Goal: Information Seeking & Learning: Learn about a topic

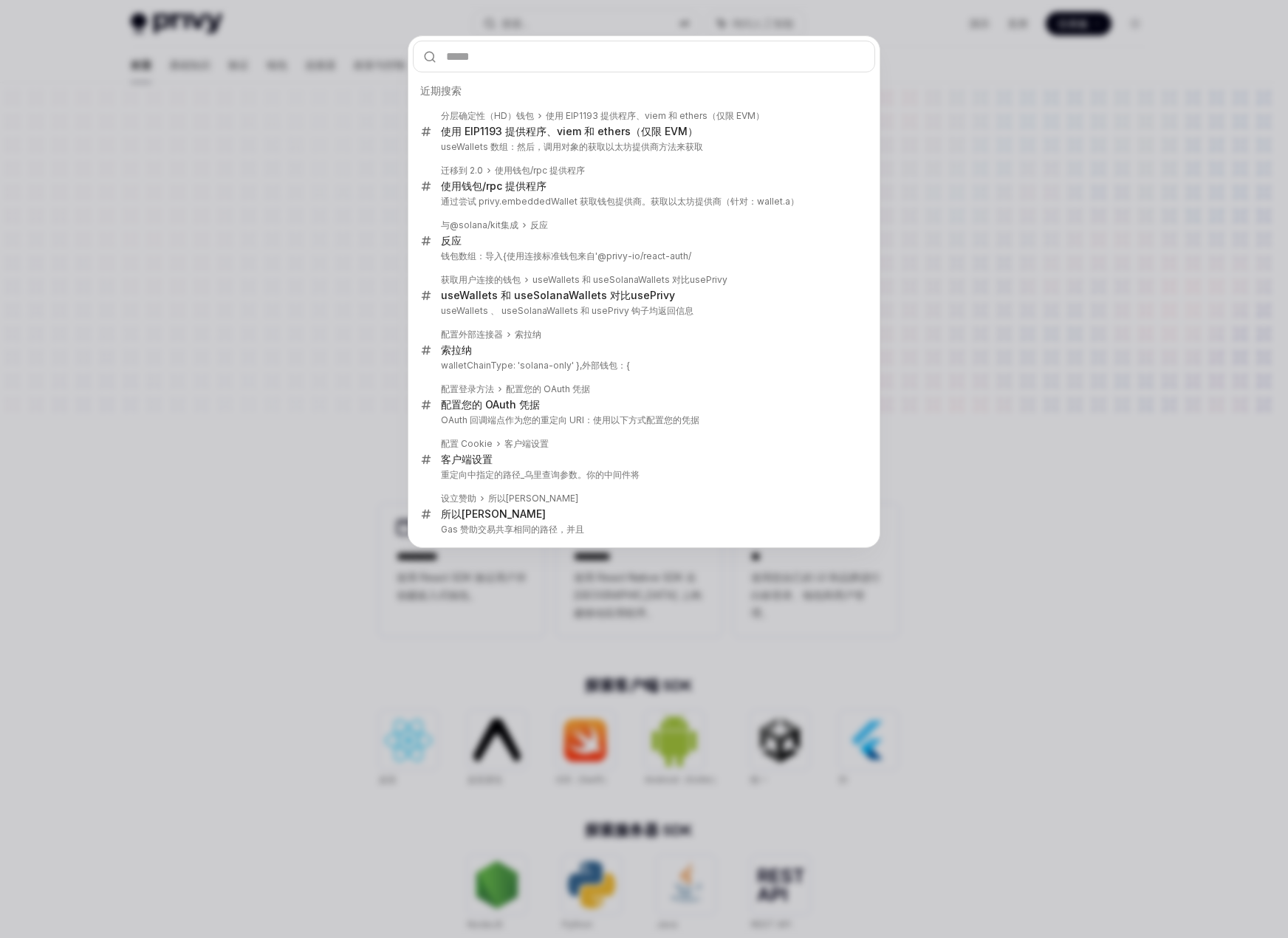
type input "**********"
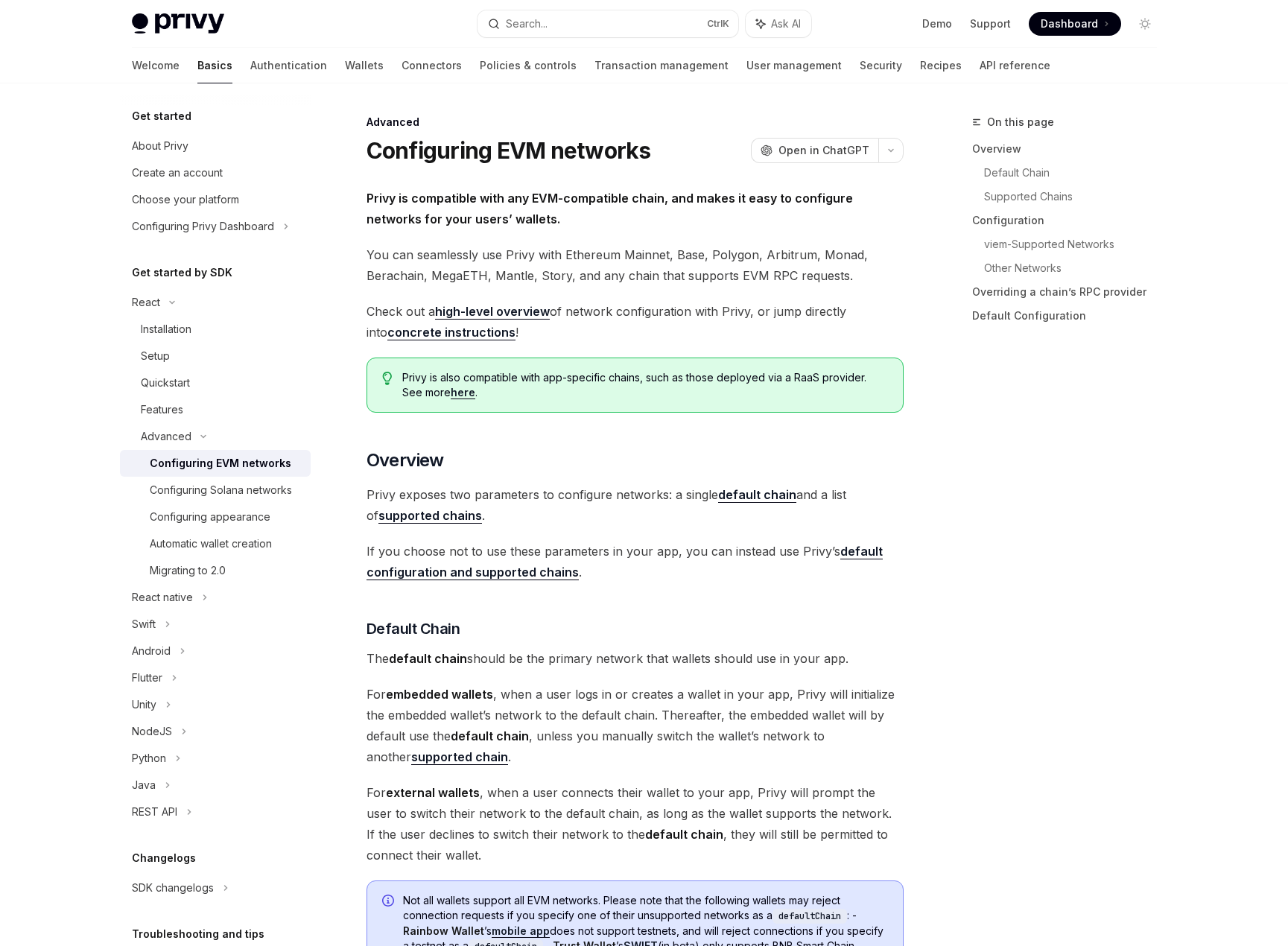
scroll to position [1479, 0]
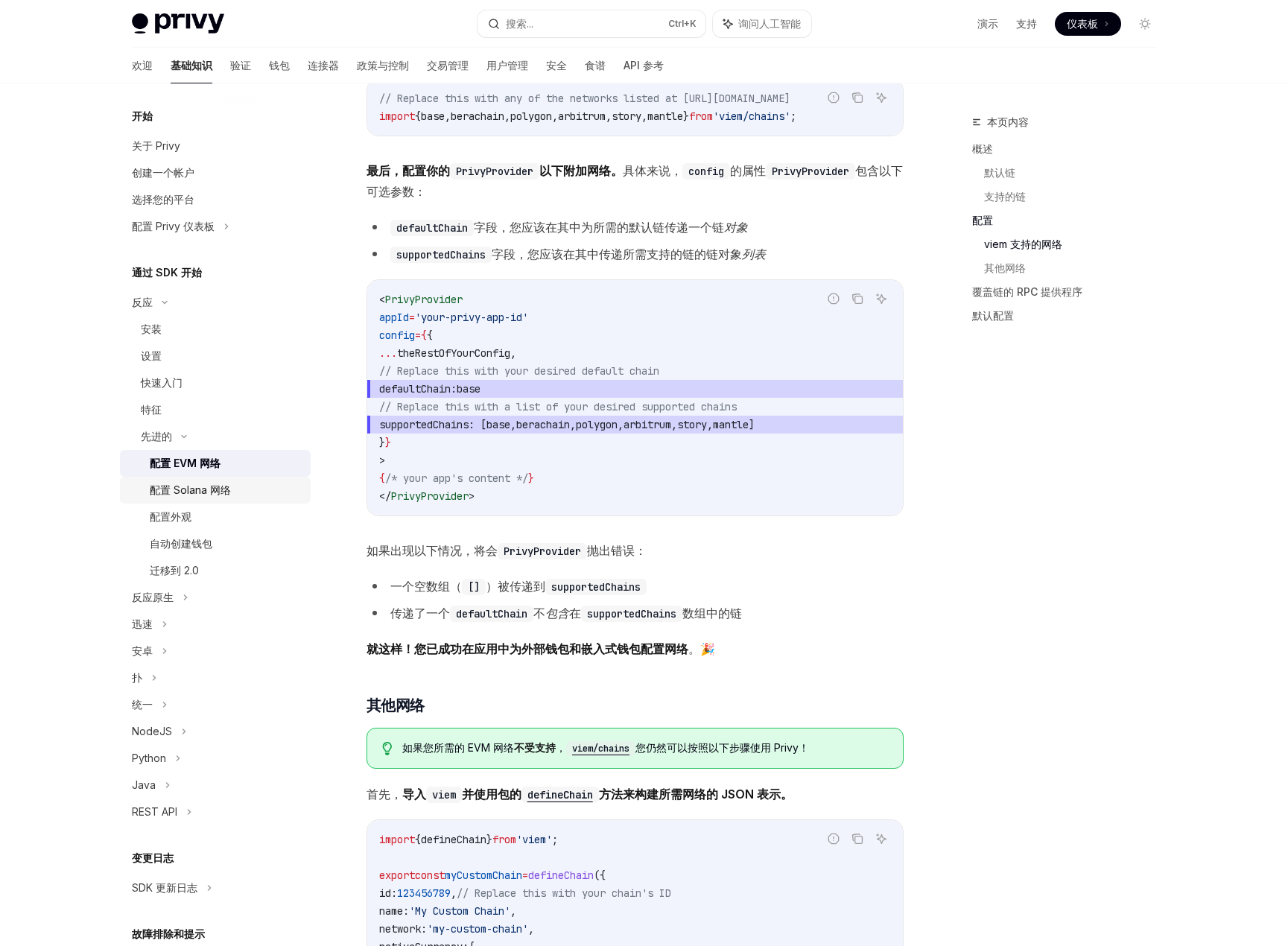
click at [226, 494] on font "配置 Solana 网络" at bounding box center [190, 489] width 82 height 13
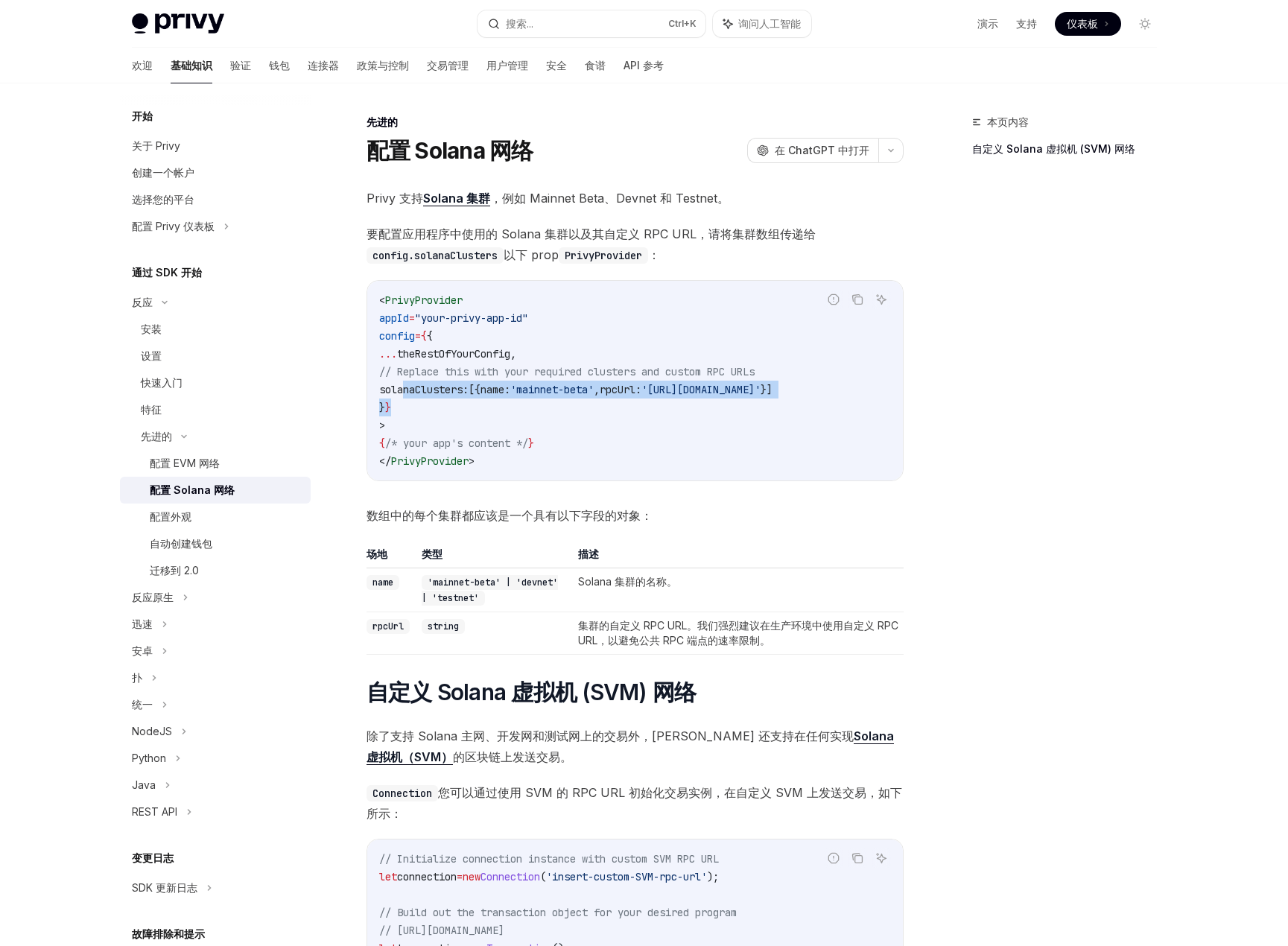
scroll to position [0, 82]
drag, startPoint x: 406, startPoint y: 388, endPoint x: 899, endPoint y: 394, distance: 493.0
click at [891, 394] on code "< PrivyProvider appId = "your-privy-app-id" config = { { ... theRestOfYourConfi…" at bounding box center [635, 380] width 512 height 179
copy span "solanaClusters: [{ name: 'mainnet-beta' , rpcUrl: '[URL][DOMAIN_NAME]' }]"
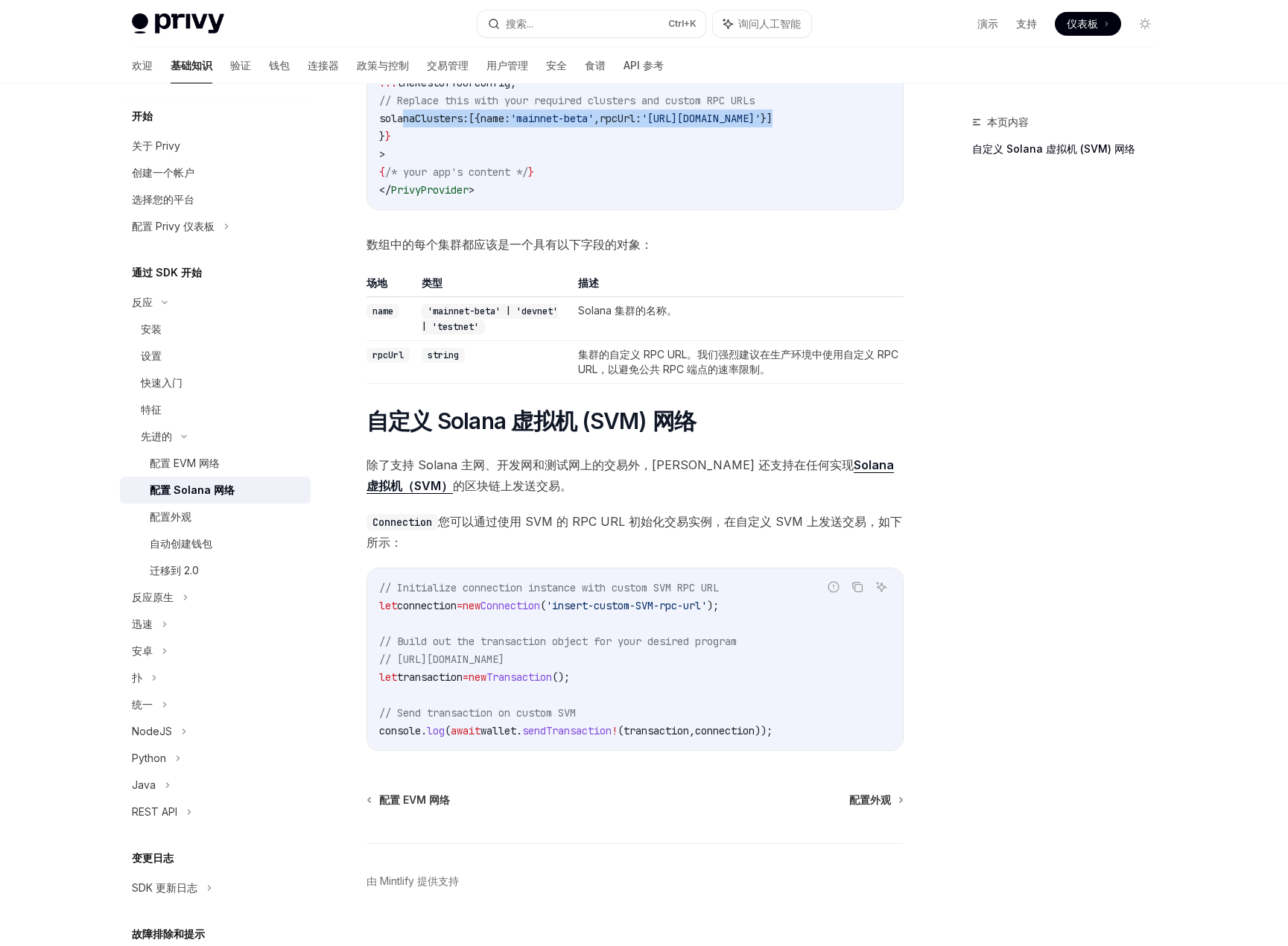
scroll to position [303, 0]
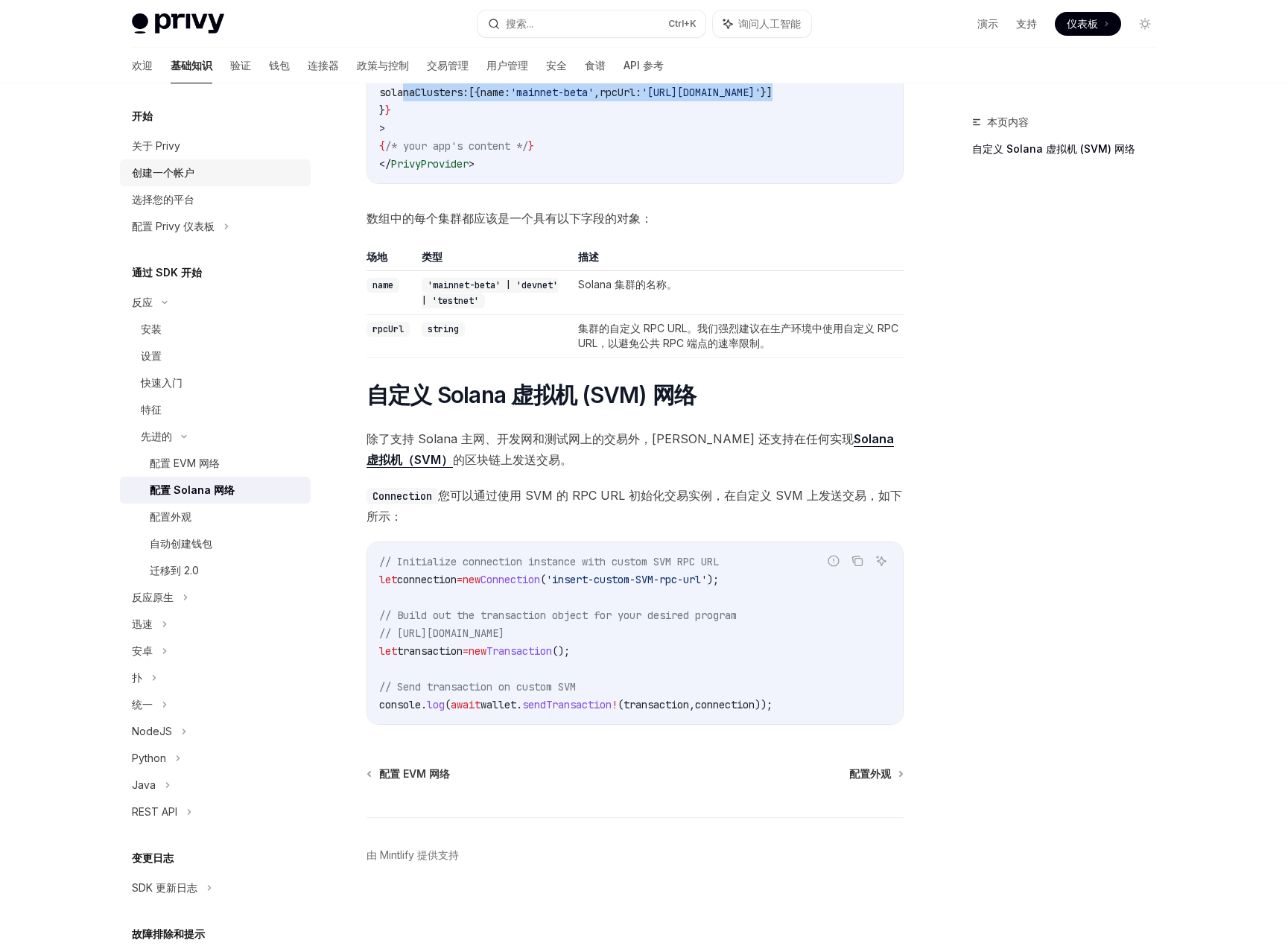
click at [165, 164] on div "创建一个帐户" at bounding box center [163, 173] width 63 height 18
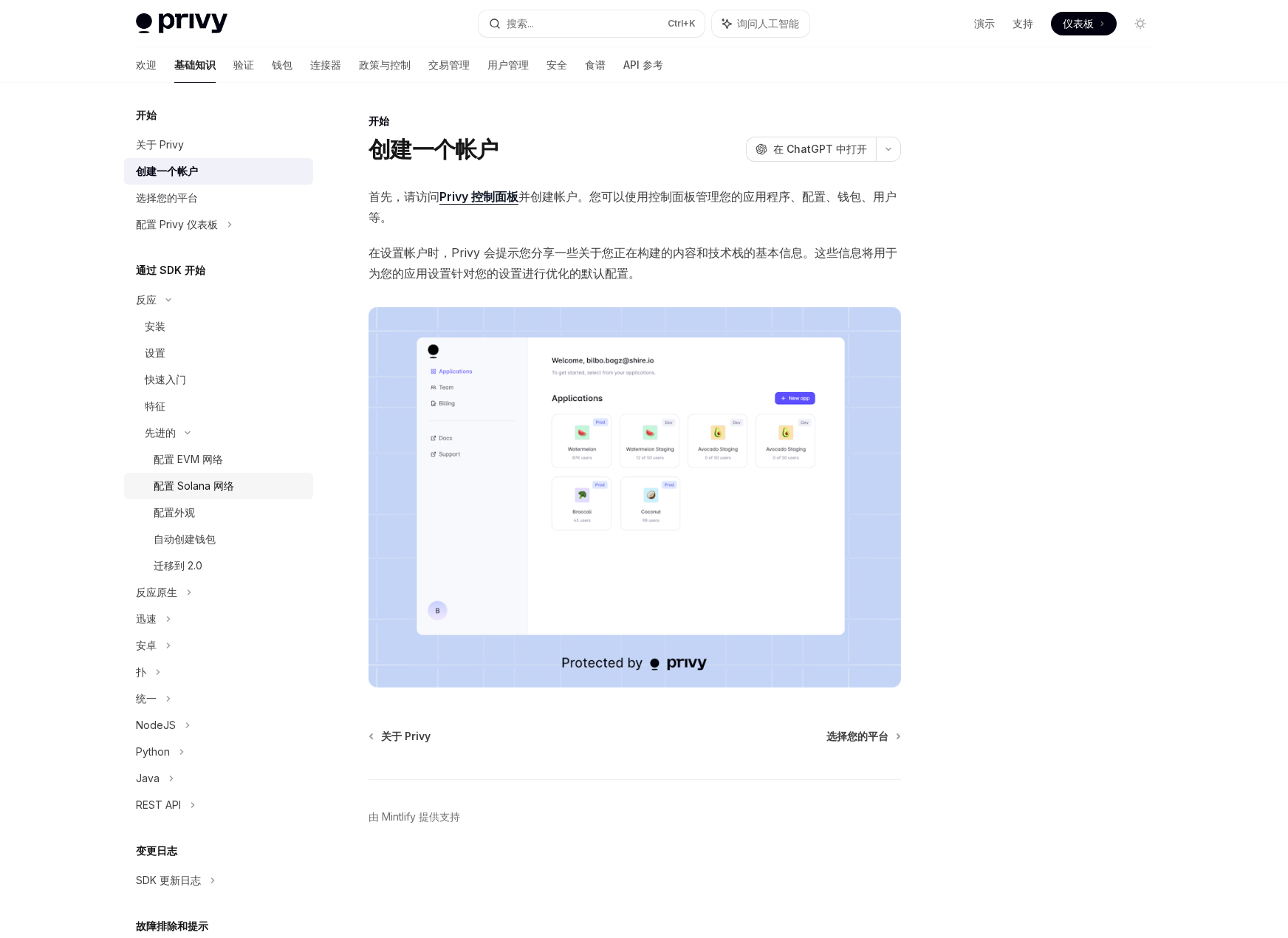
click at [209, 490] on font "配置 Solana 网络" at bounding box center [194, 485] width 81 height 13
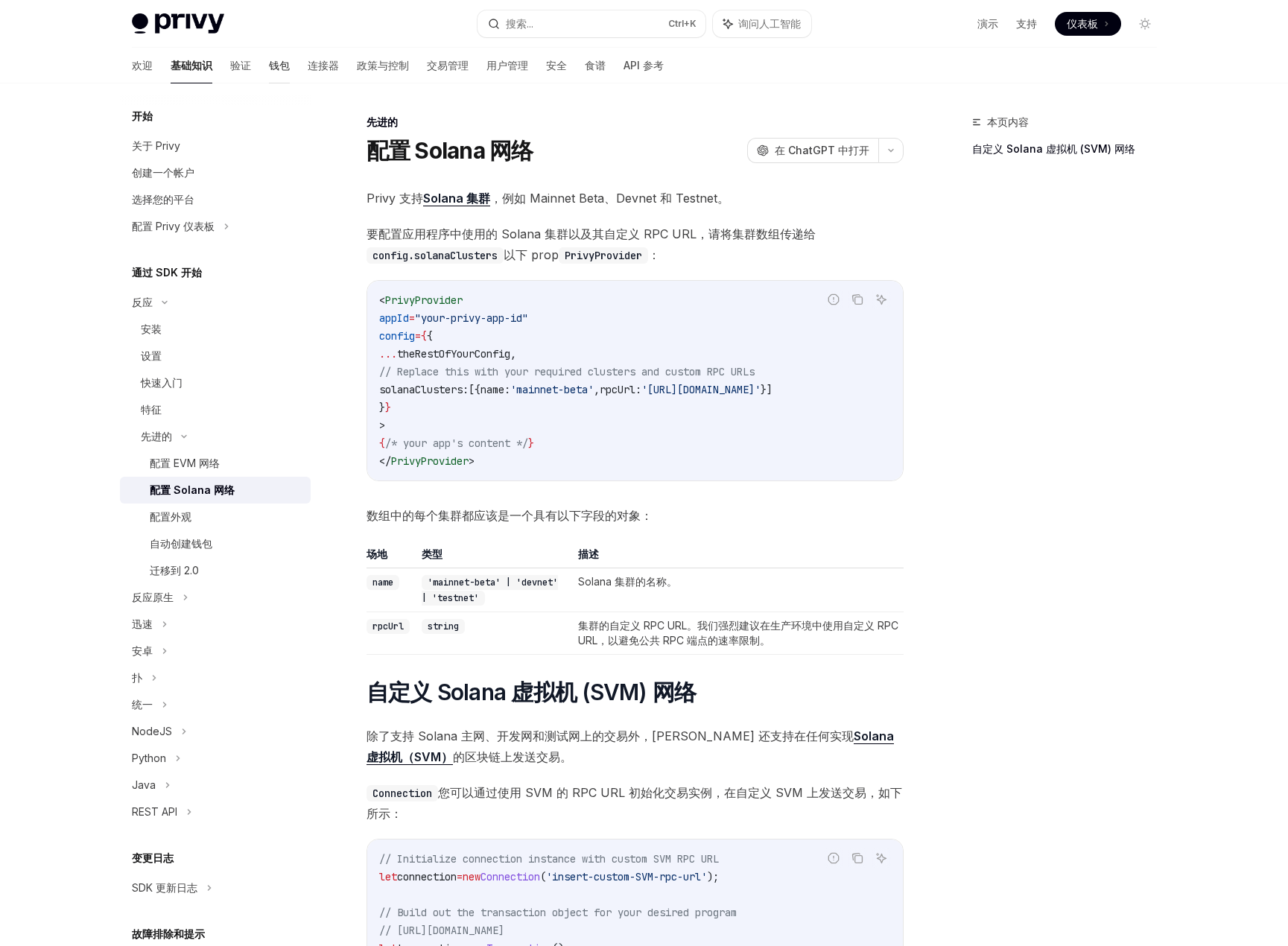
click at [269, 67] on font "钱包" at bounding box center [279, 65] width 21 height 13
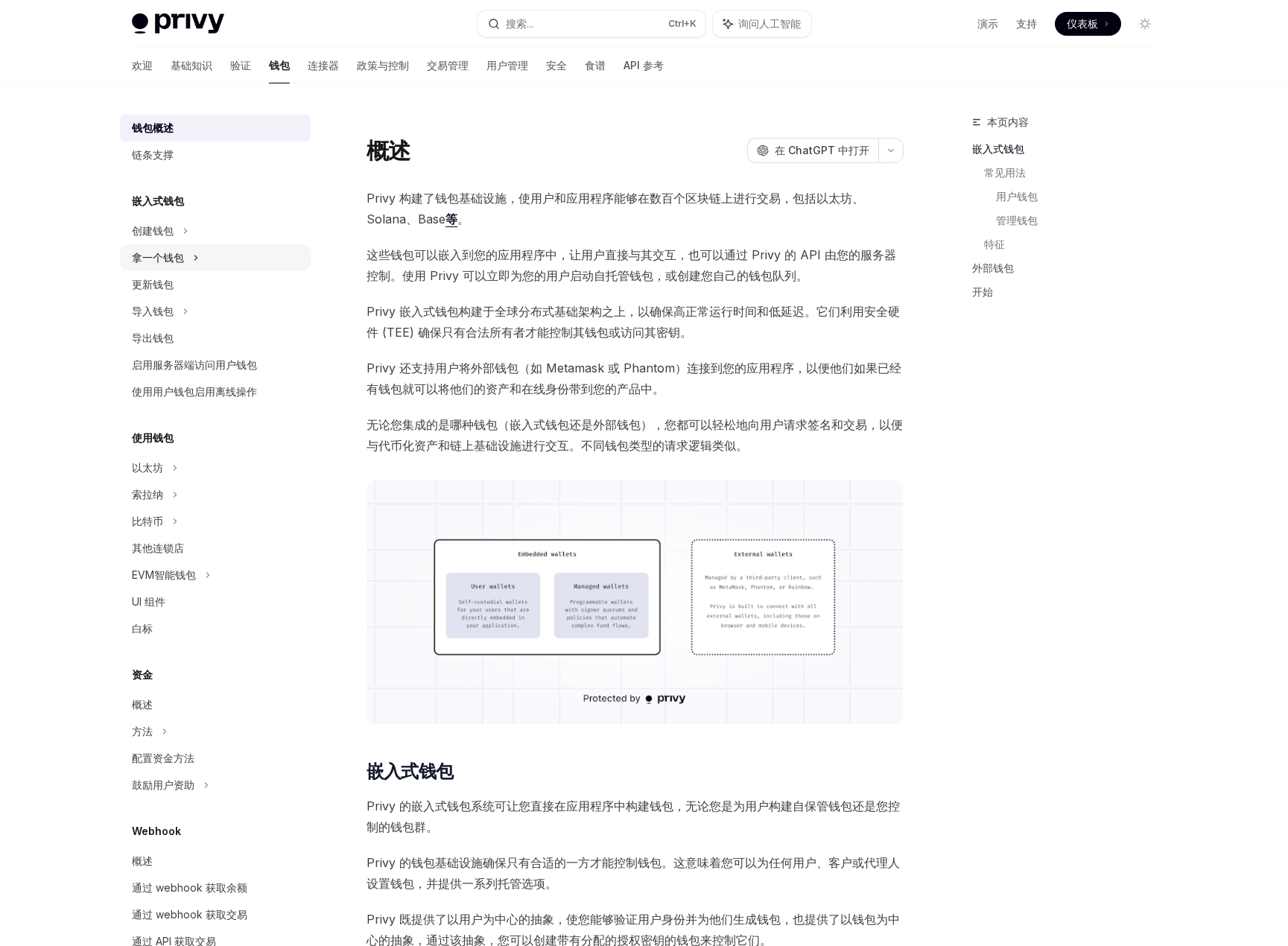
click at [180, 257] on font "拿一个钱包" at bounding box center [158, 257] width 52 height 13
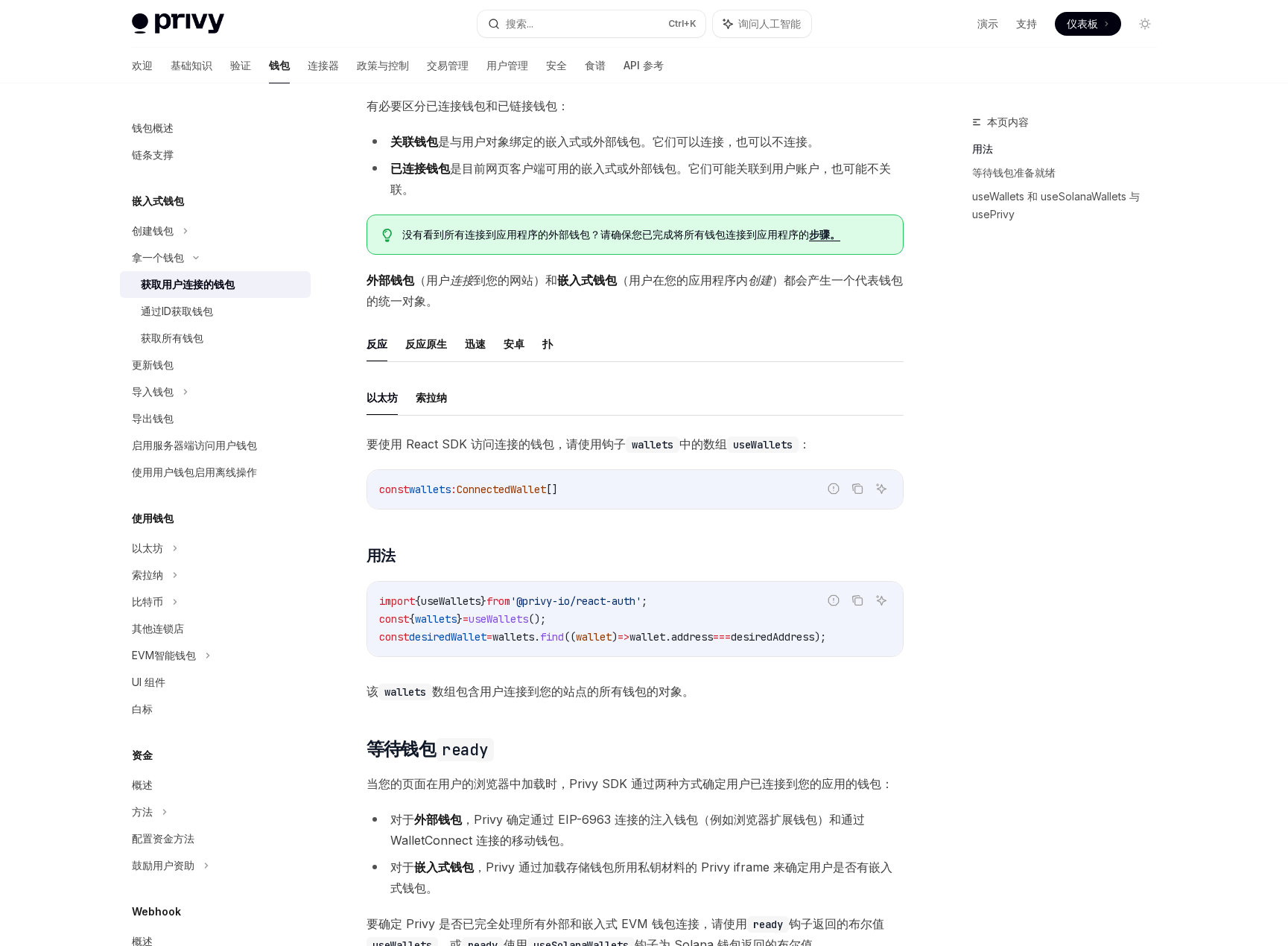
scroll to position [75, 0]
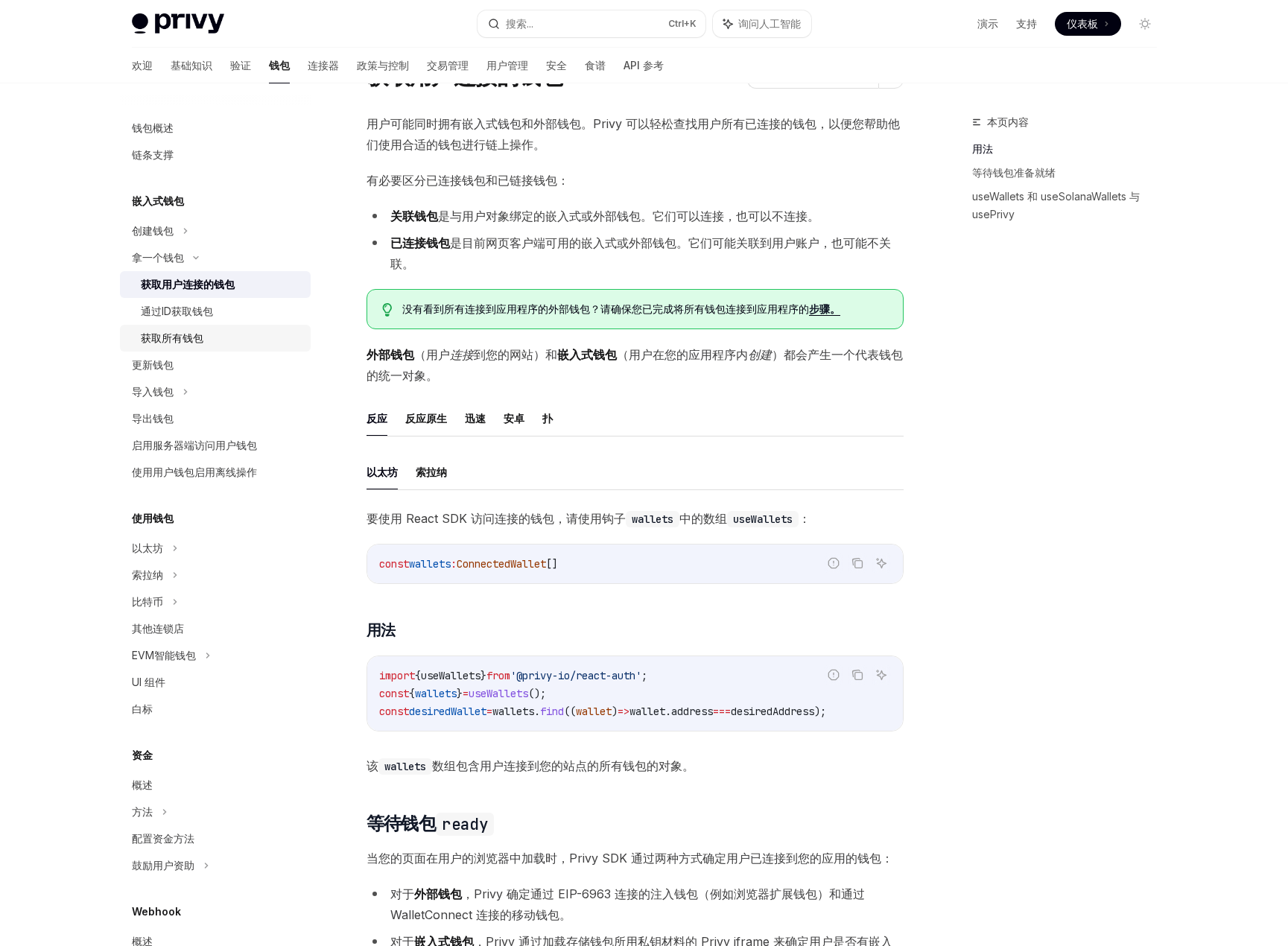
click at [191, 332] on font "获取所有钱包" at bounding box center [172, 338] width 63 height 13
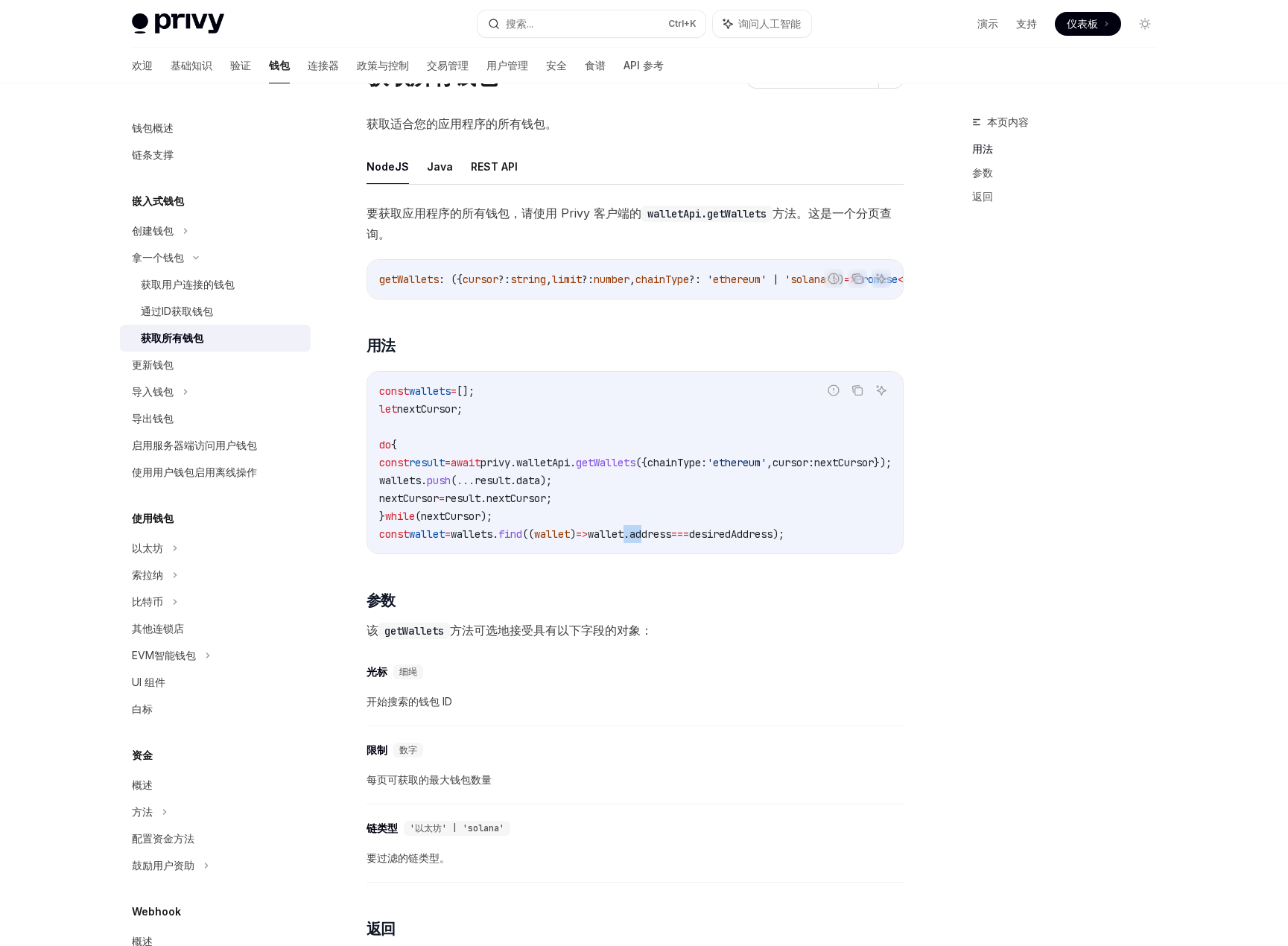
drag, startPoint x: 668, startPoint y: 555, endPoint x: 686, endPoint y: 559, distance: 18.4
click at [686, 554] on div "const wallets = []; let nextCursor ; do { const result = await privy . walletAp…" at bounding box center [635, 463] width 536 height 182
click at [670, 552] on div "const wallets = []; let nextCursor ; do { const result = await privy . walletAp…" at bounding box center [635, 463] width 536 height 182
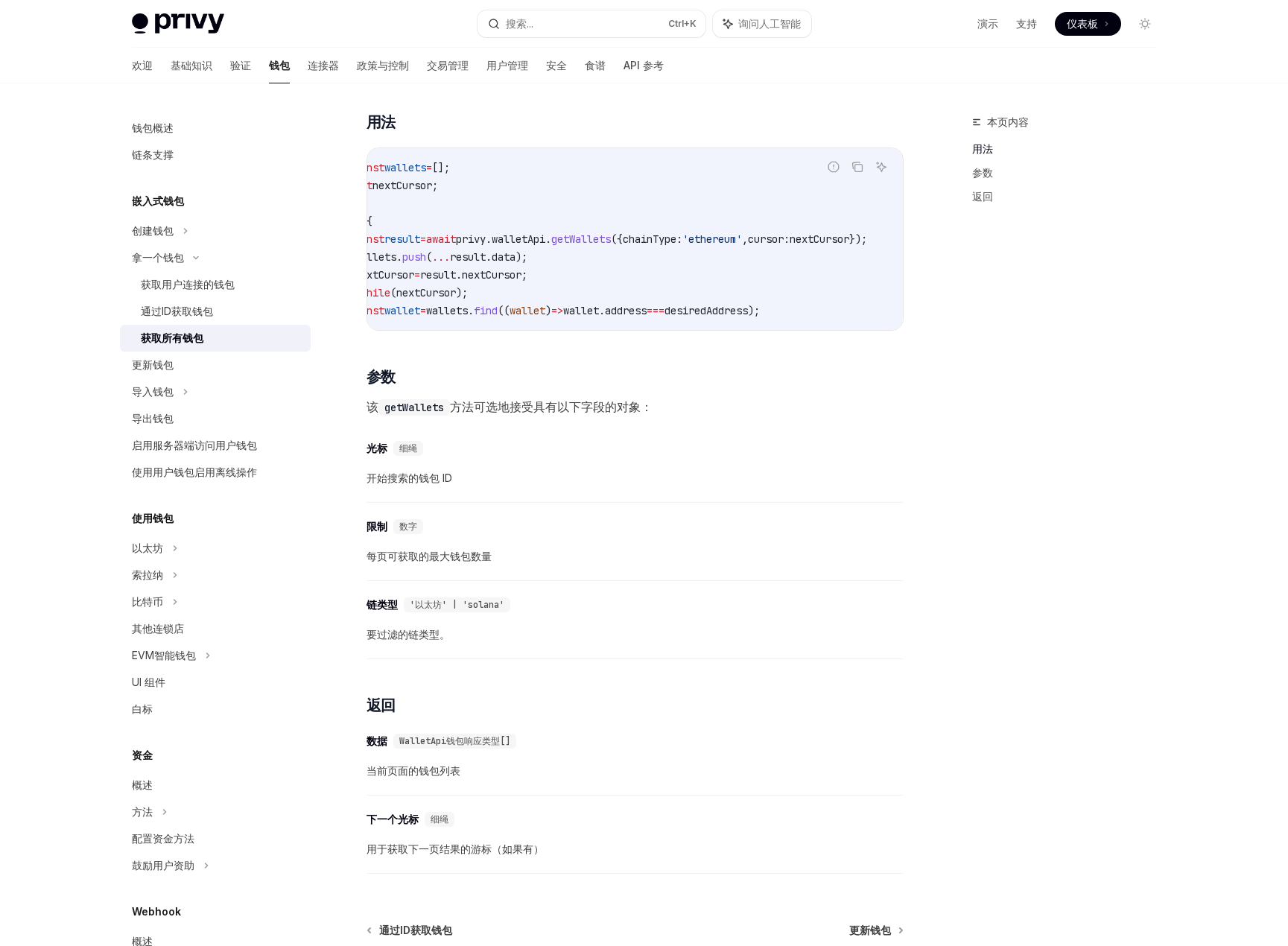
scroll to position [0, 25]
drag, startPoint x: 951, startPoint y: 392, endPoint x: 933, endPoint y: 370, distance: 28.4
click at [951, 392] on div "本页内容 用法 参数 返回" at bounding box center [1055, 529] width 227 height 833
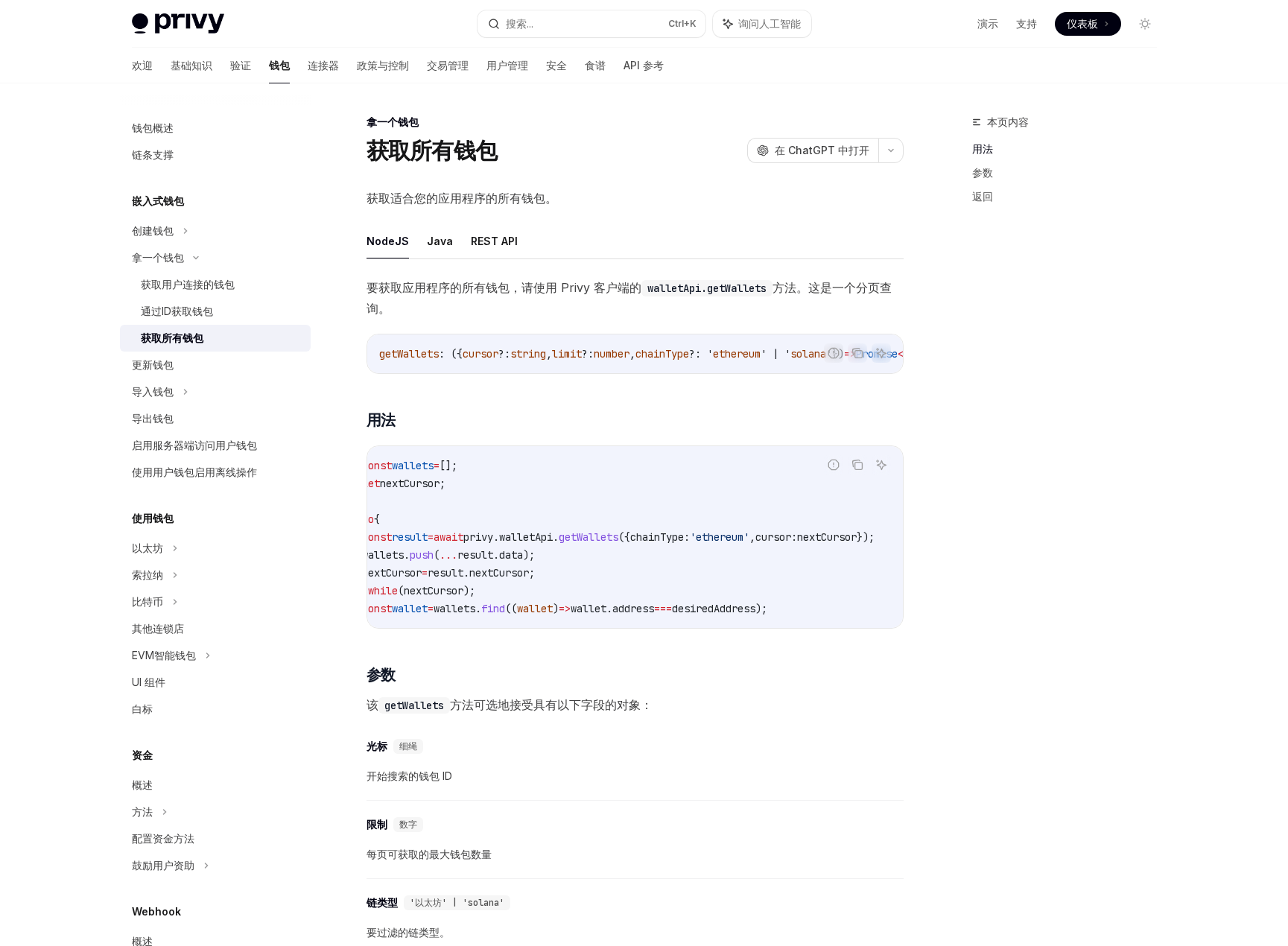
scroll to position [0, 0]
click at [227, 284] on font "获取用户连接的钱包" at bounding box center [187, 284] width 94 height 13
type textarea "*"
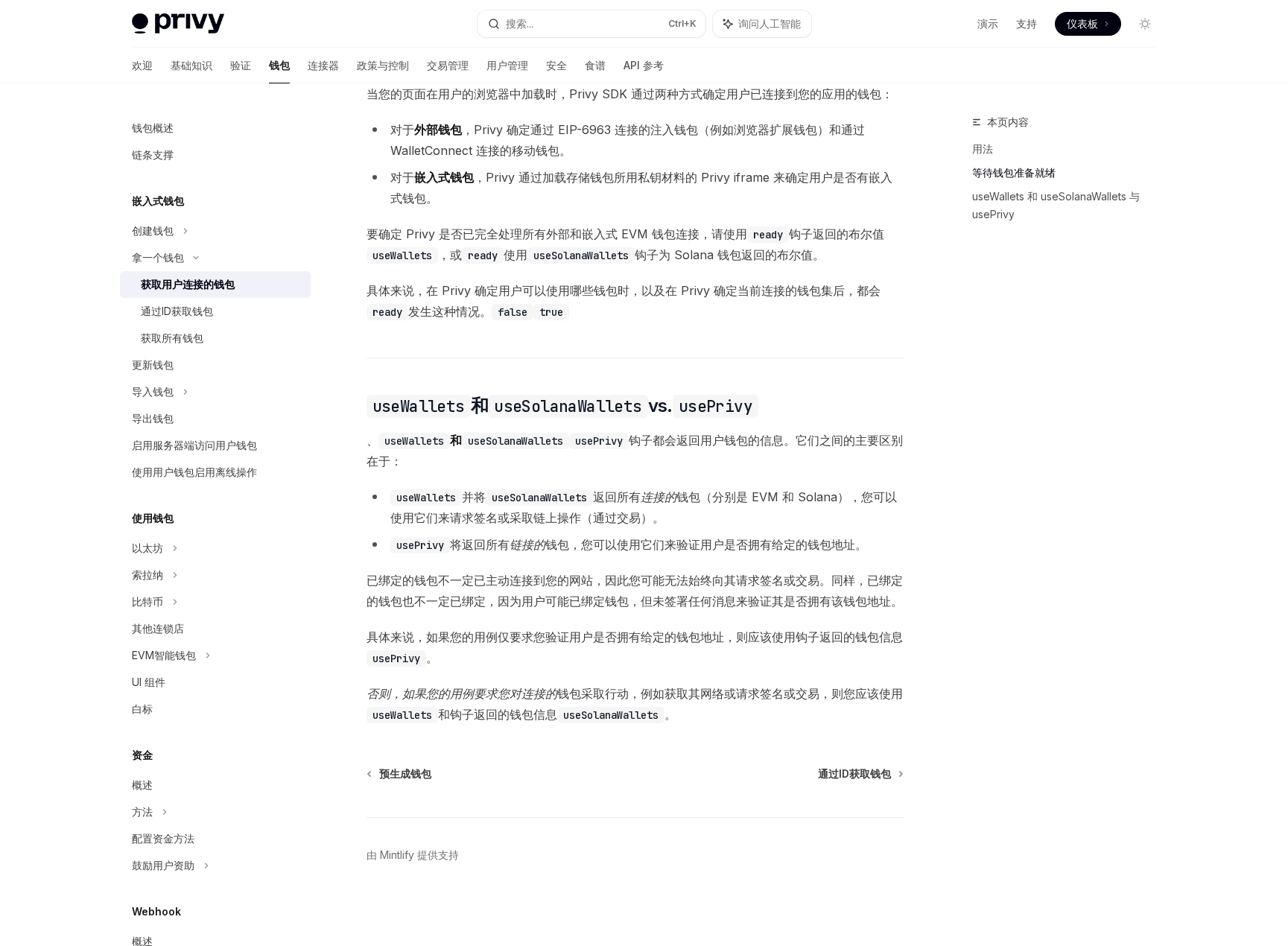
scroll to position [856, 0]
click at [553, 30] on button "搜索... Ctrl +K" at bounding box center [591, 24] width 228 height 27
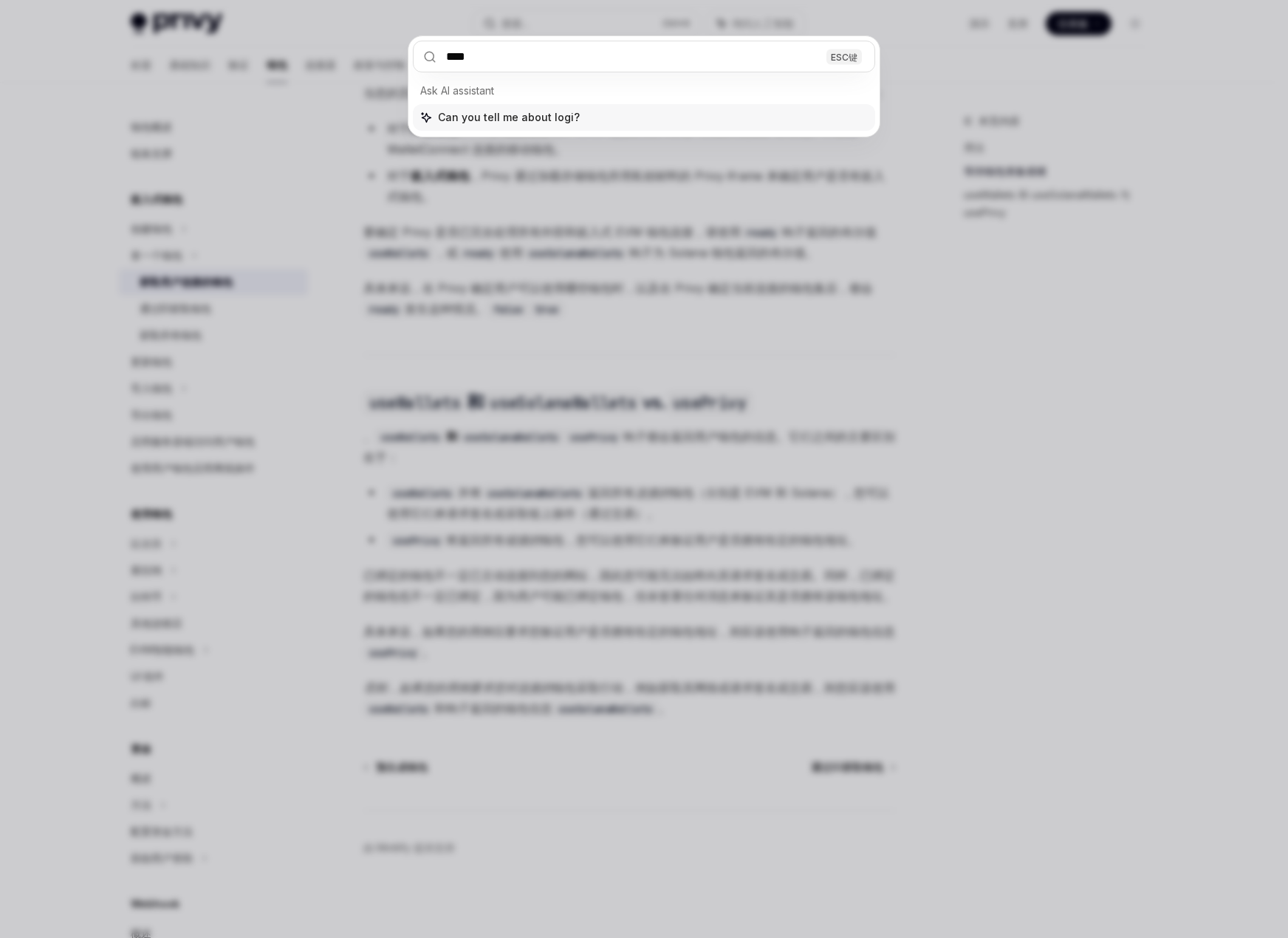
type input "*****"
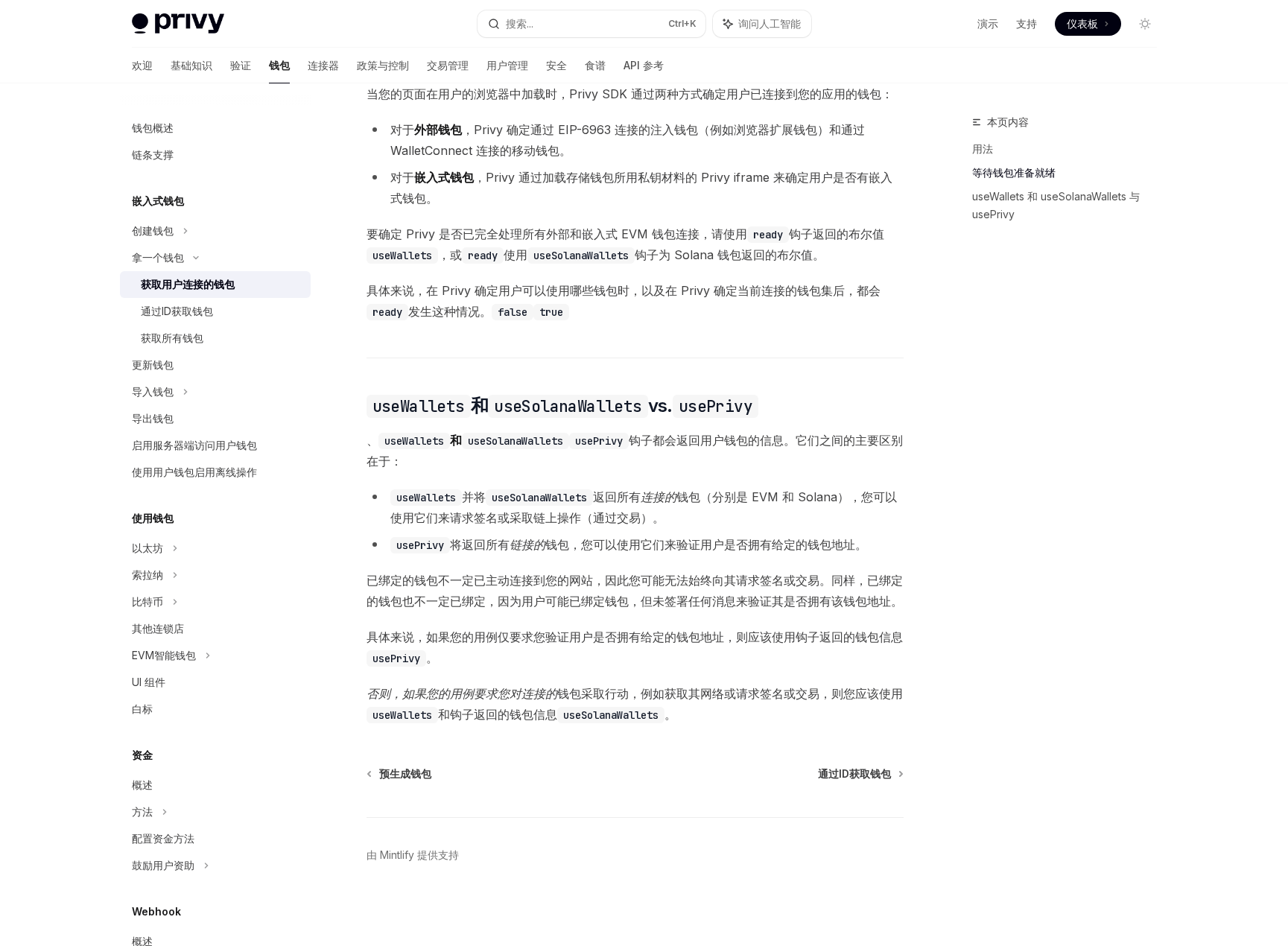
scroll to position [84, 0]
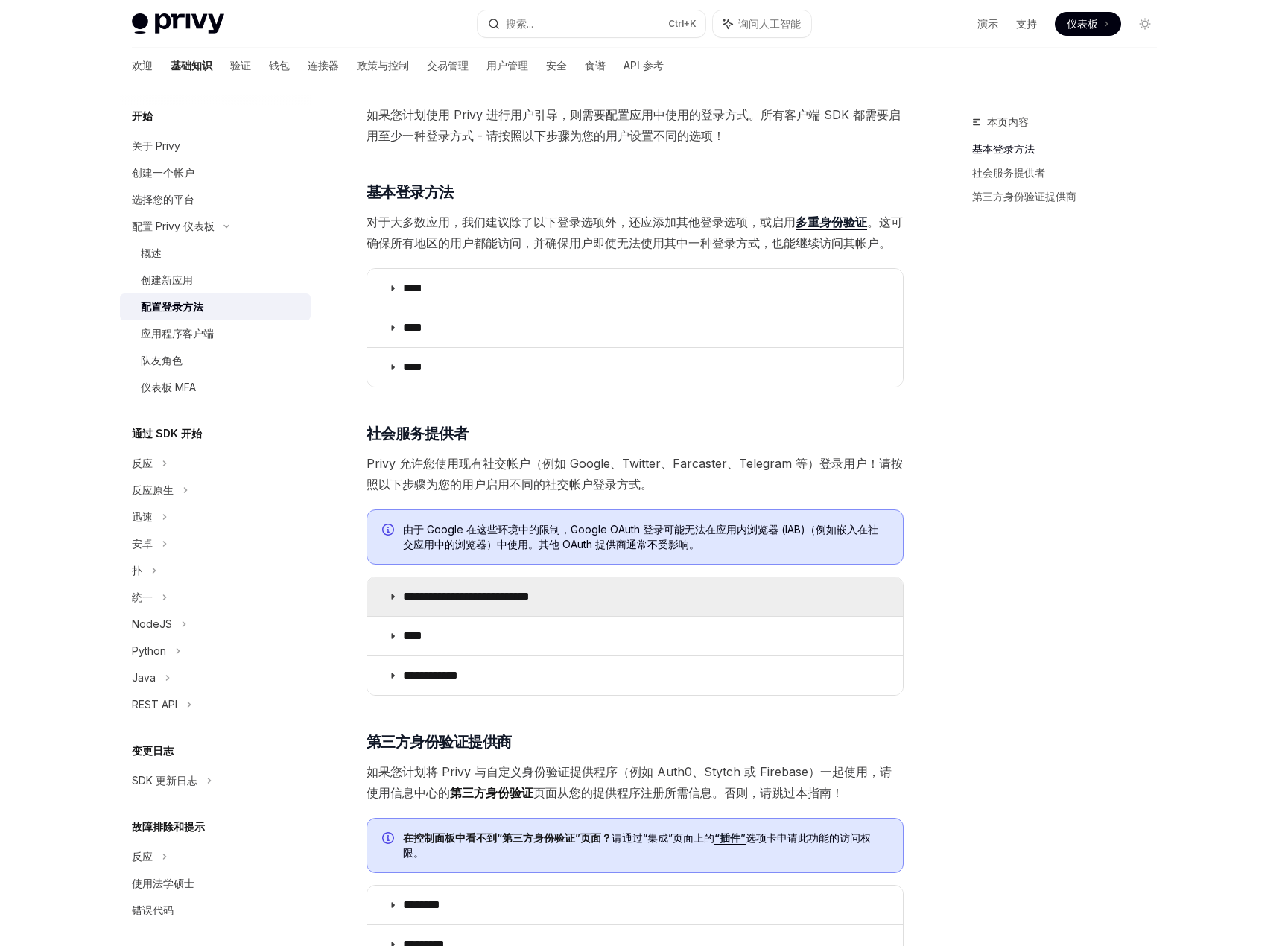
click at [401, 596] on summary "**********" at bounding box center [635, 597] width 536 height 39
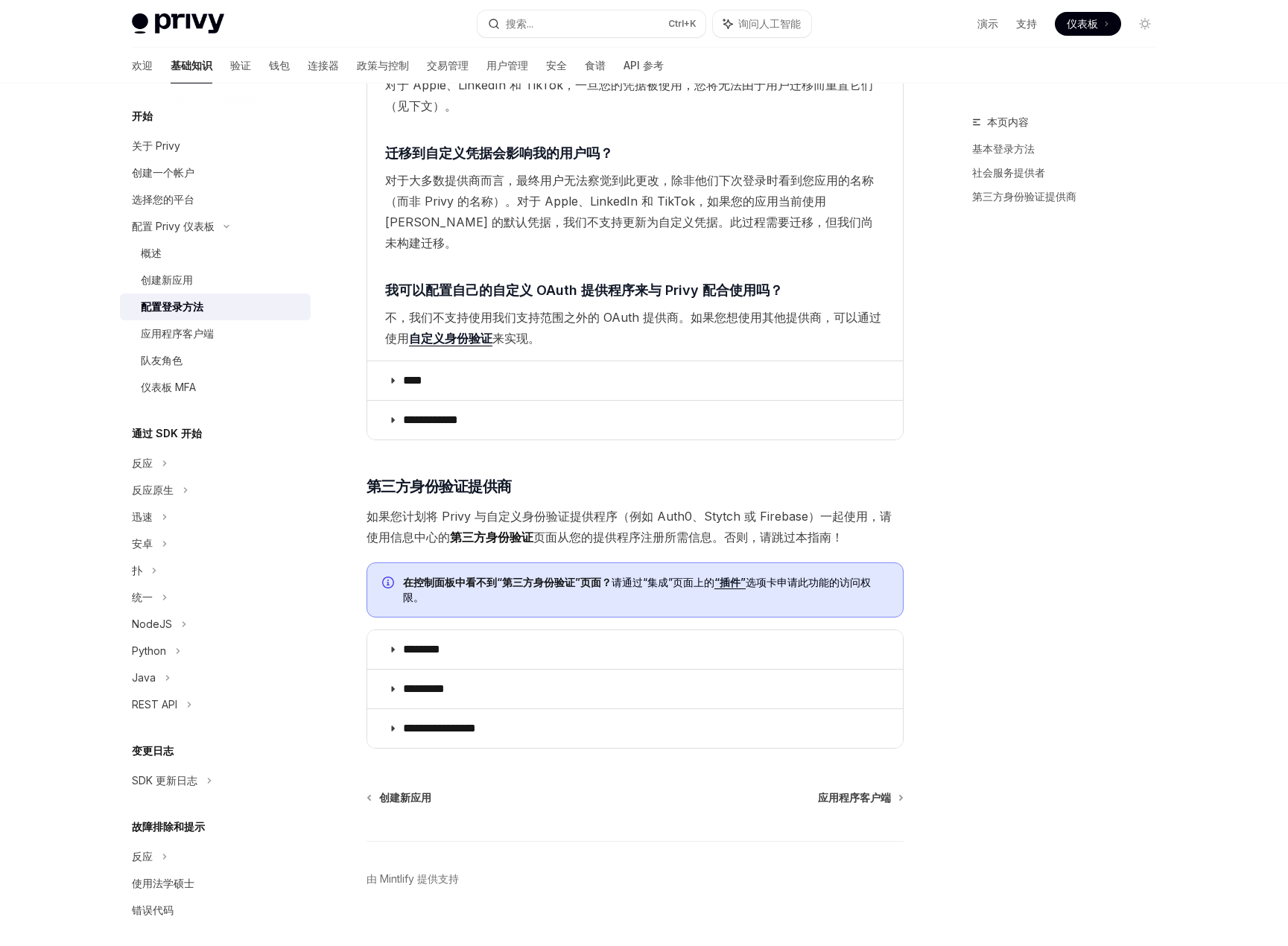
scroll to position [2690, 0]
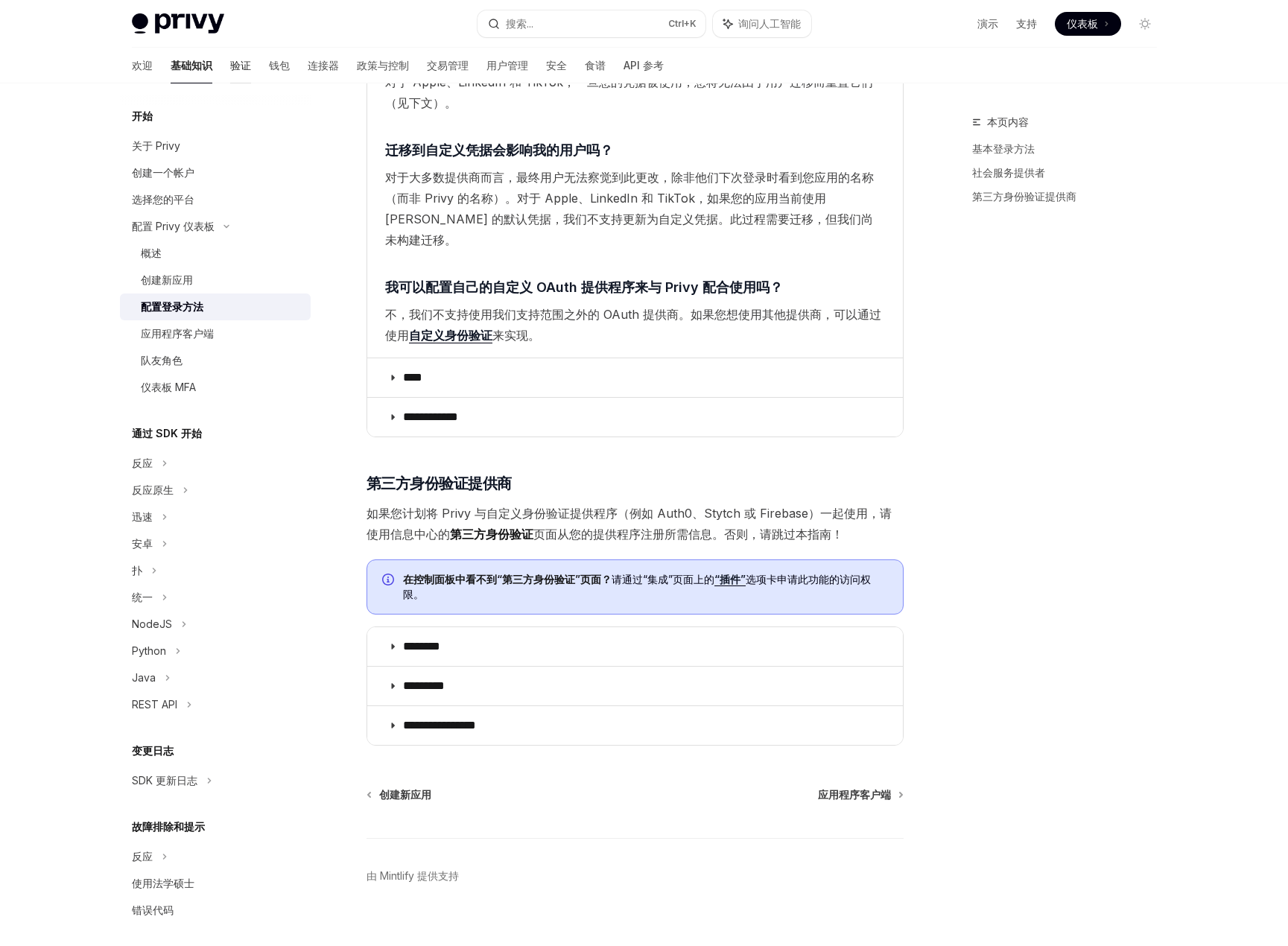
click at [231, 70] on font "验证" at bounding box center [241, 65] width 21 height 13
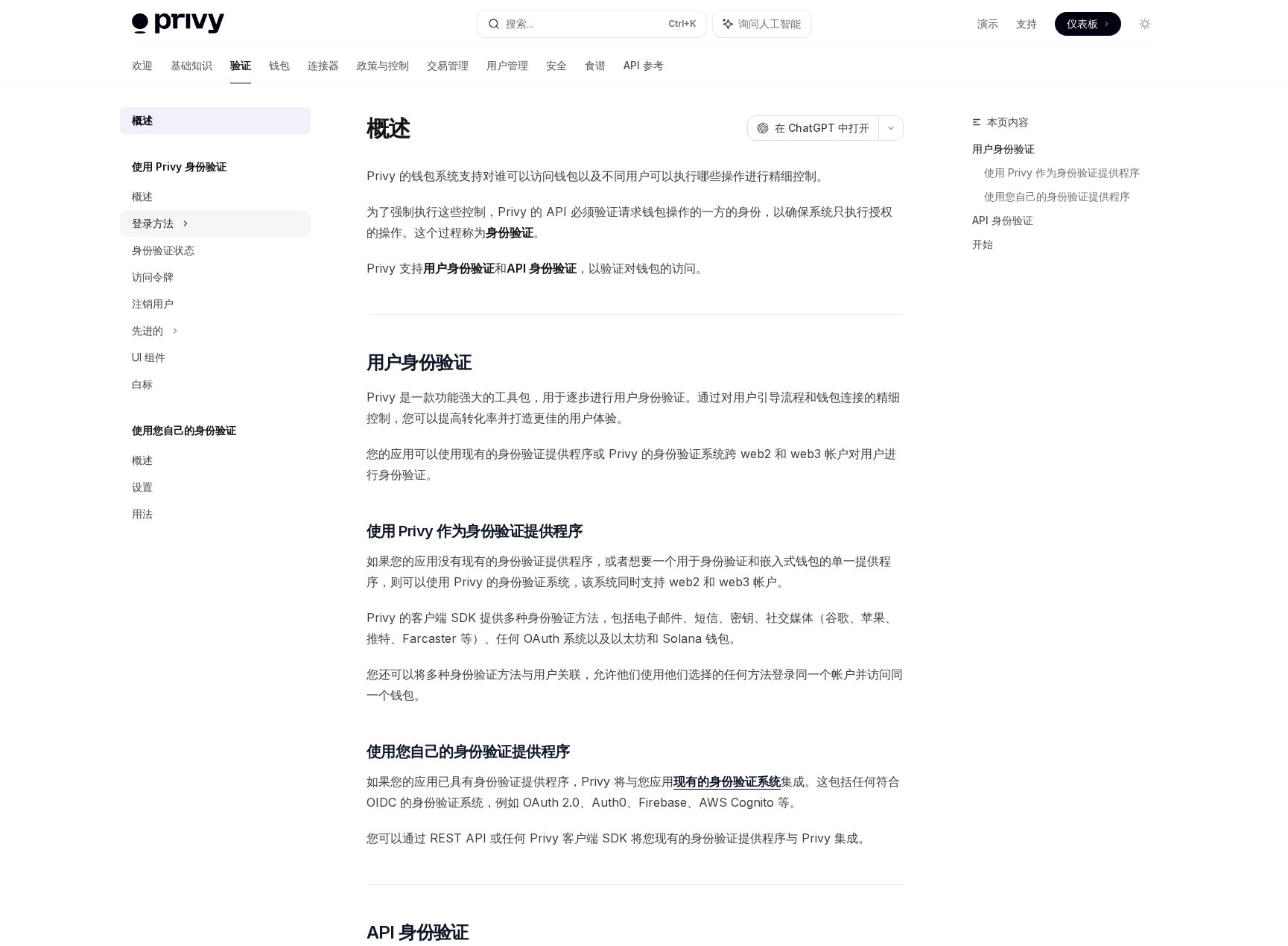
click at [175, 222] on div "登录方法" at bounding box center [215, 224] width 191 height 27
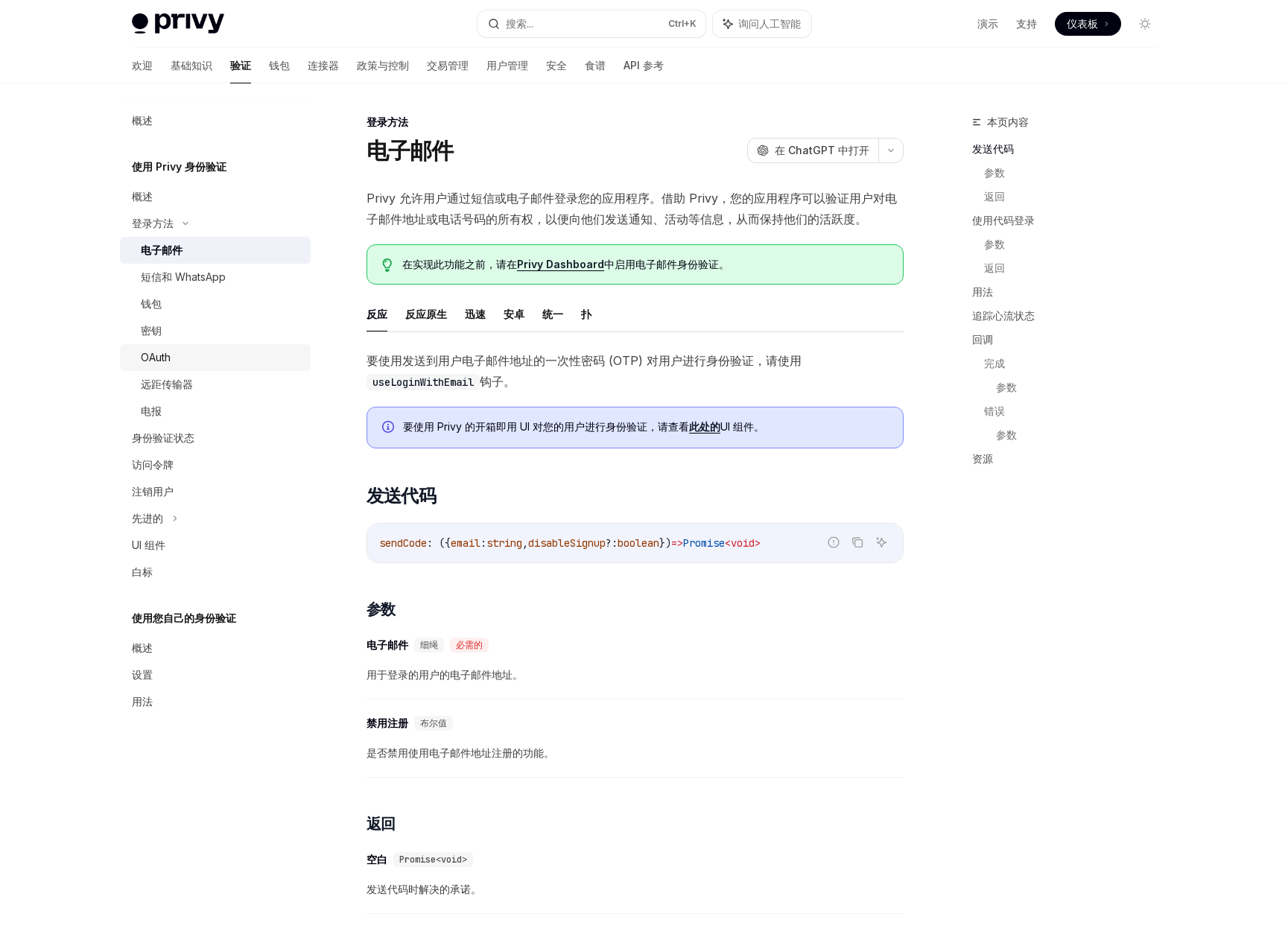
click at [153, 354] on font "OAuth" at bounding box center [156, 357] width 30 height 13
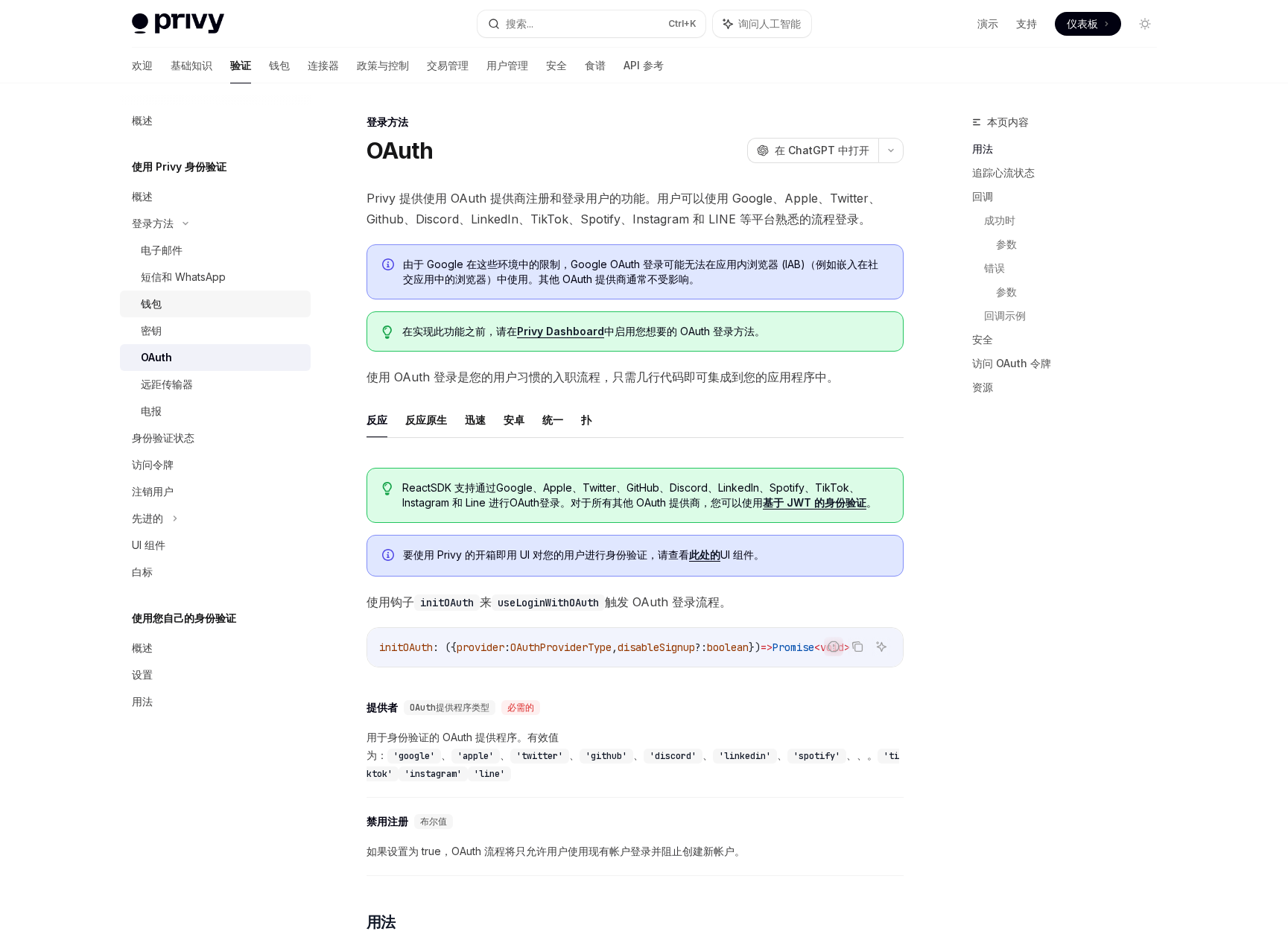
click at [165, 307] on div "钱包" at bounding box center [221, 304] width 161 height 18
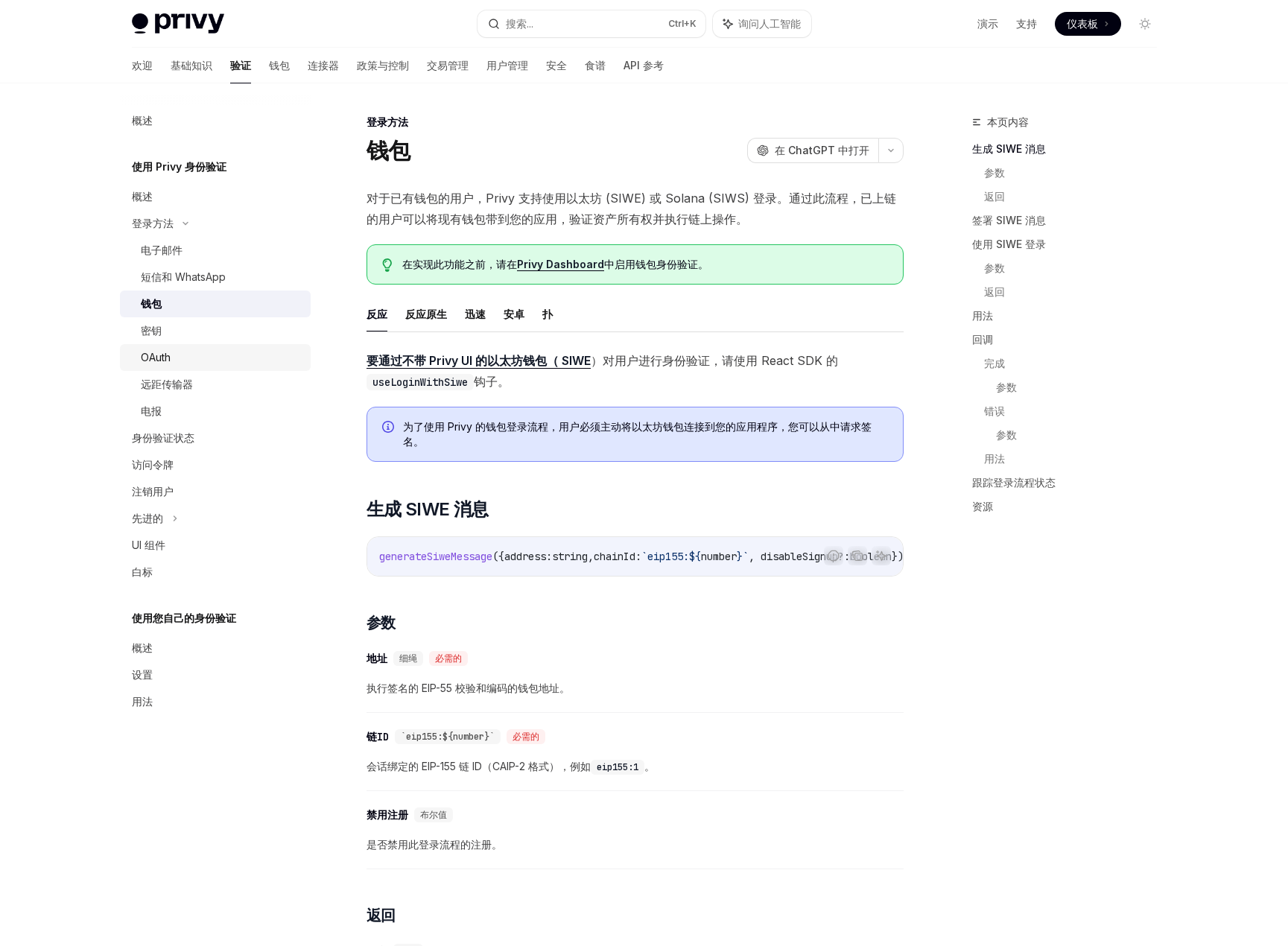
click at [165, 356] on font "OAuth" at bounding box center [156, 357] width 30 height 13
type textarea "*"
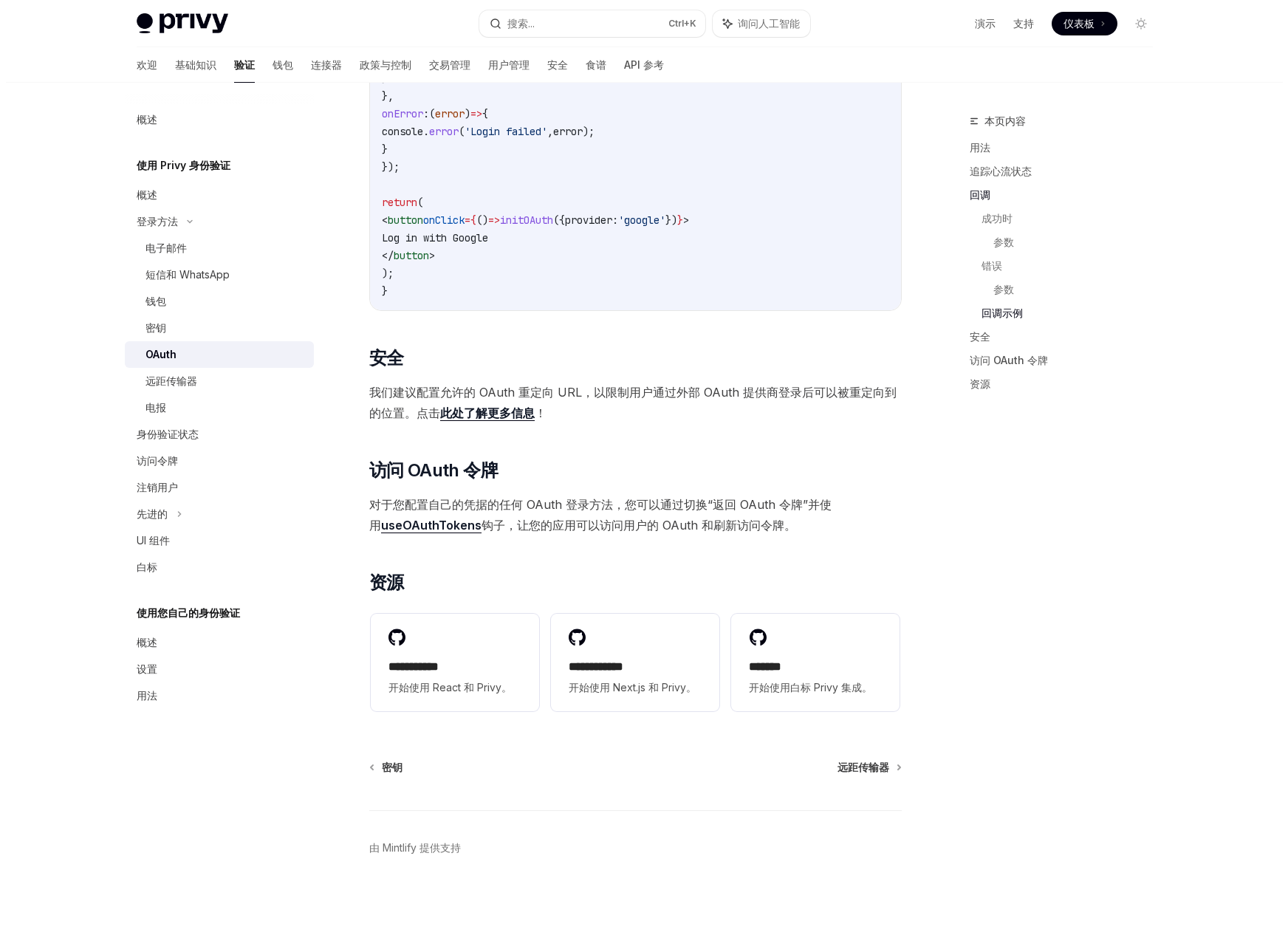
scroll to position [2790, 0]
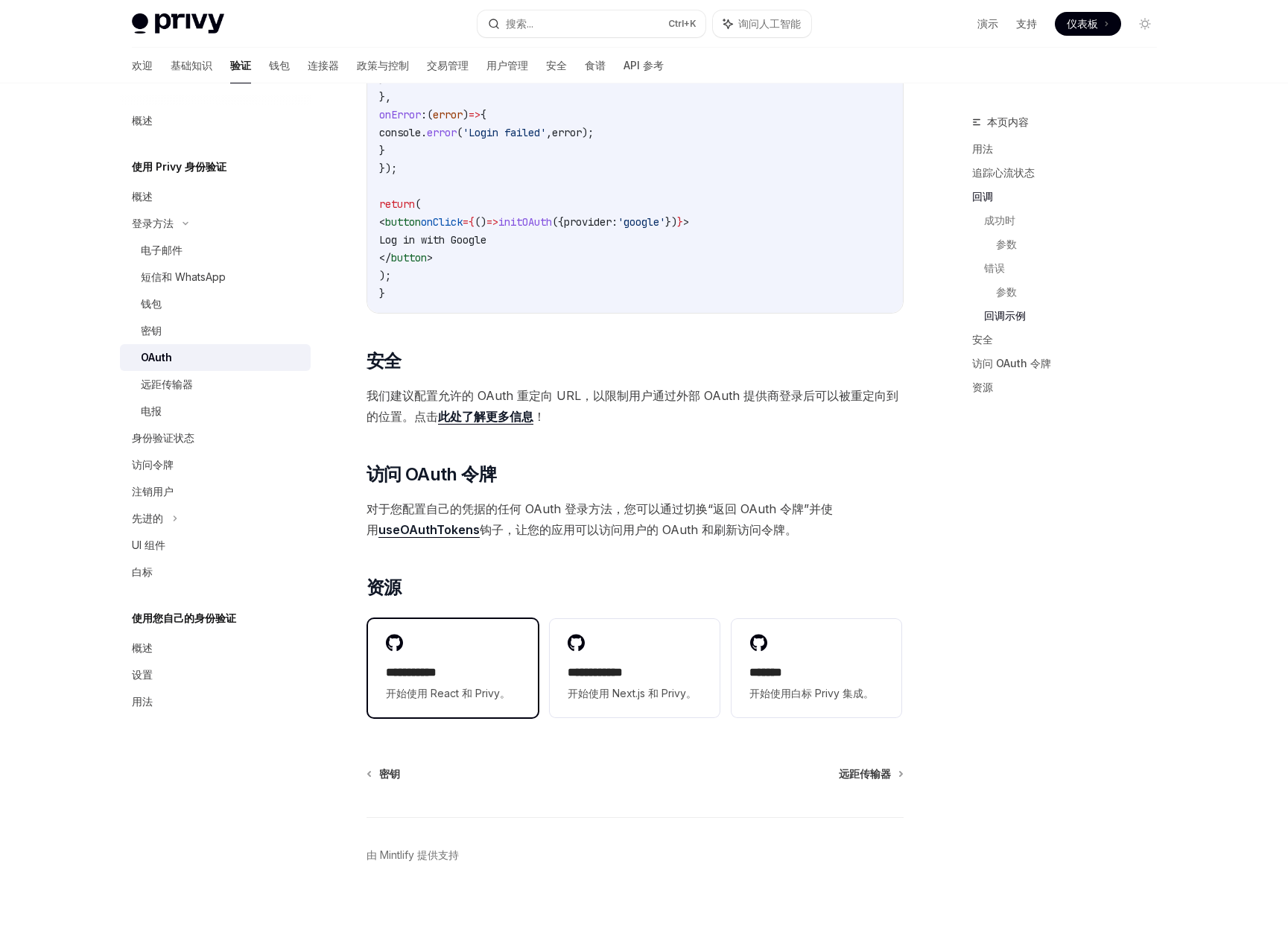
click at [463, 664] on h2 "**********" at bounding box center [453, 673] width 134 height 18
click at [998, 535] on div "本页内容 用法 追踪心流状态 回调 成功时 参数 错误 参数 回调示例 安全 访问 OAuth 令牌 资源" at bounding box center [1055, 529] width 227 height 833
click at [1037, 482] on div "本页内容 用法 追踪心流状态 回调 成功时 参数 错误 参数 回调示例 安全 访问 OAuth 令牌 资源" at bounding box center [1055, 529] width 227 height 833
click at [564, 25] on button "搜索... Ctrl +K" at bounding box center [591, 24] width 228 height 27
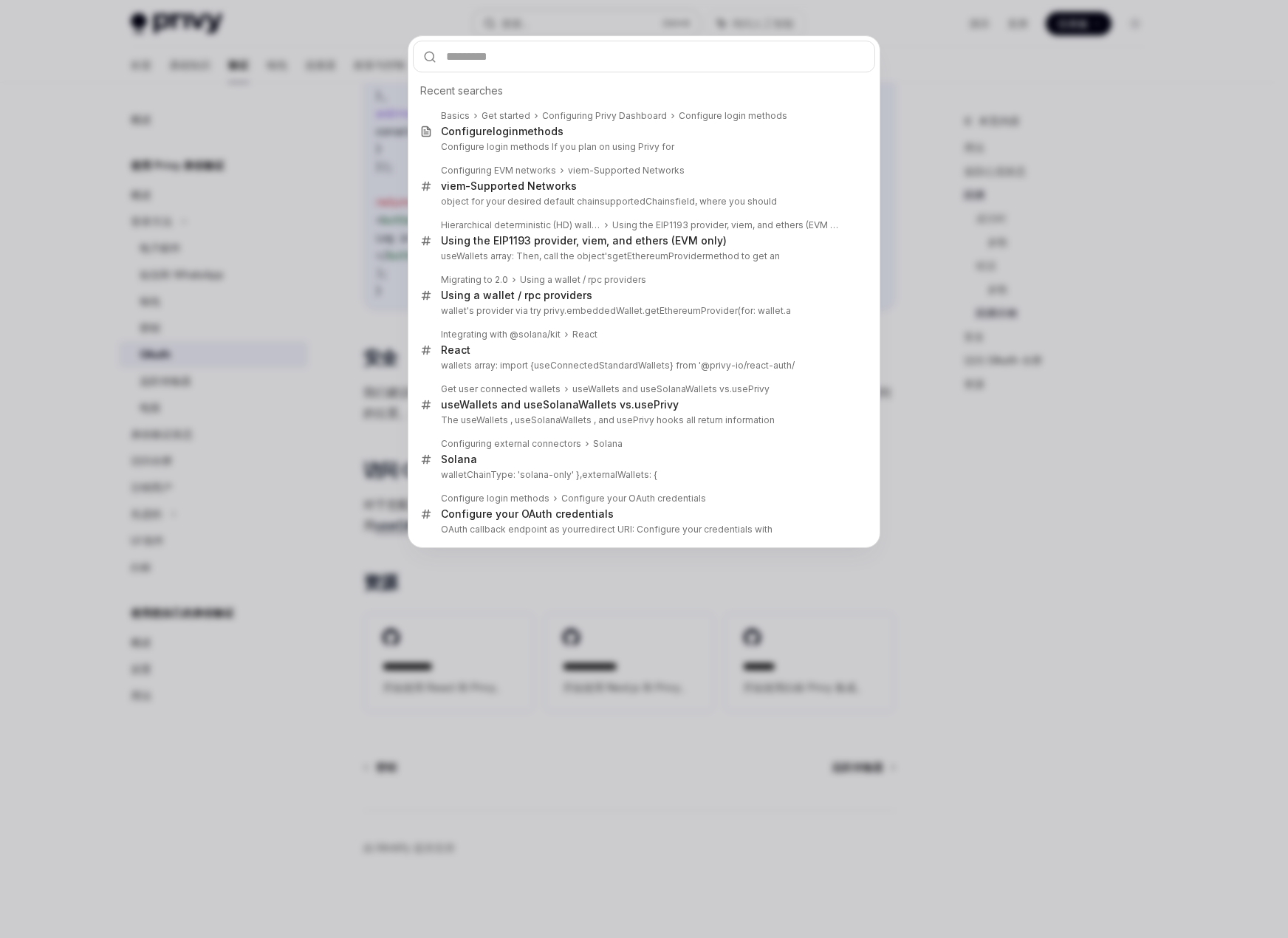
type input "**********"
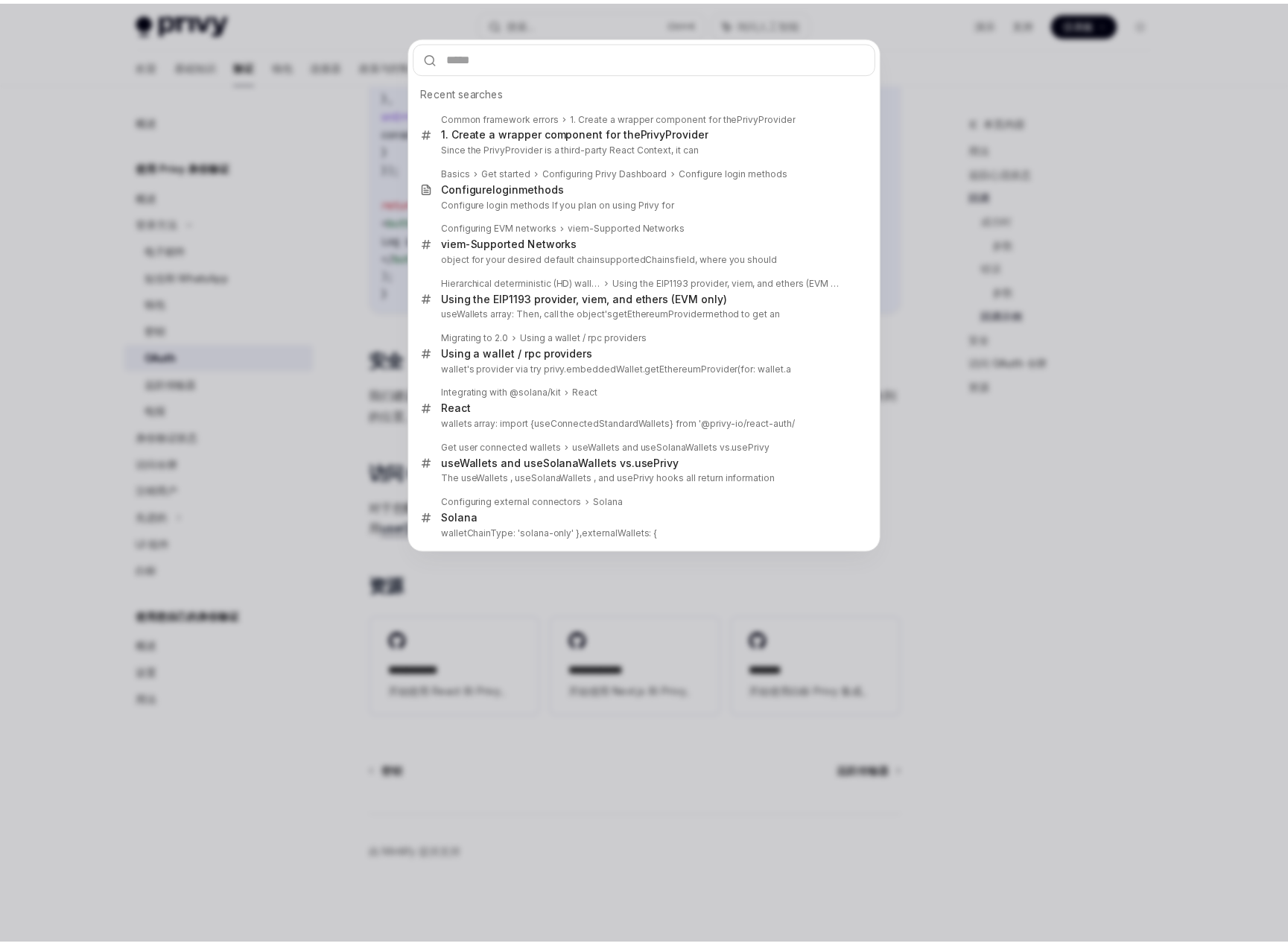
scroll to position [84, 0]
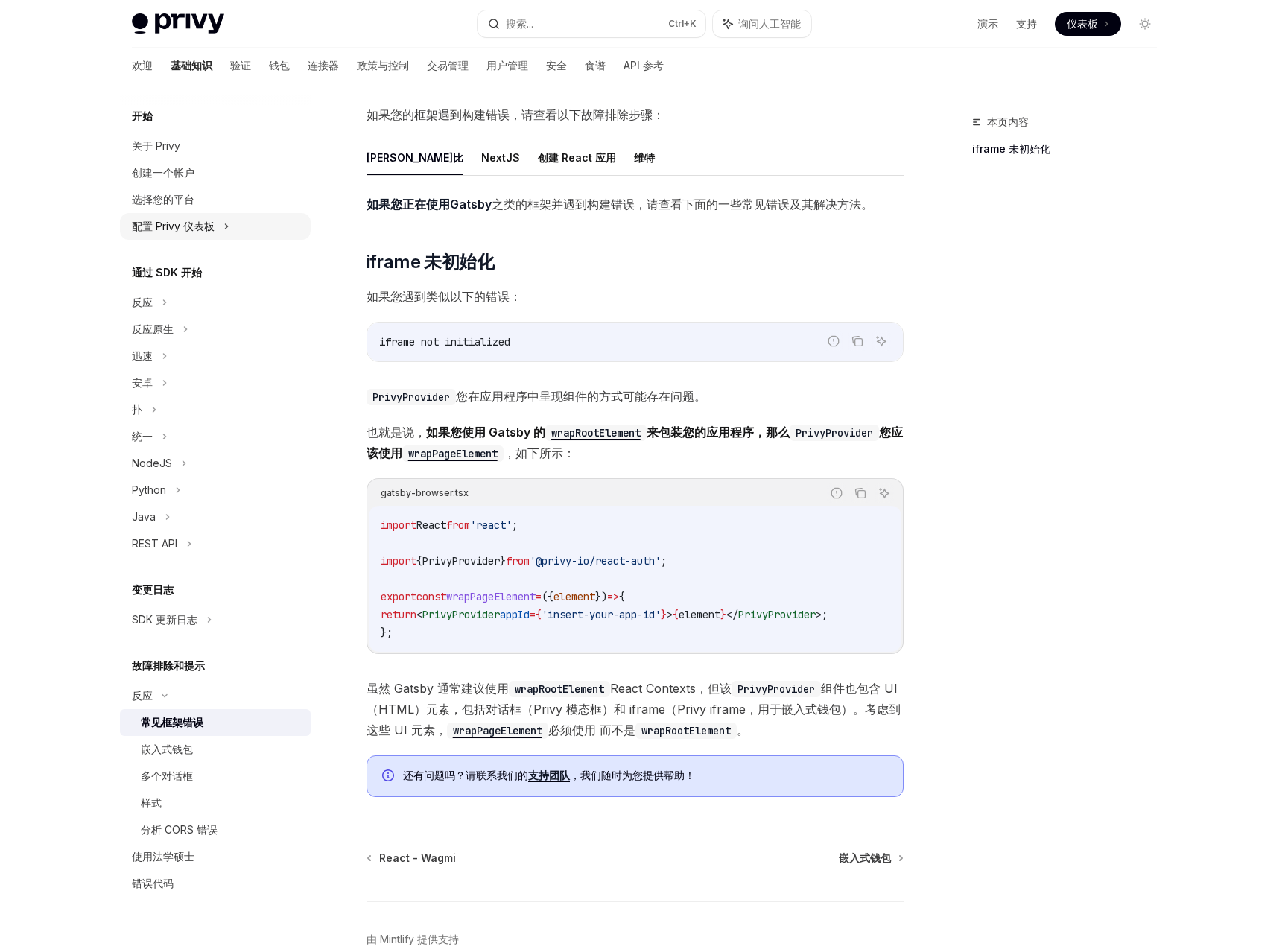
click at [226, 228] on icon at bounding box center [226, 227] width 2 height 4
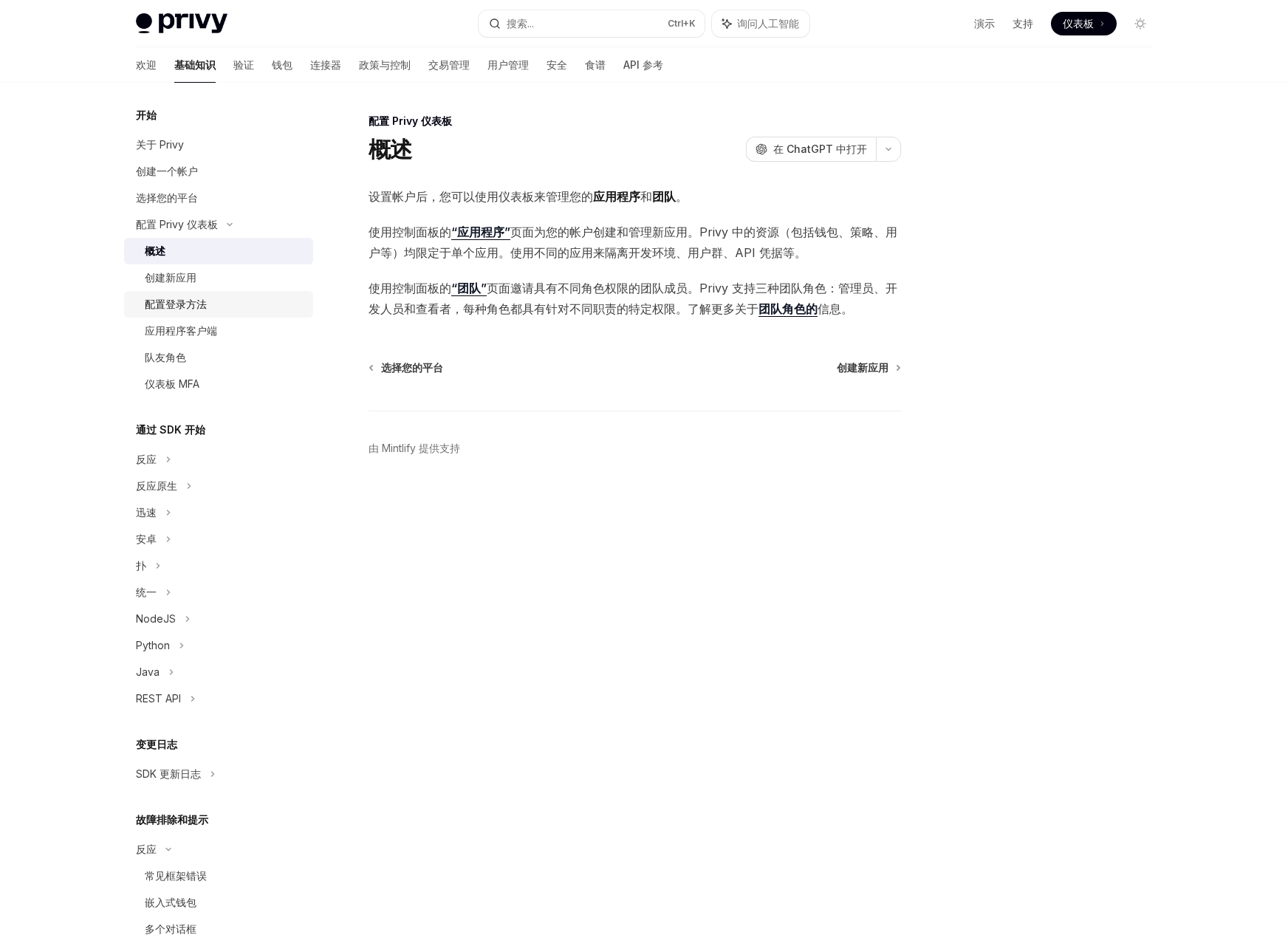
click at [188, 298] on font "配置登录方法" at bounding box center [176, 304] width 62 height 13
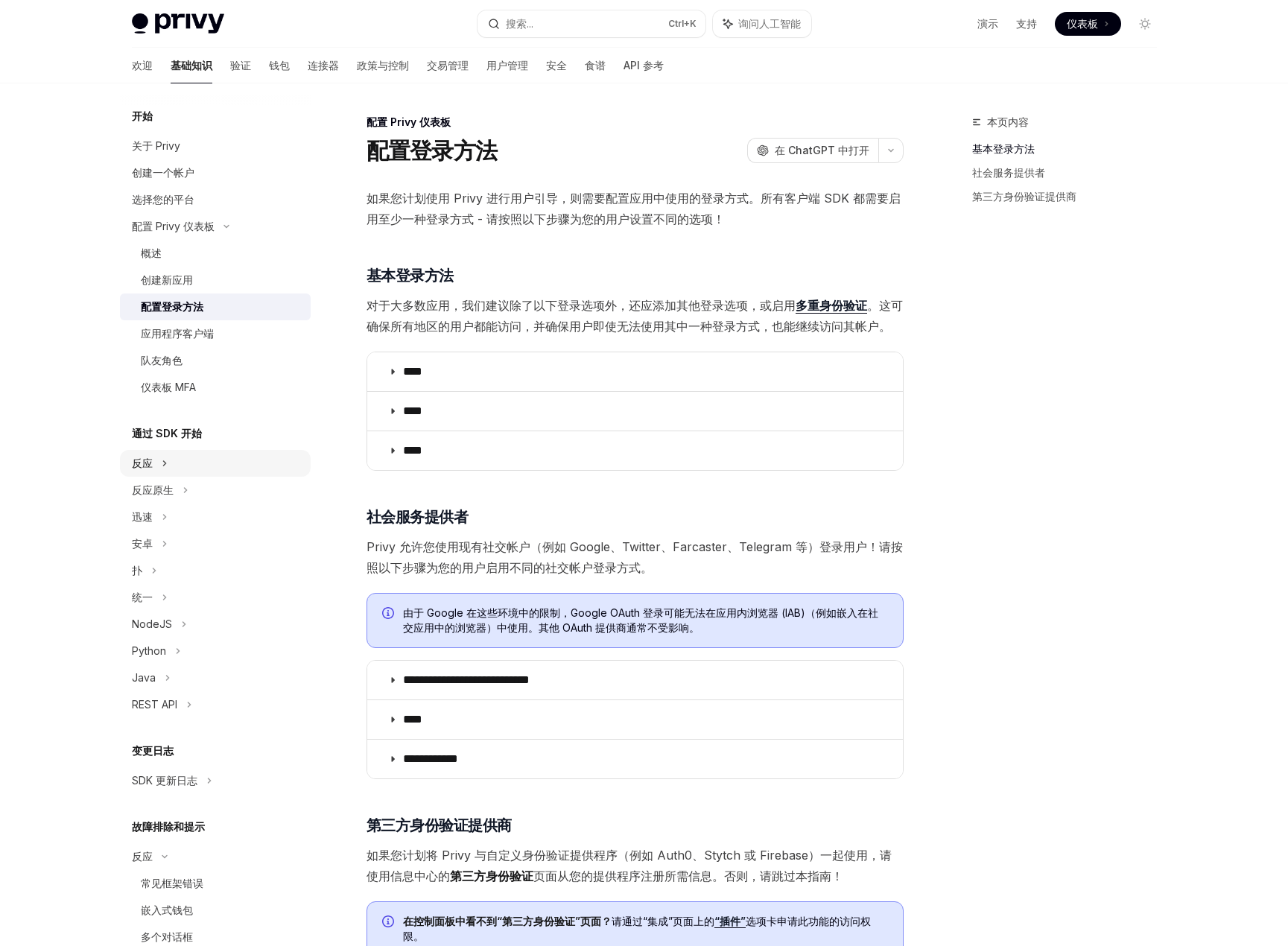
click at [163, 468] on icon at bounding box center [165, 463] width 6 height 18
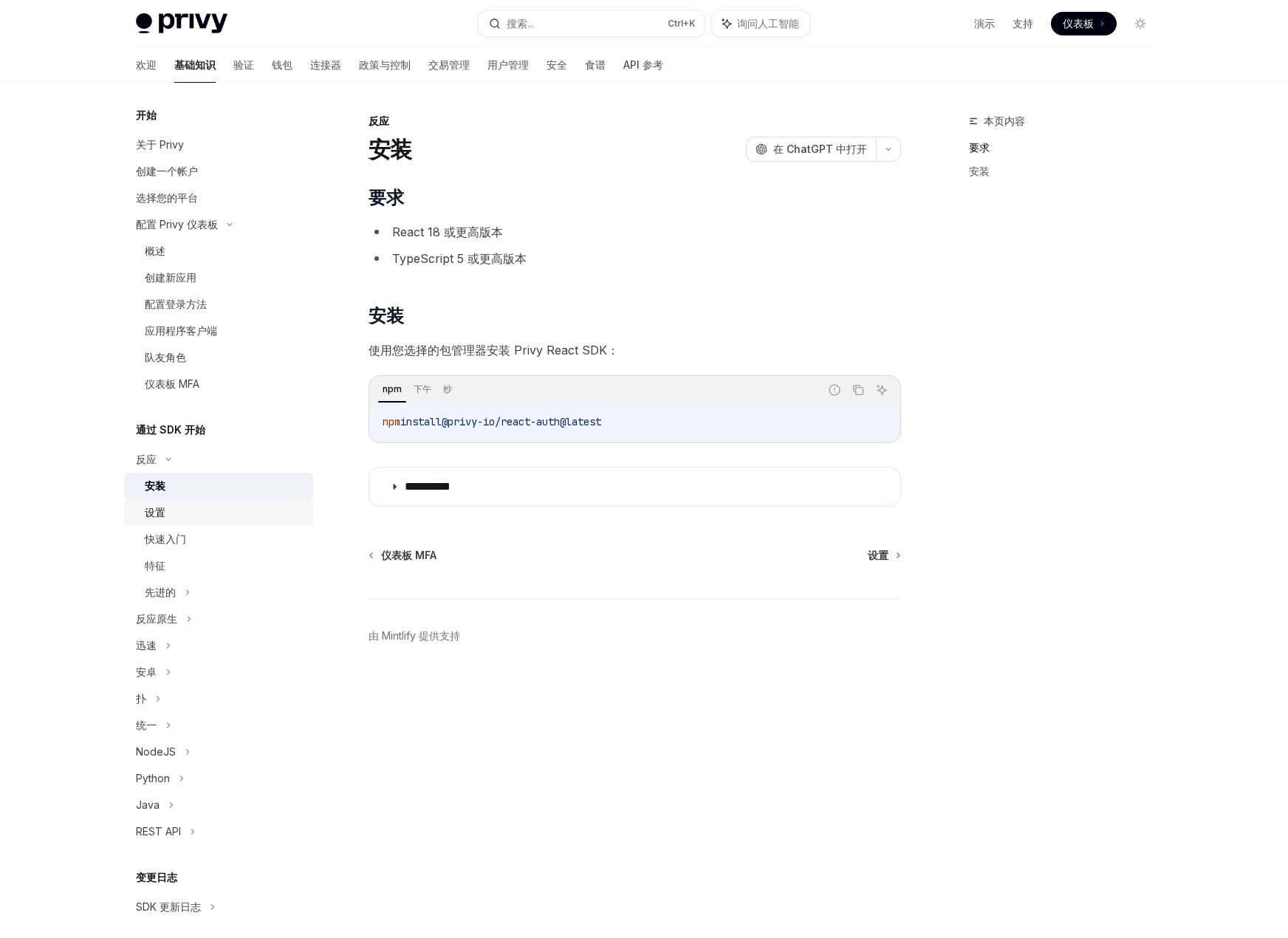
click at [183, 514] on div "设置" at bounding box center [224, 513] width 160 height 18
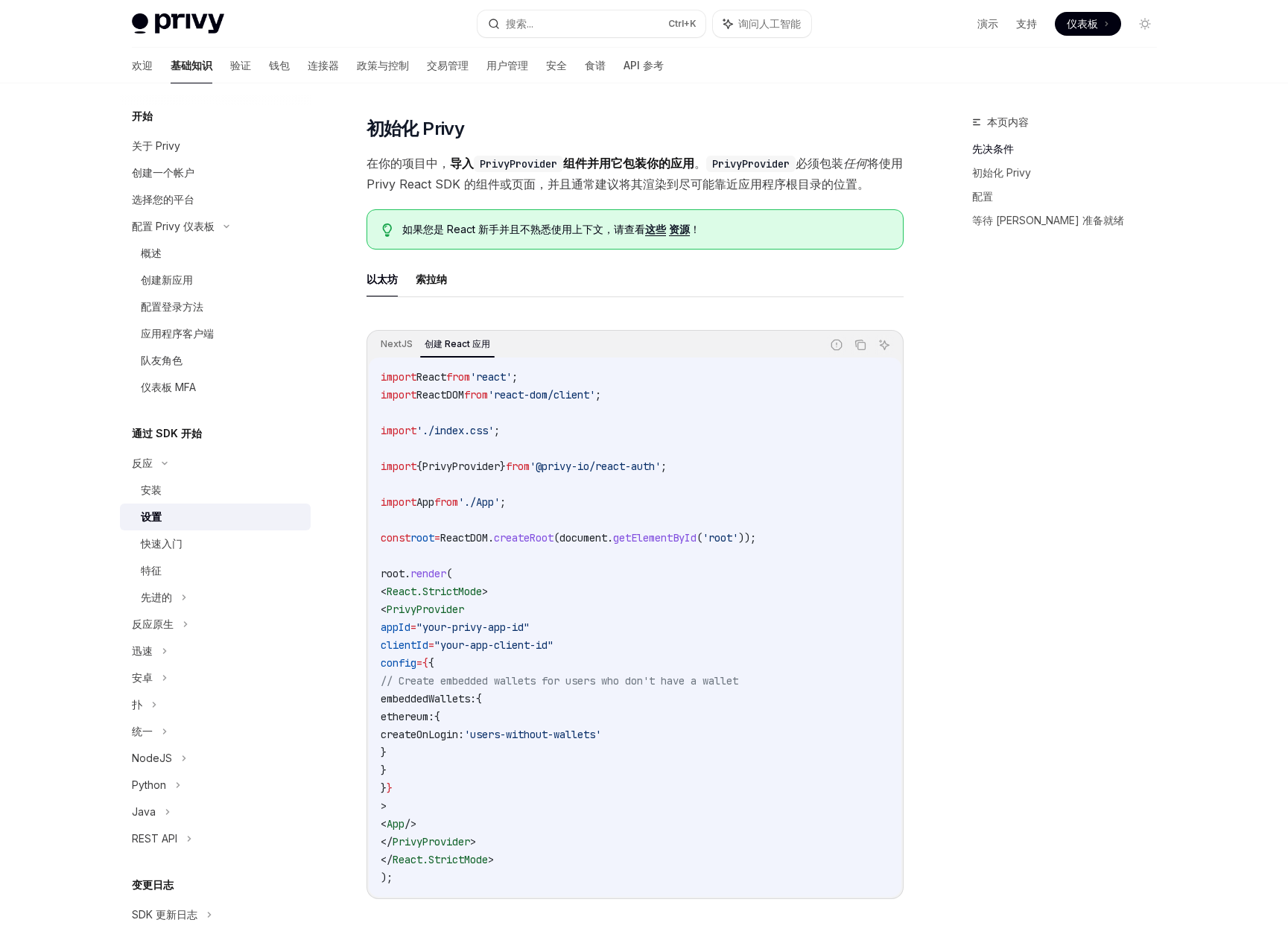
scroll to position [224, 0]
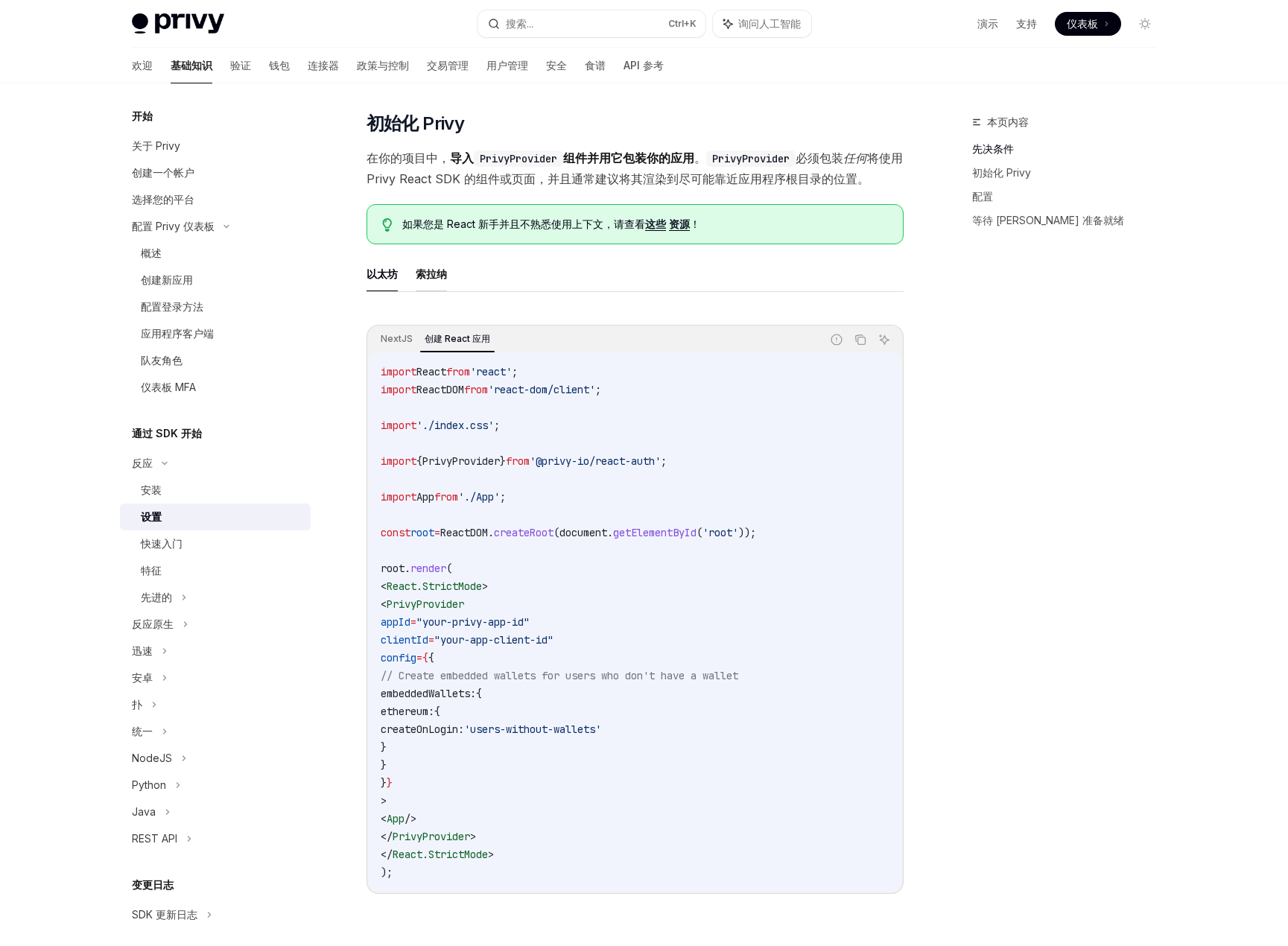
click at [436, 269] on font "索拉纳" at bounding box center [432, 273] width 31 height 13
click at [377, 275] on font "以太坊" at bounding box center [382, 273] width 31 height 13
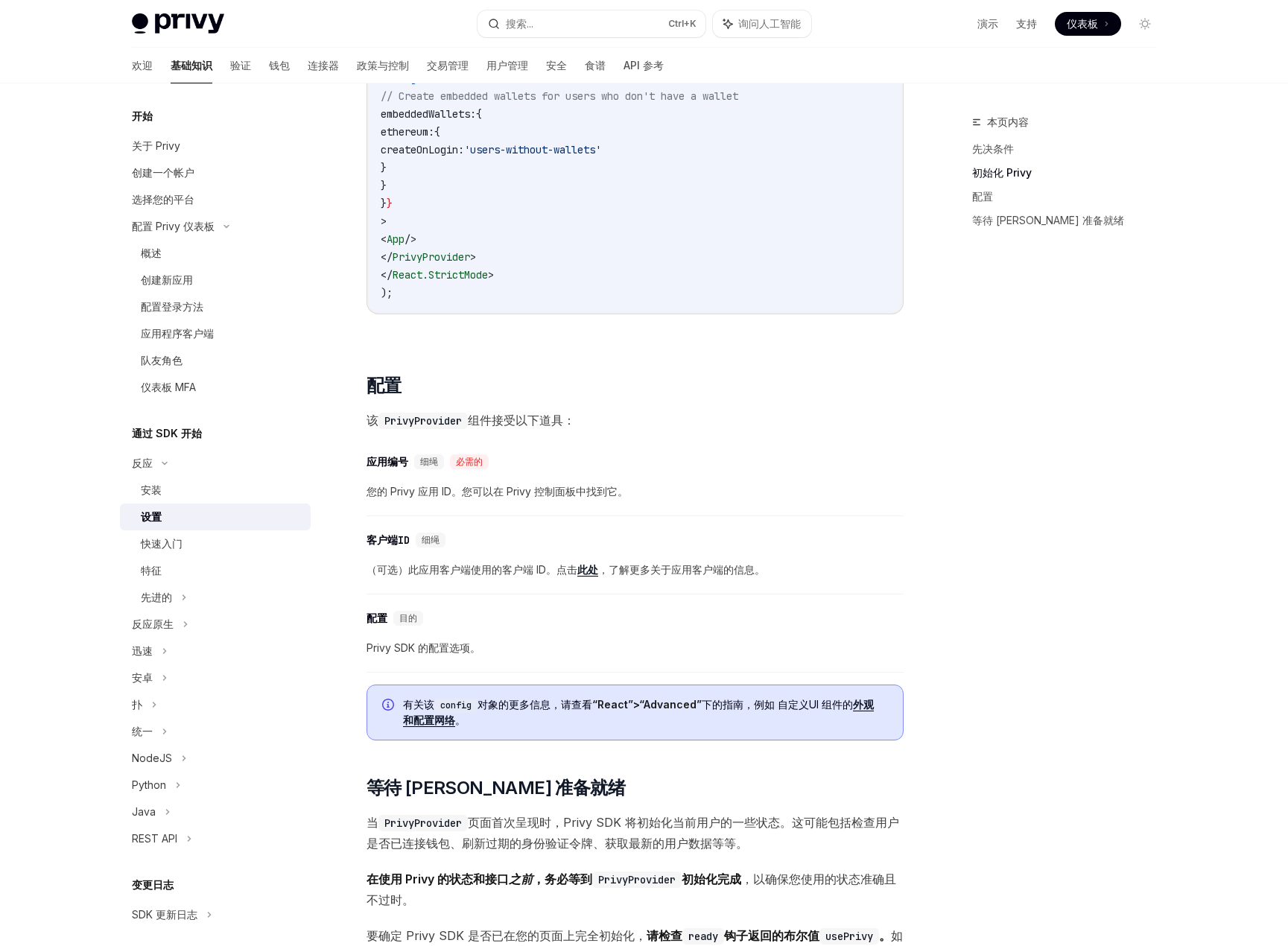
scroll to position [894, 0]
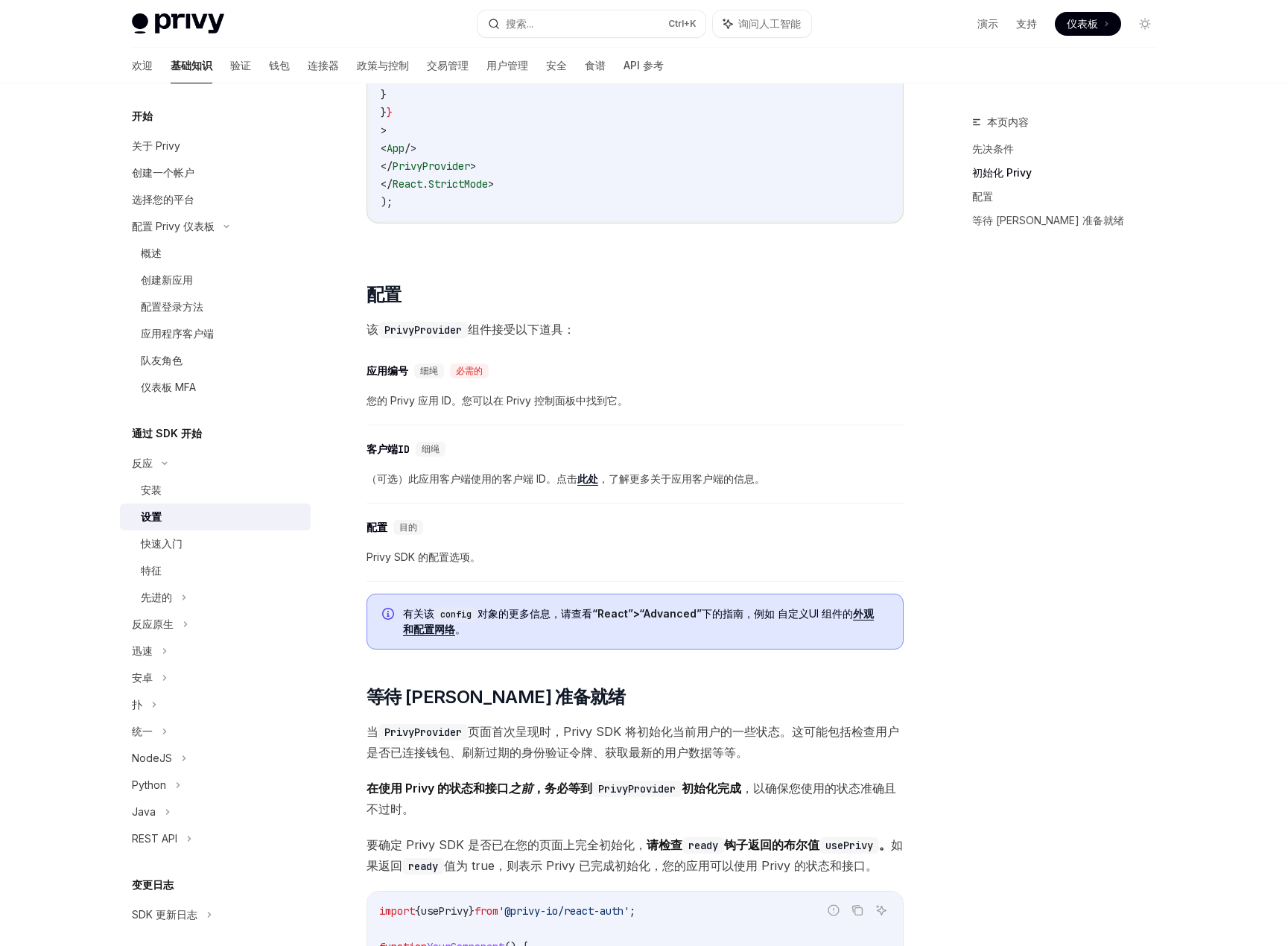
click at [408, 550] on span "Privy SDK 的配置选项。" at bounding box center [635, 558] width 537 height 18
click at [413, 520] on div "目的" at bounding box center [409, 528] width 30 height 15
click at [866, 618] on font "外观和" at bounding box center [638, 621] width 471 height 28
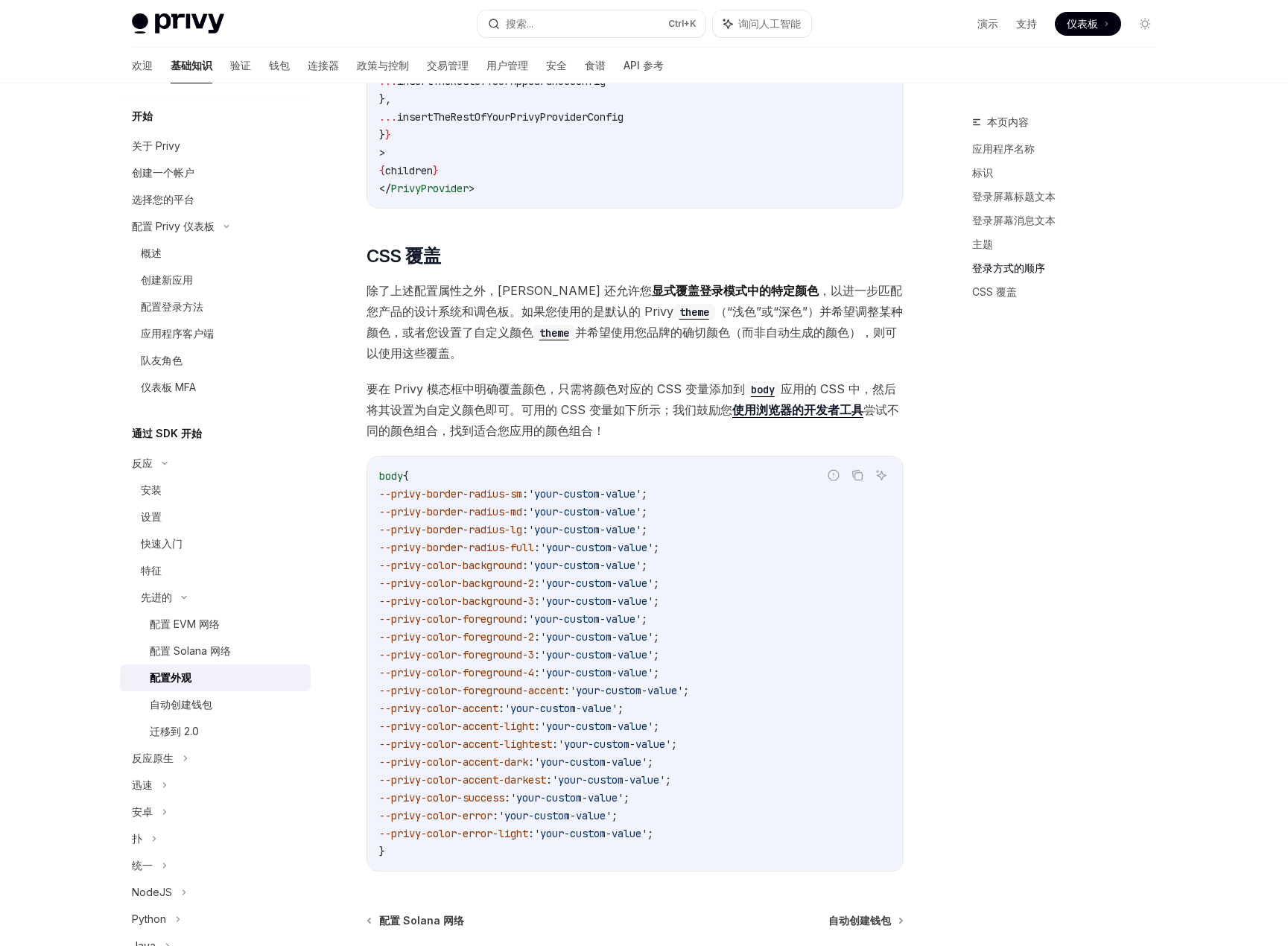
scroll to position [3202, 0]
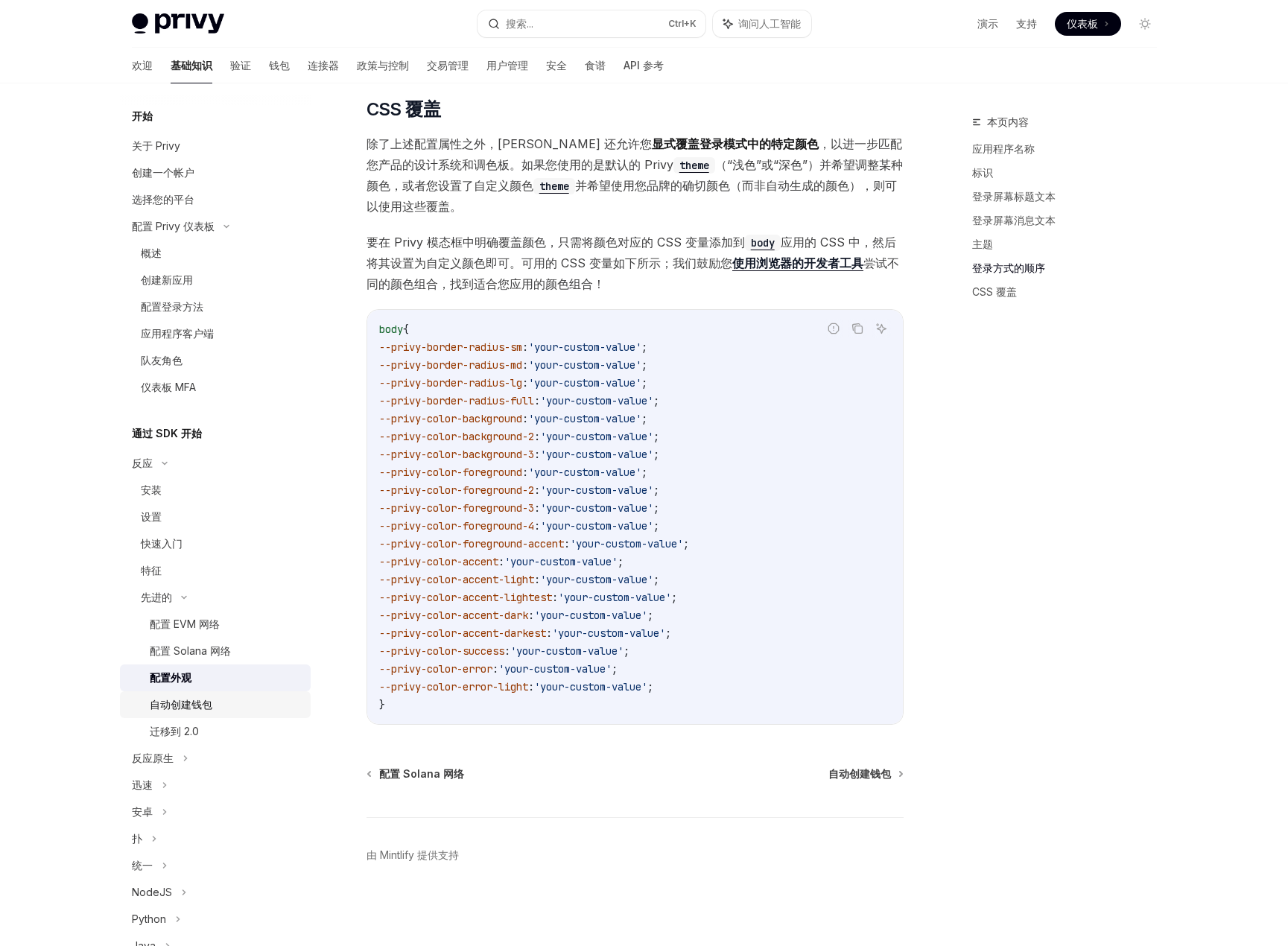
click at [202, 711] on div "自动创建钱包" at bounding box center [181, 705] width 63 height 18
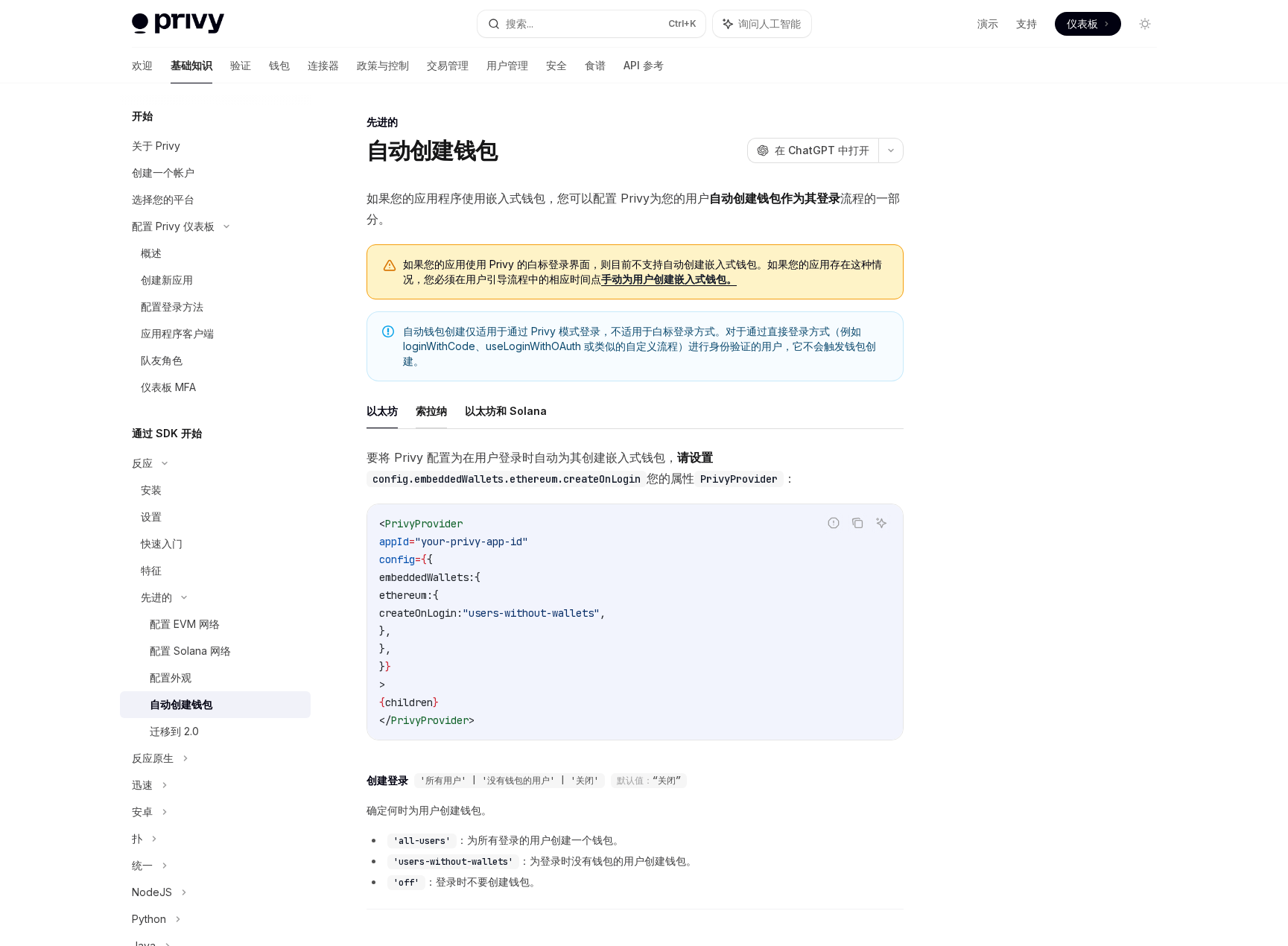
click at [422, 405] on font "索拉纳" at bounding box center [432, 411] width 31 height 13
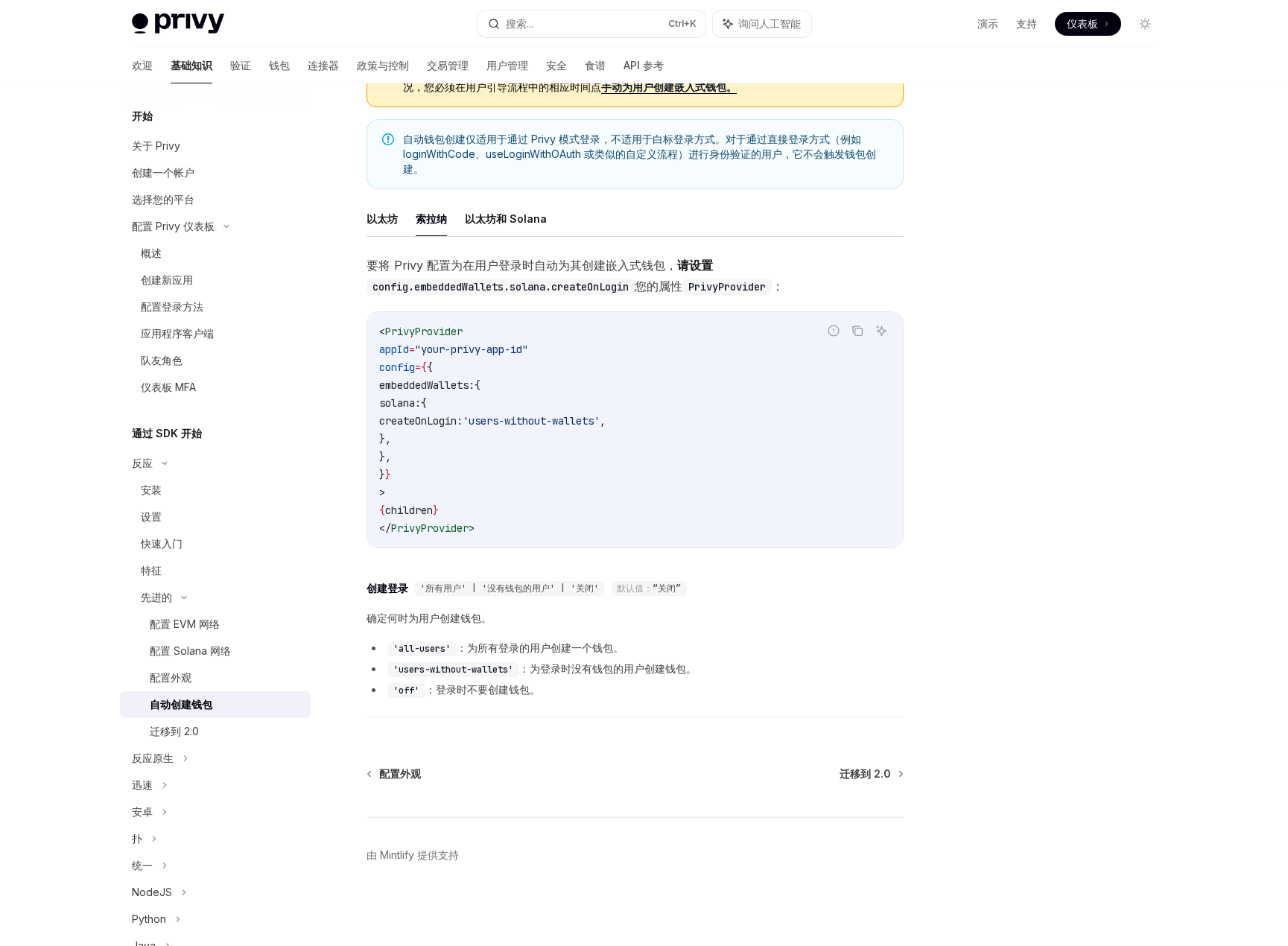
scroll to position [204, 0]
click at [409, 683] on code "'off'" at bounding box center [406, 691] width 38 height 15
click at [506, 213] on font "以太坊和 Solana" at bounding box center [506, 219] width 82 height 13
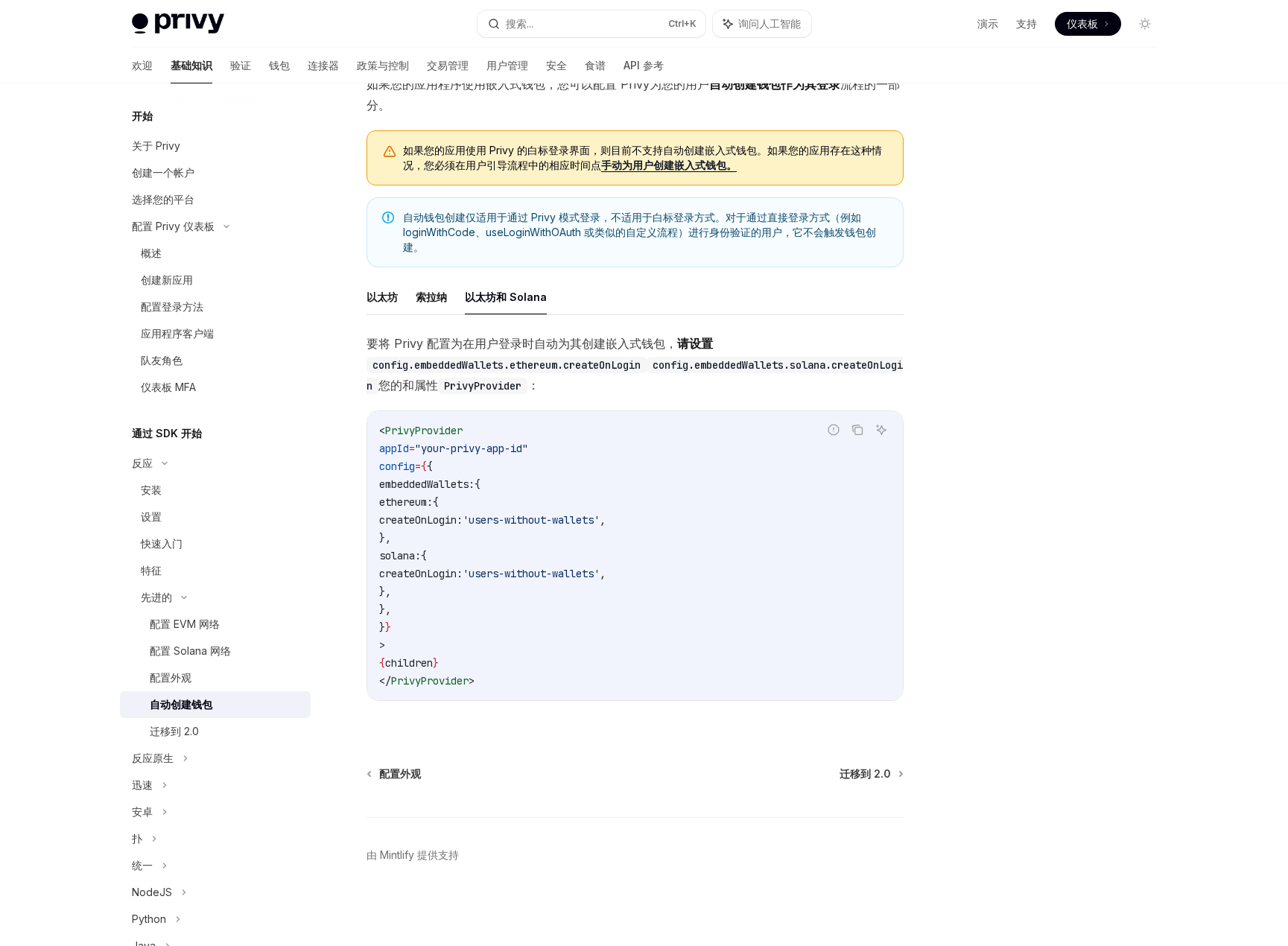
scroll to position [129, 0]
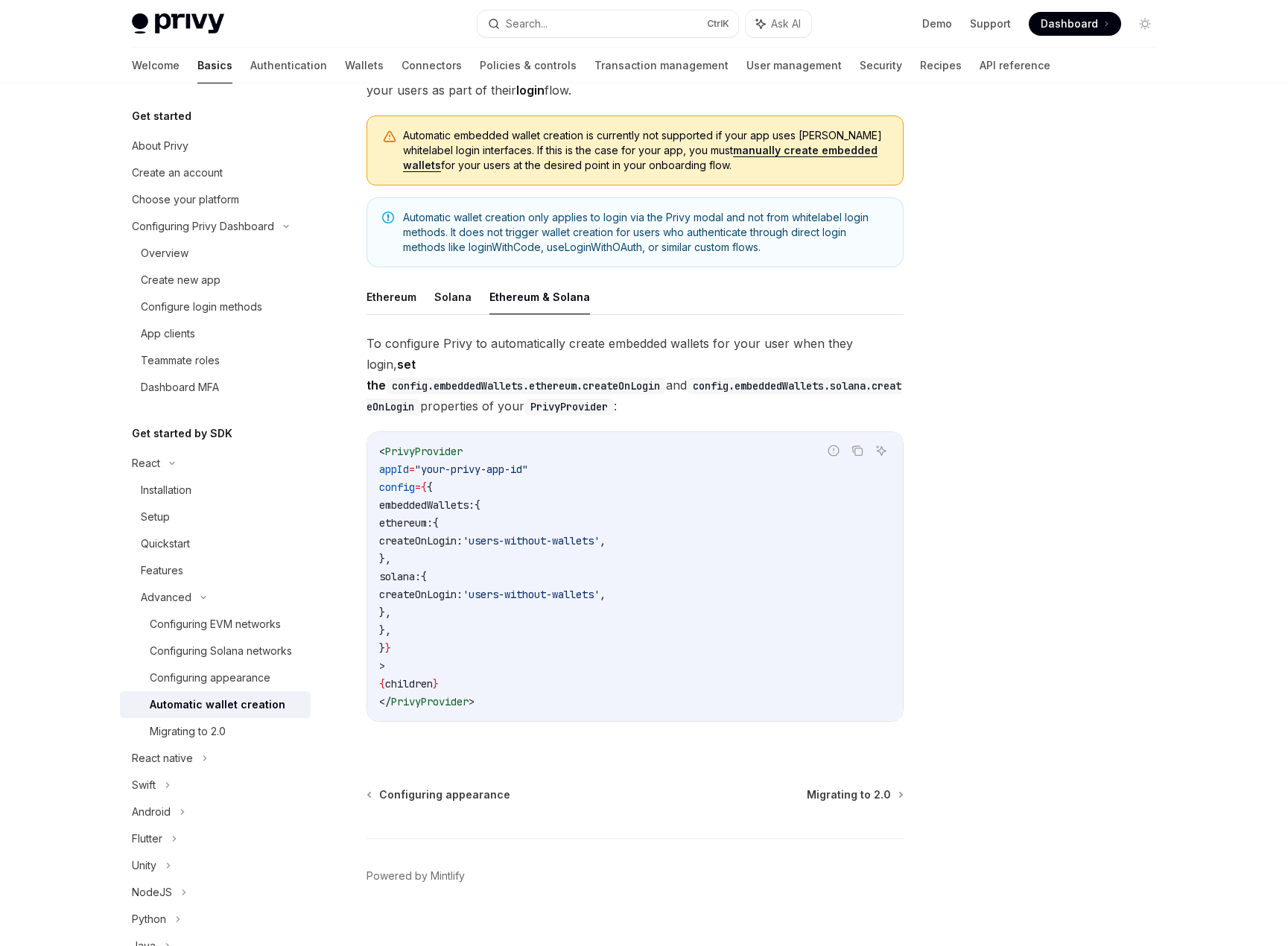
drag, startPoint x: 368, startPoint y: 341, endPoint x: 715, endPoint y: 355, distance: 347.3
click at [715, 355] on span "To configure Privy to automatically create embedded wallets for your user when …" at bounding box center [635, 375] width 537 height 84
click at [1106, 366] on div at bounding box center [1055, 529] width 227 height 833
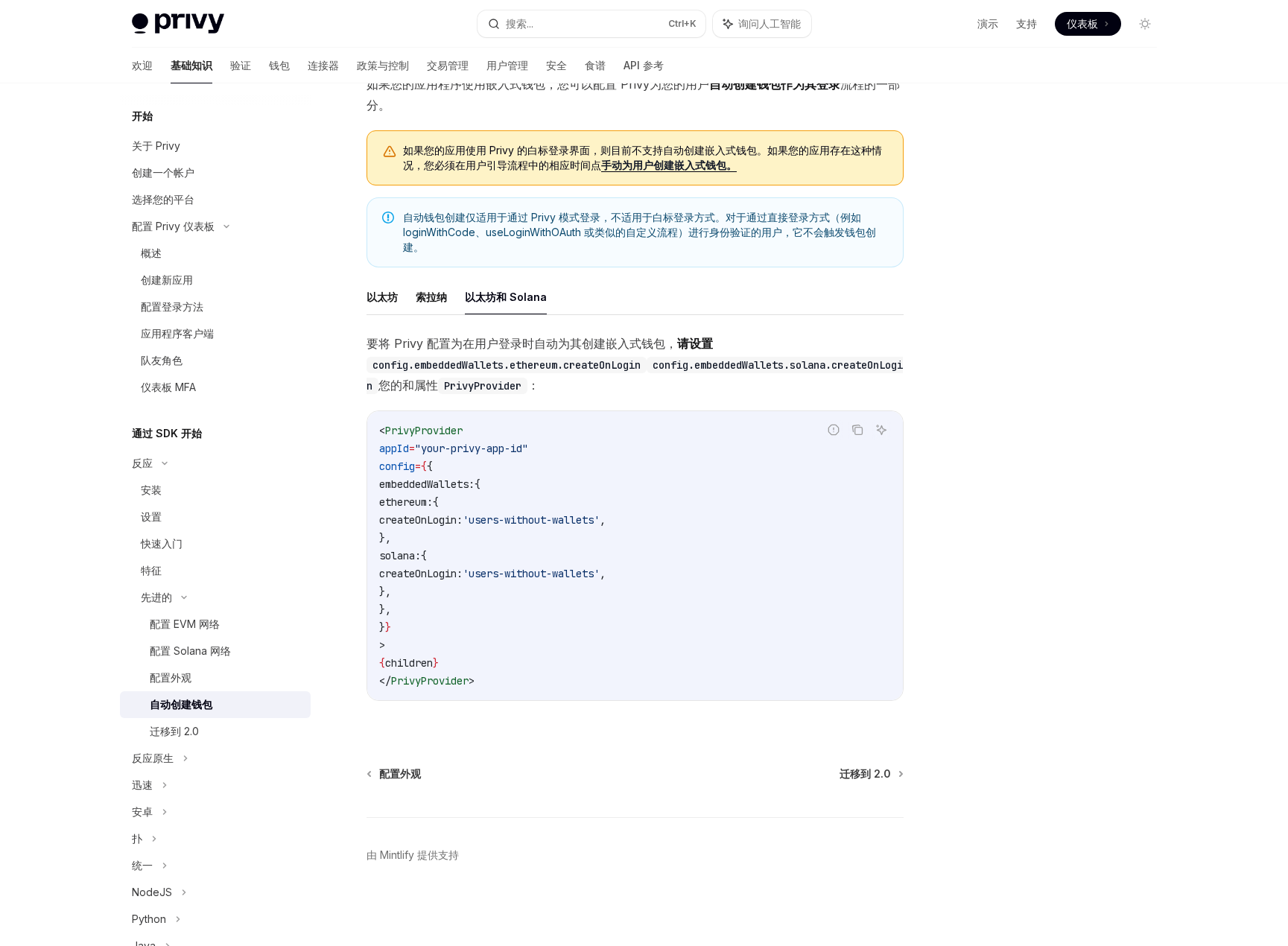
scroll to position [125, 0]
click at [433, 290] on font "索拉纳" at bounding box center [432, 296] width 31 height 13
type textarea "*"
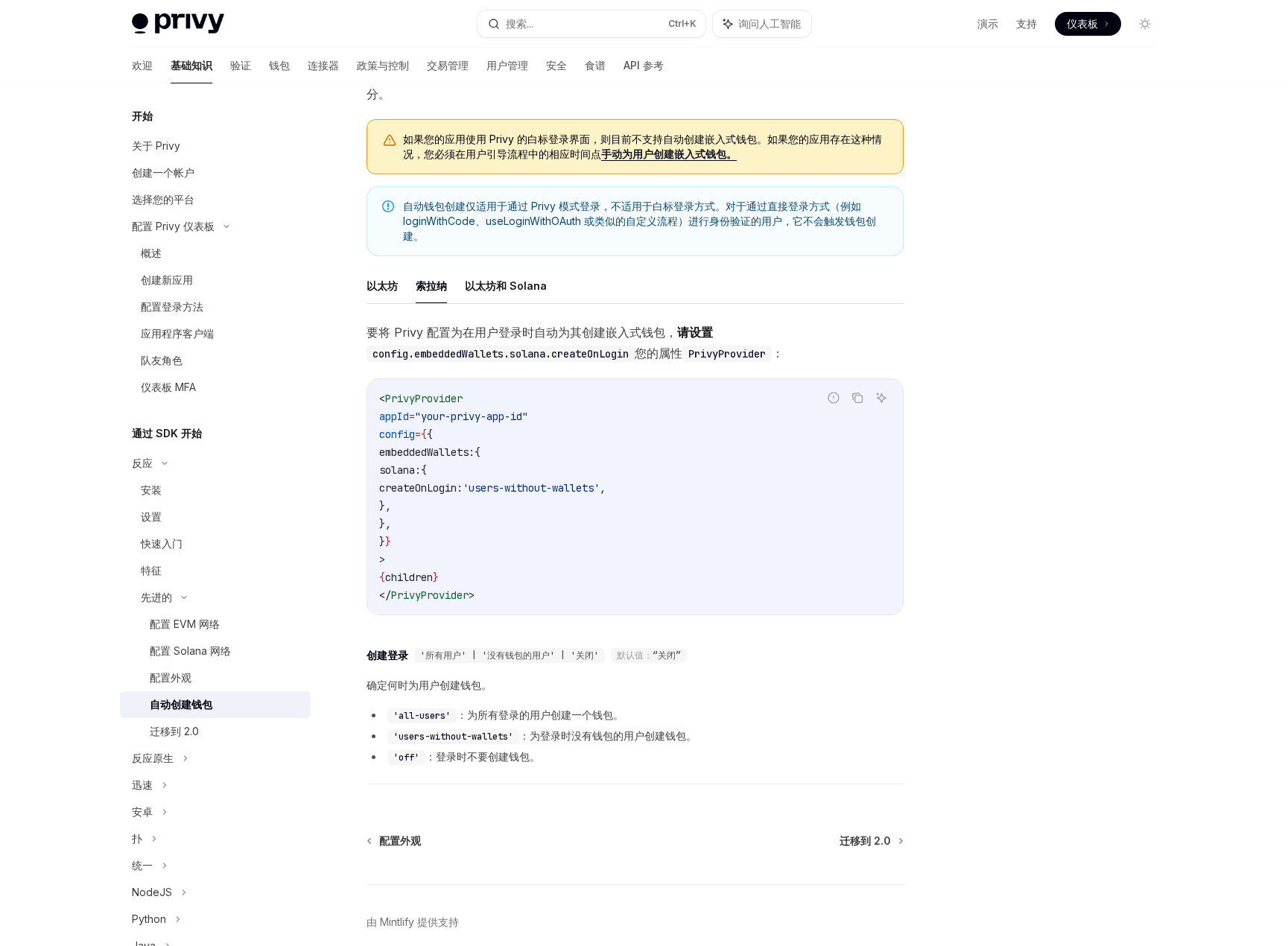
click at [1018, 364] on div at bounding box center [1055, 529] width 227 height 833
click at [558, 20] on button "搜索... Ctrl +K" at bounding box center [591, 24] width 228 height 27
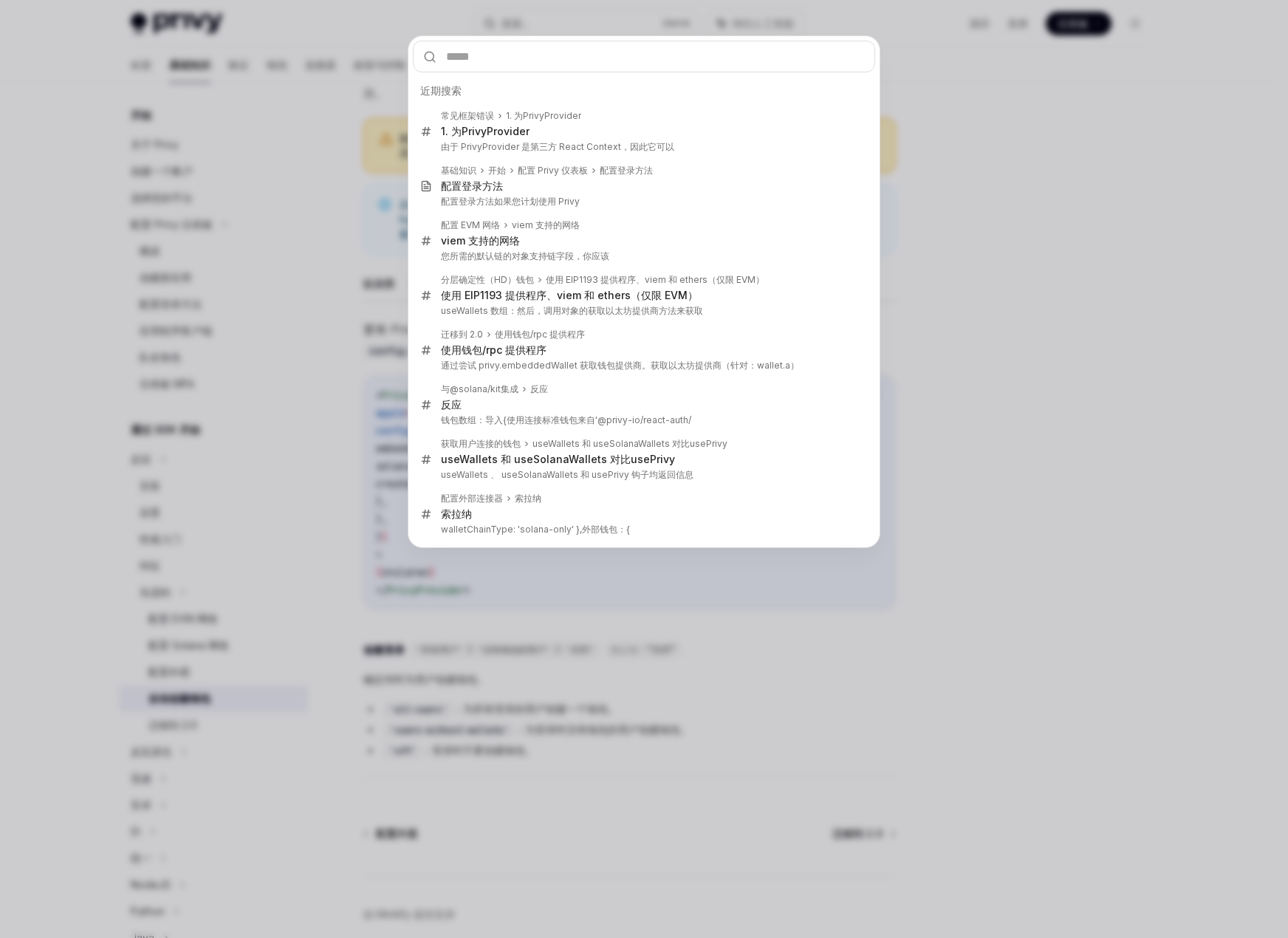
type input "**********"
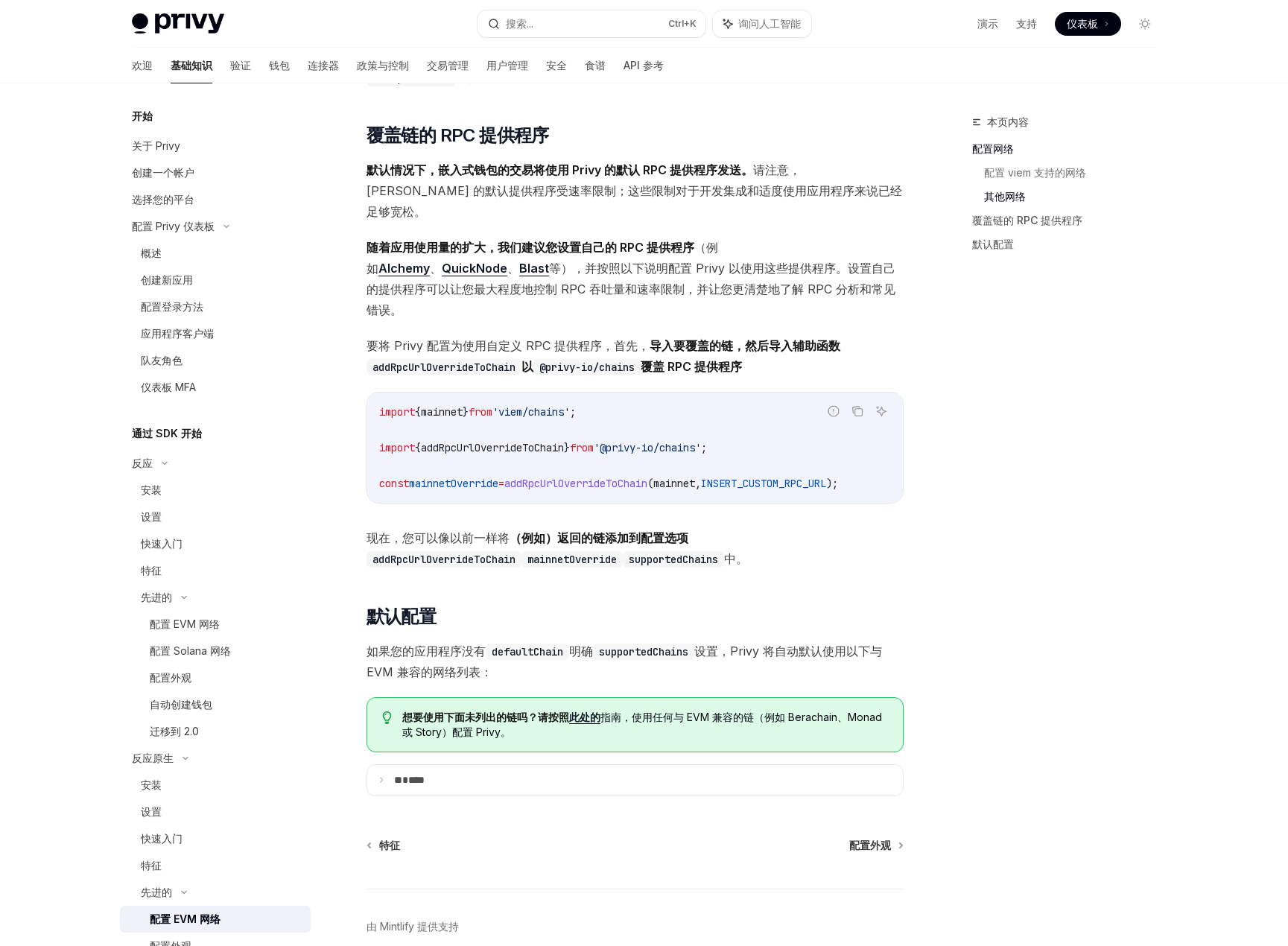
scroll to position [1539, 0]
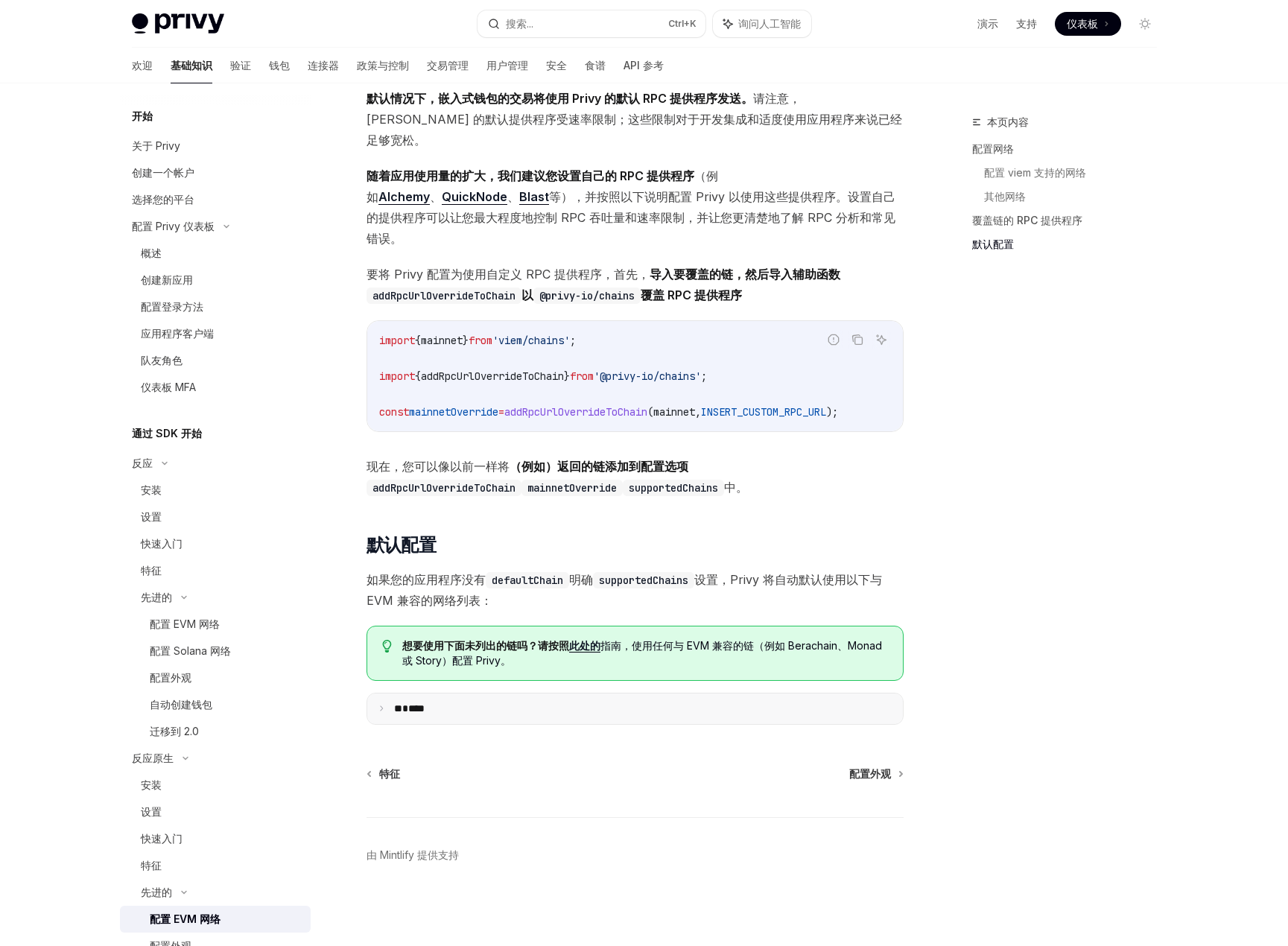
click at [384, 707] on icon at bounding box center [382, 709] width 7 height 7
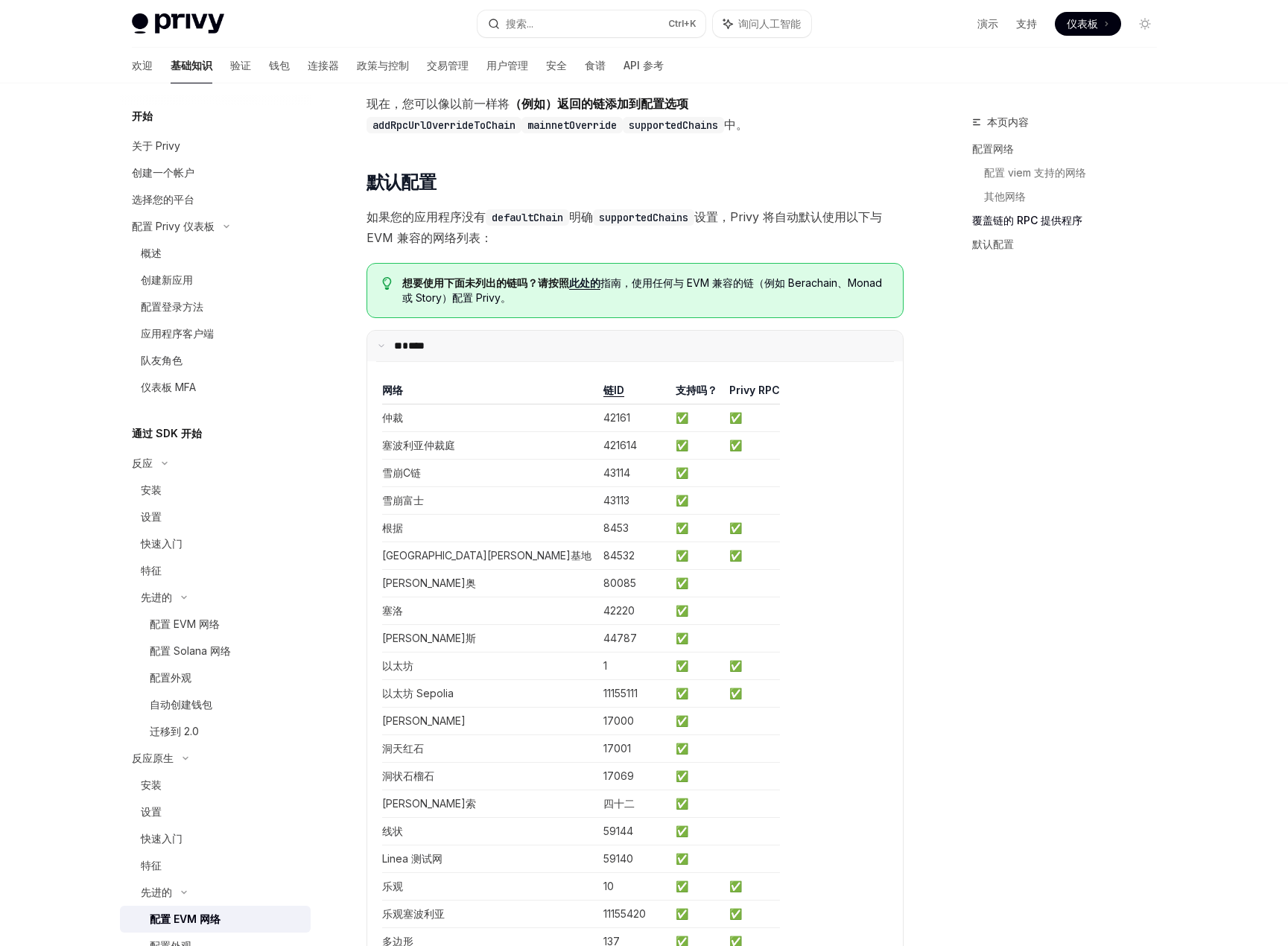
scroll to position [1763, 0]
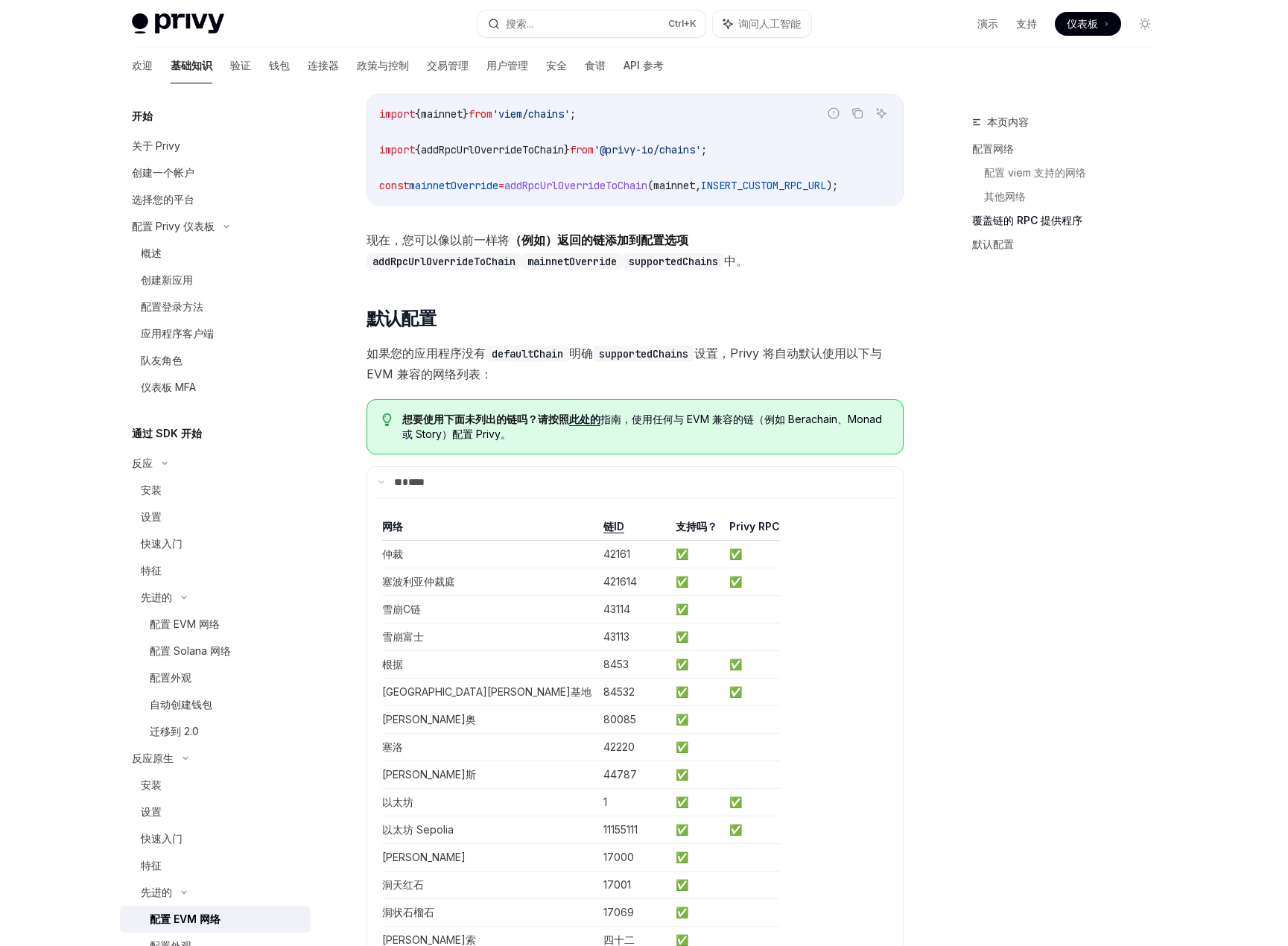
click at [659, 355] on code "supportedChains" at bounding box center [644, 354] width 101 height 16
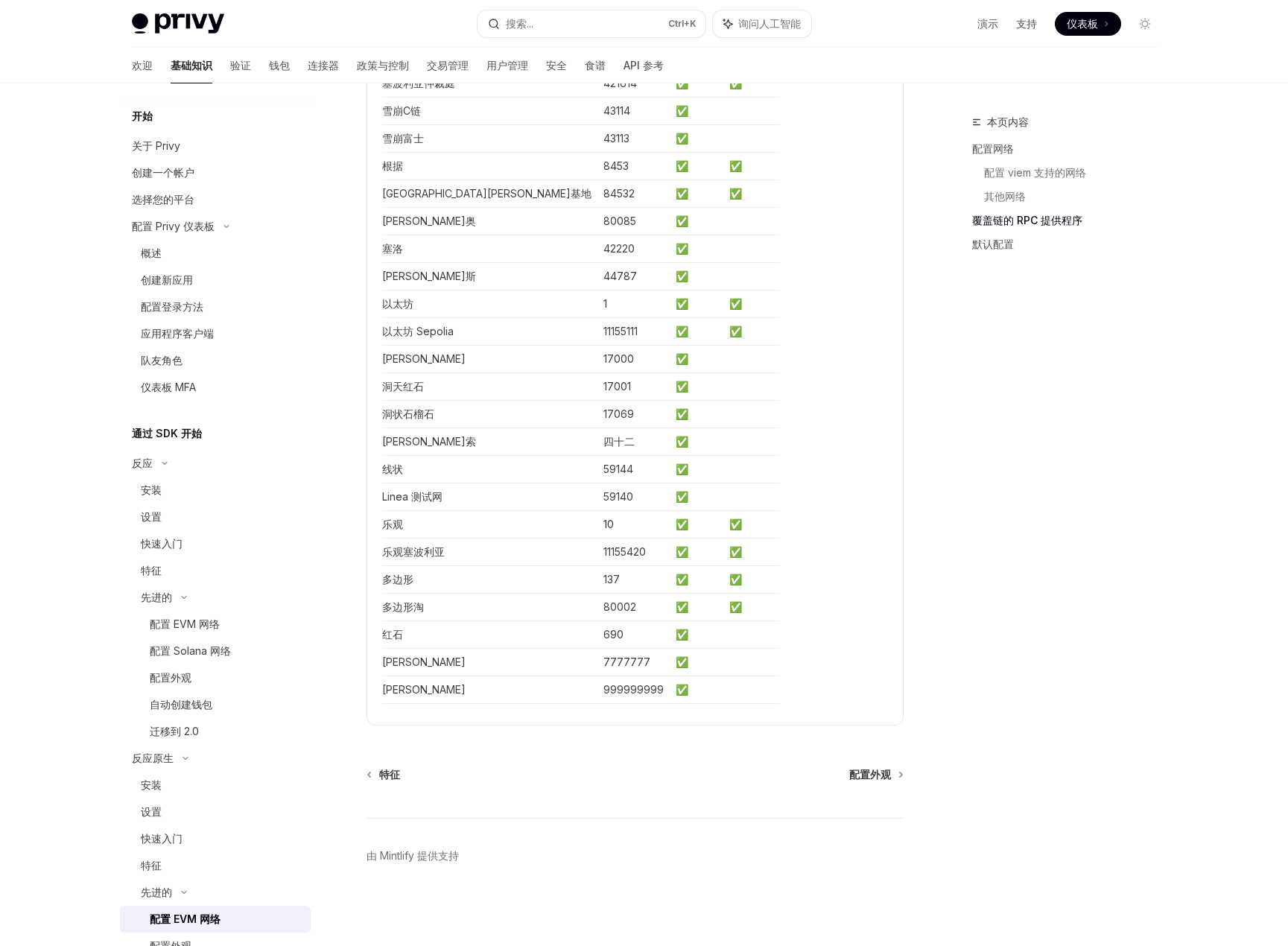
scroll to position [2265, 0]
click at [213, 656] on font "配置 Solana 网络" at bounding box center [190, 650] width 82 height 13
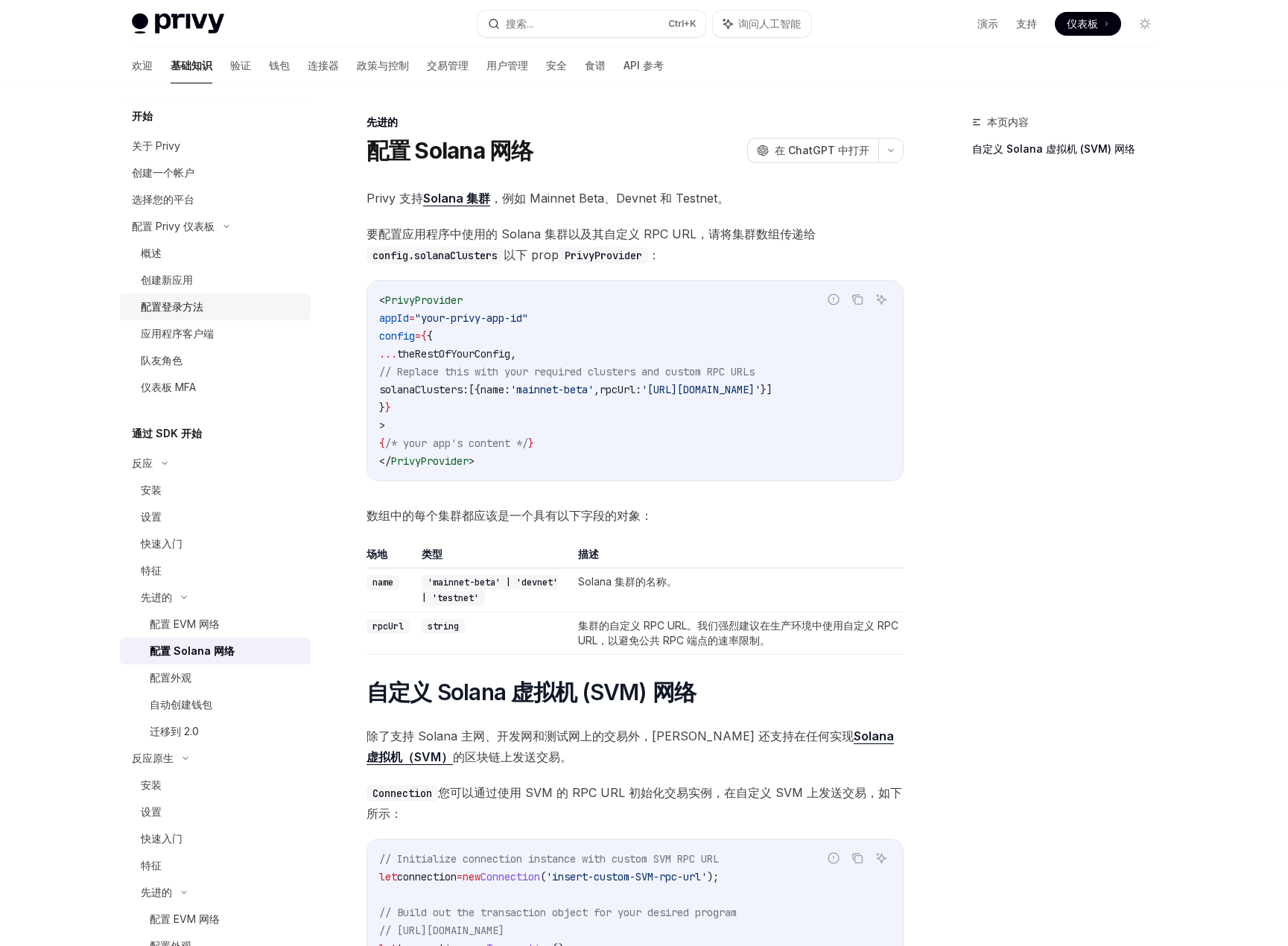
click at [195, 310] on font "配置登录方法" at bounding box center [172, 306] width 63 height 13
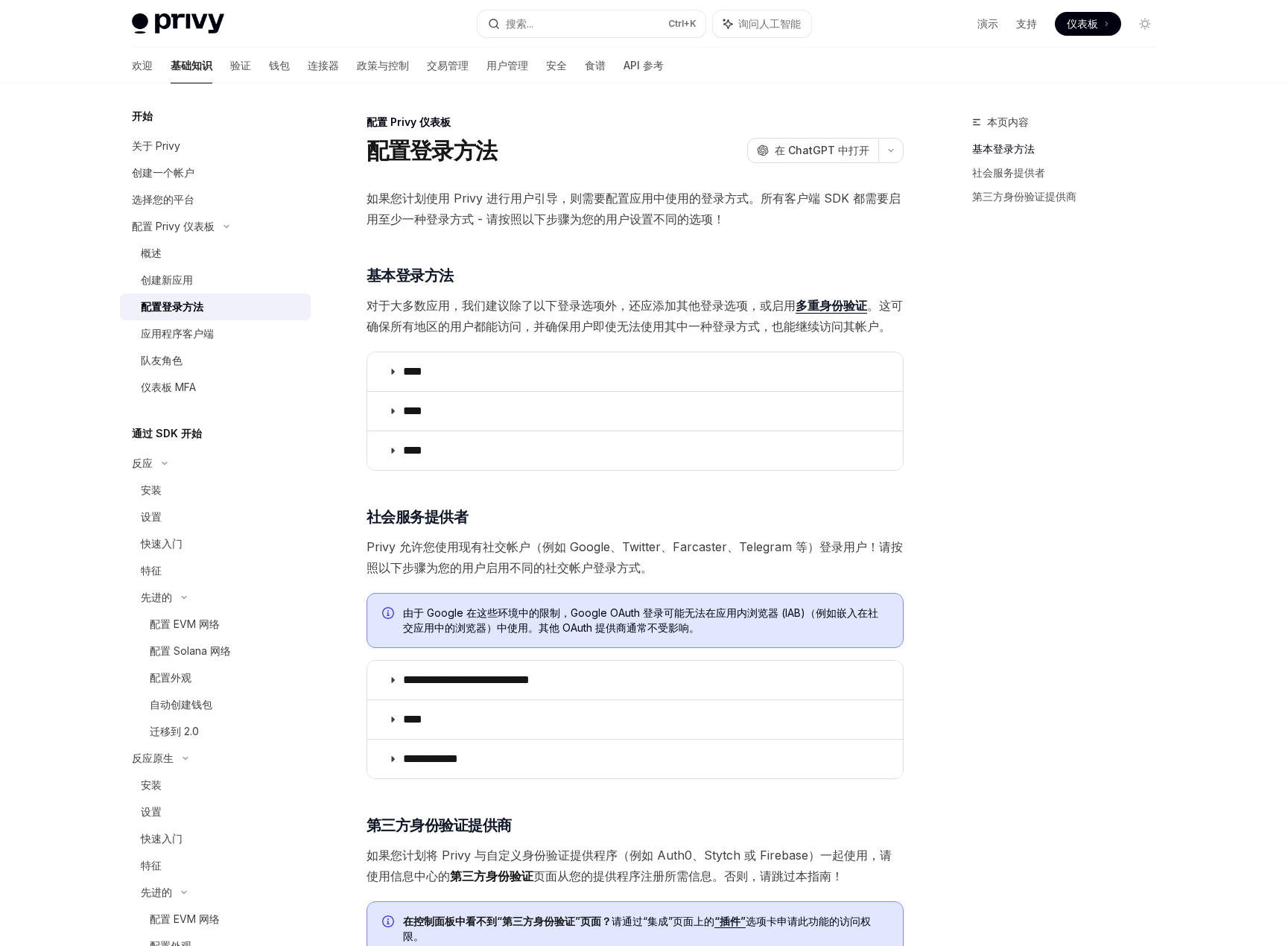
scroll to position [298, 0]
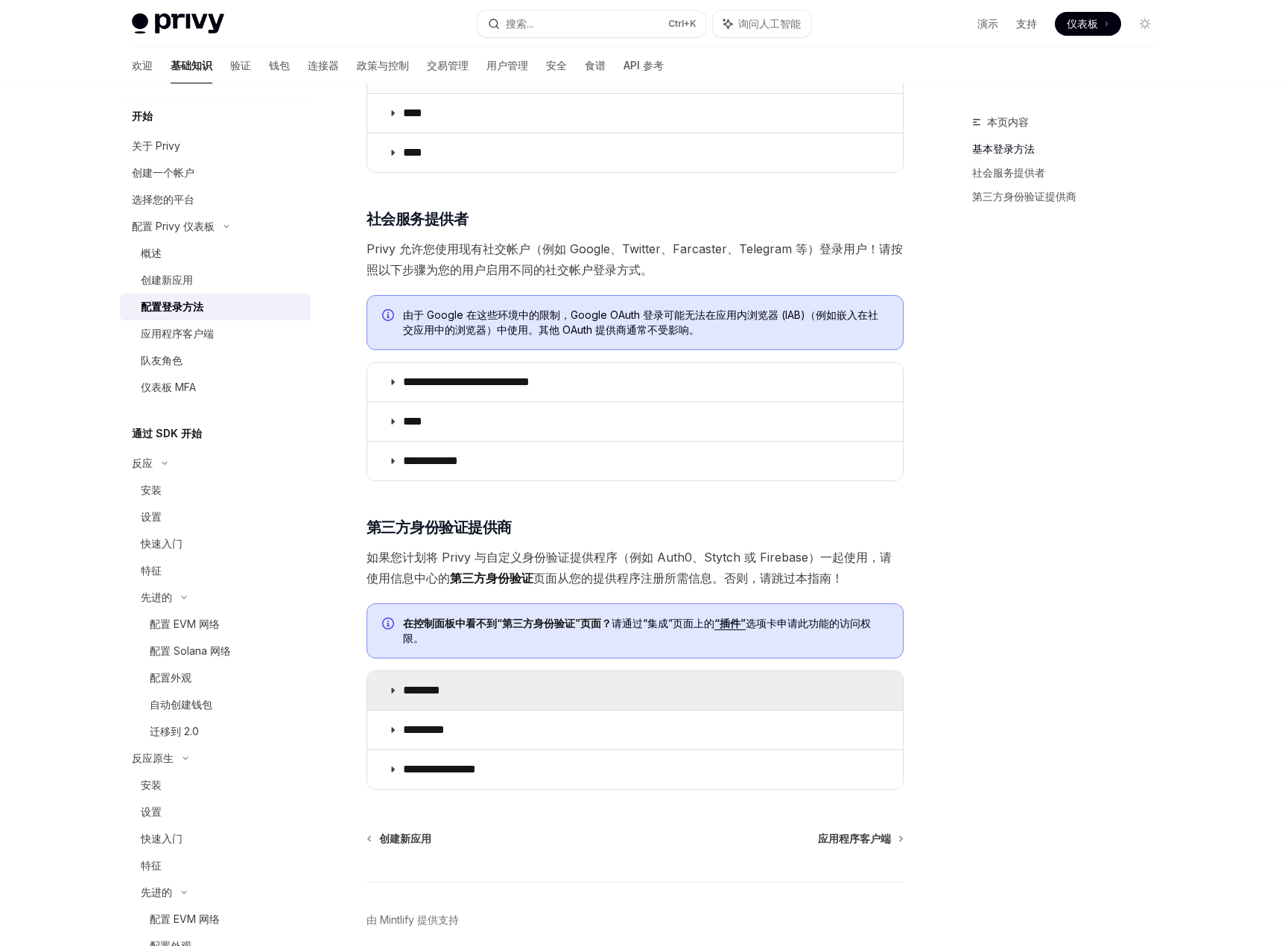
click at [382, 689] on summary "********" at bounding box center [635, 691] width 536 height 39
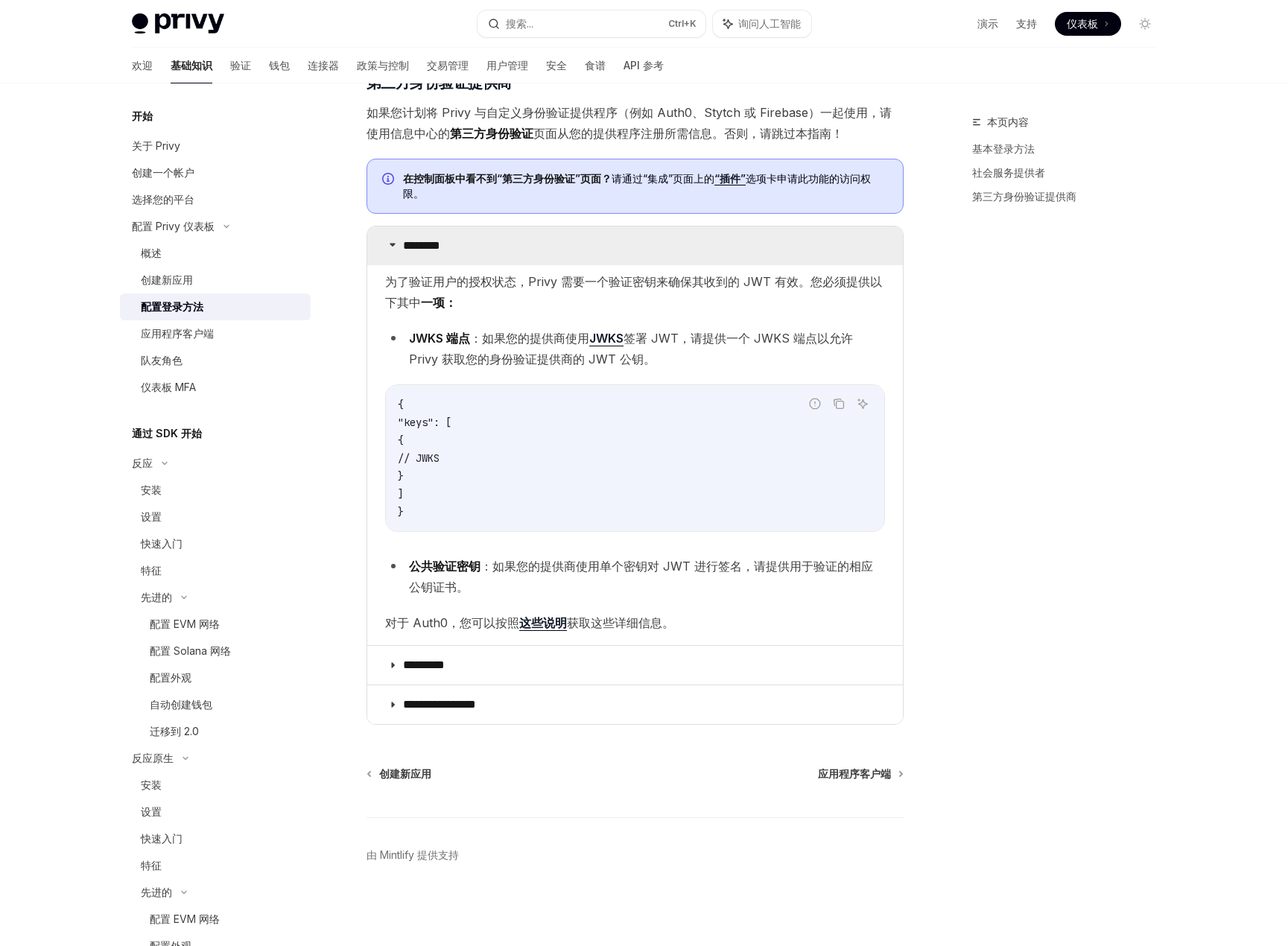
scroll to position [745, 0]
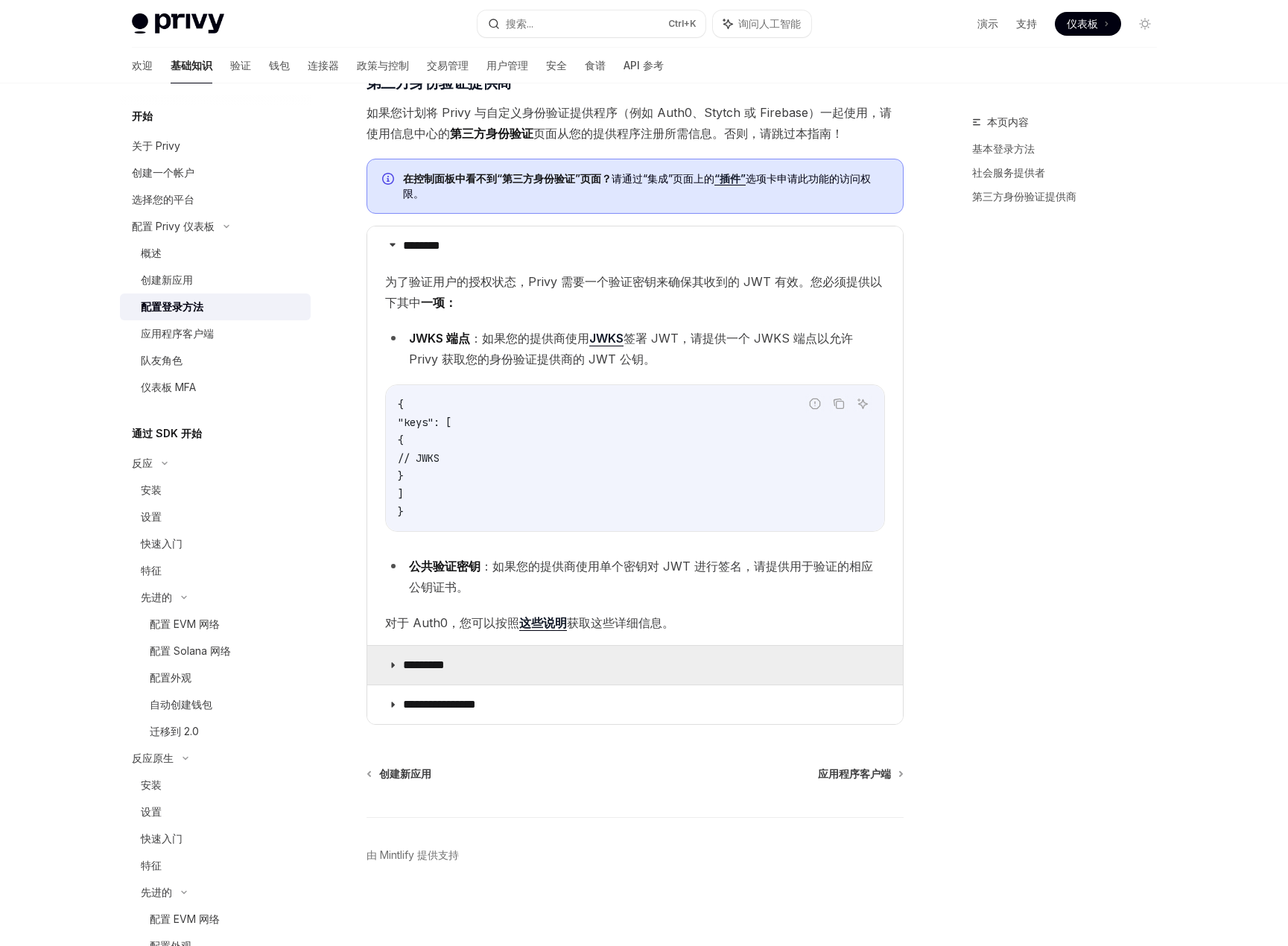
click at [392, 681] on summary "*********" at bounding box center [635, 665] width 536 height 39
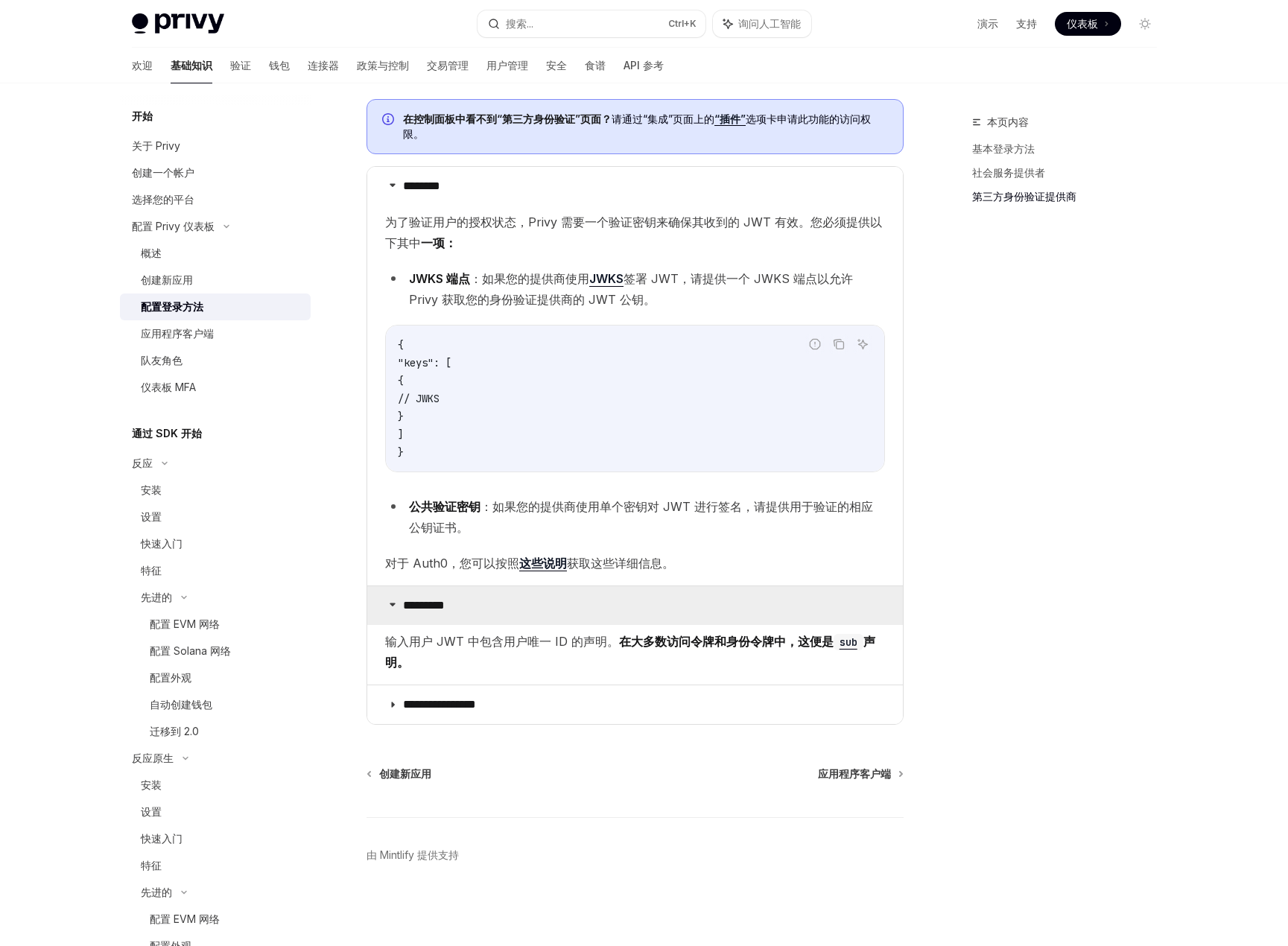
scroll to position [814, 0]
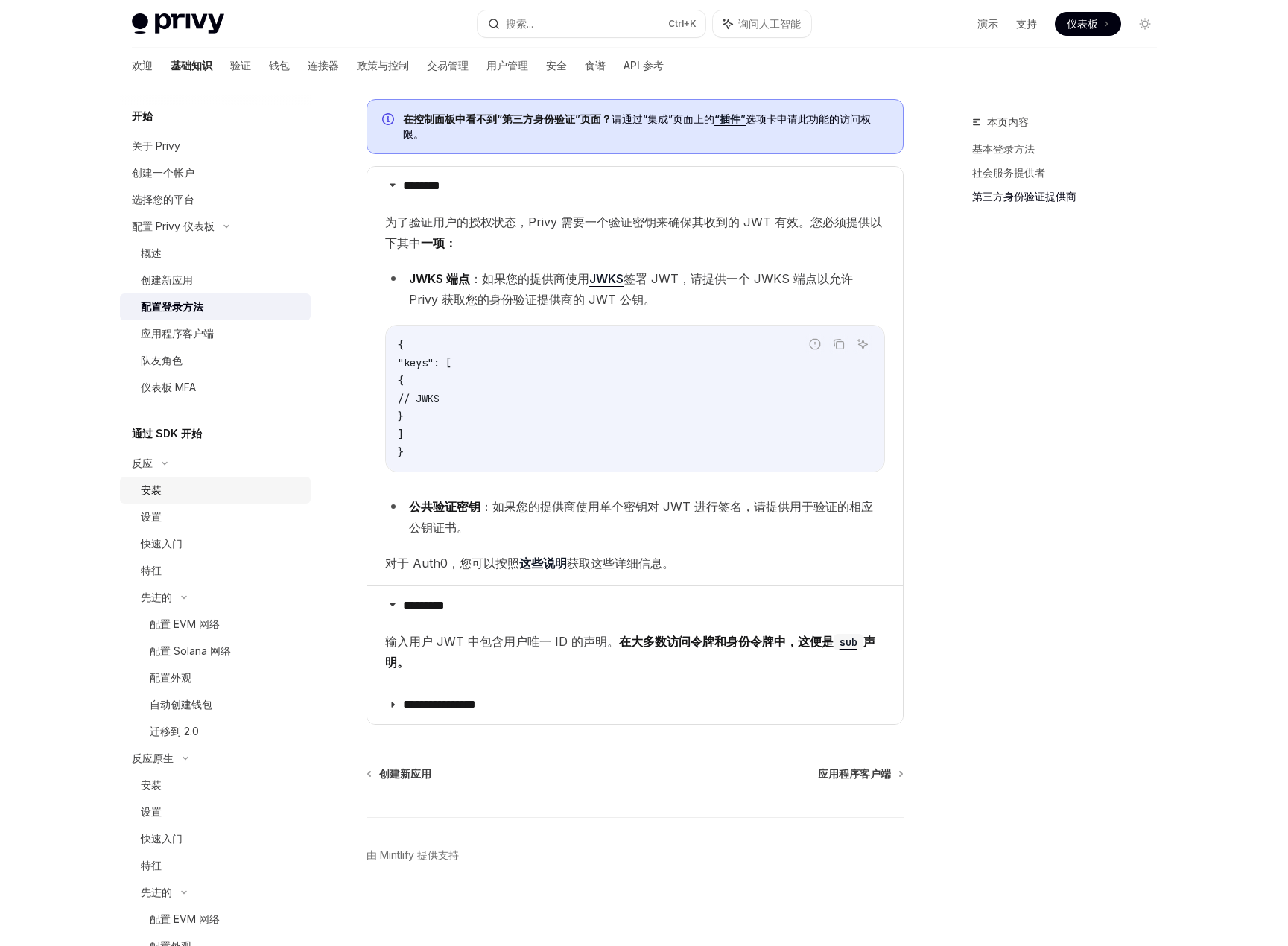
click at [186, 491] on div "安装" at bounding box center [221, 490] width 161 height 18
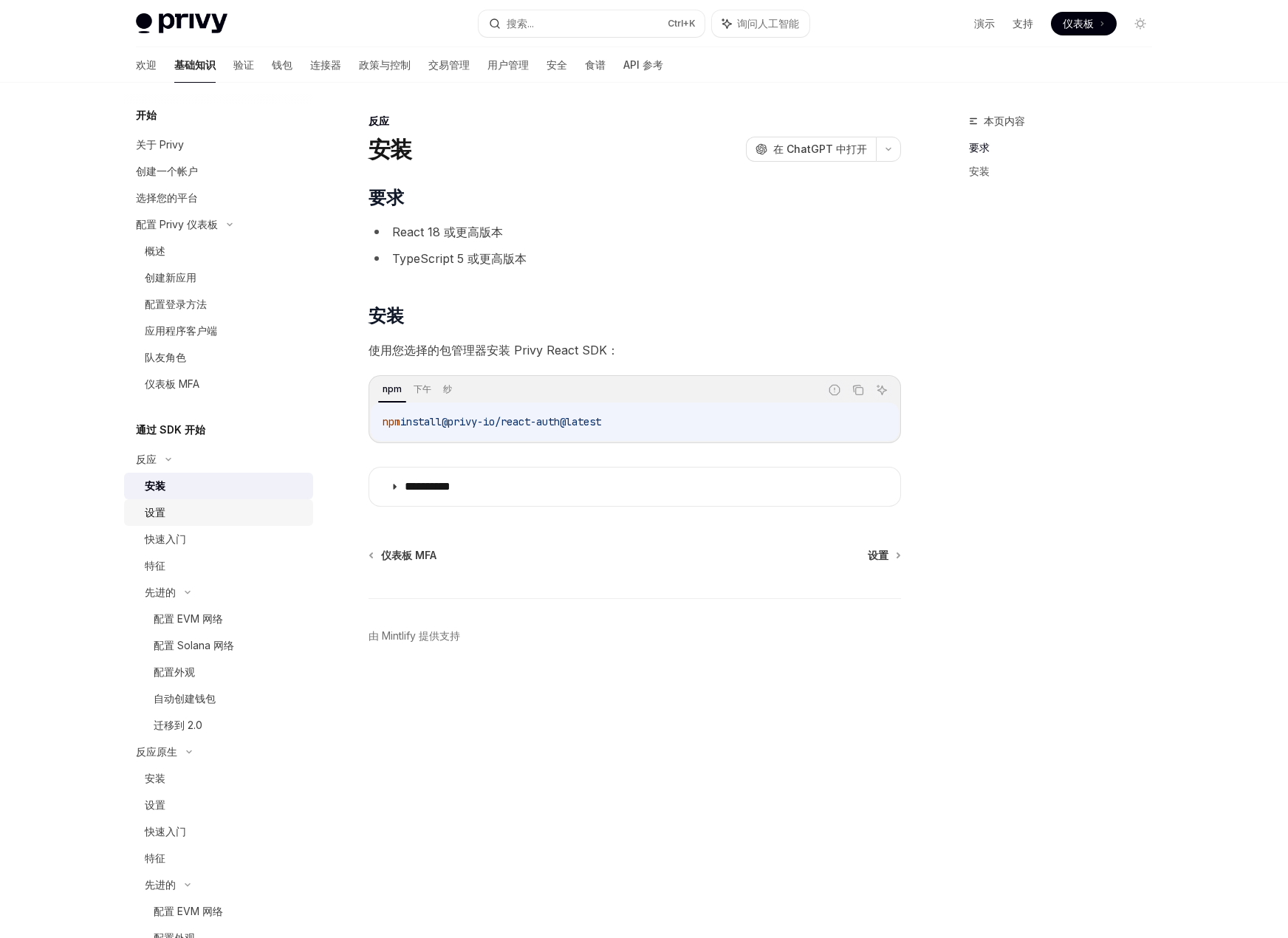
click at [180, 512] on div "设置" at bounding box center [224, 513] width 160 height 18
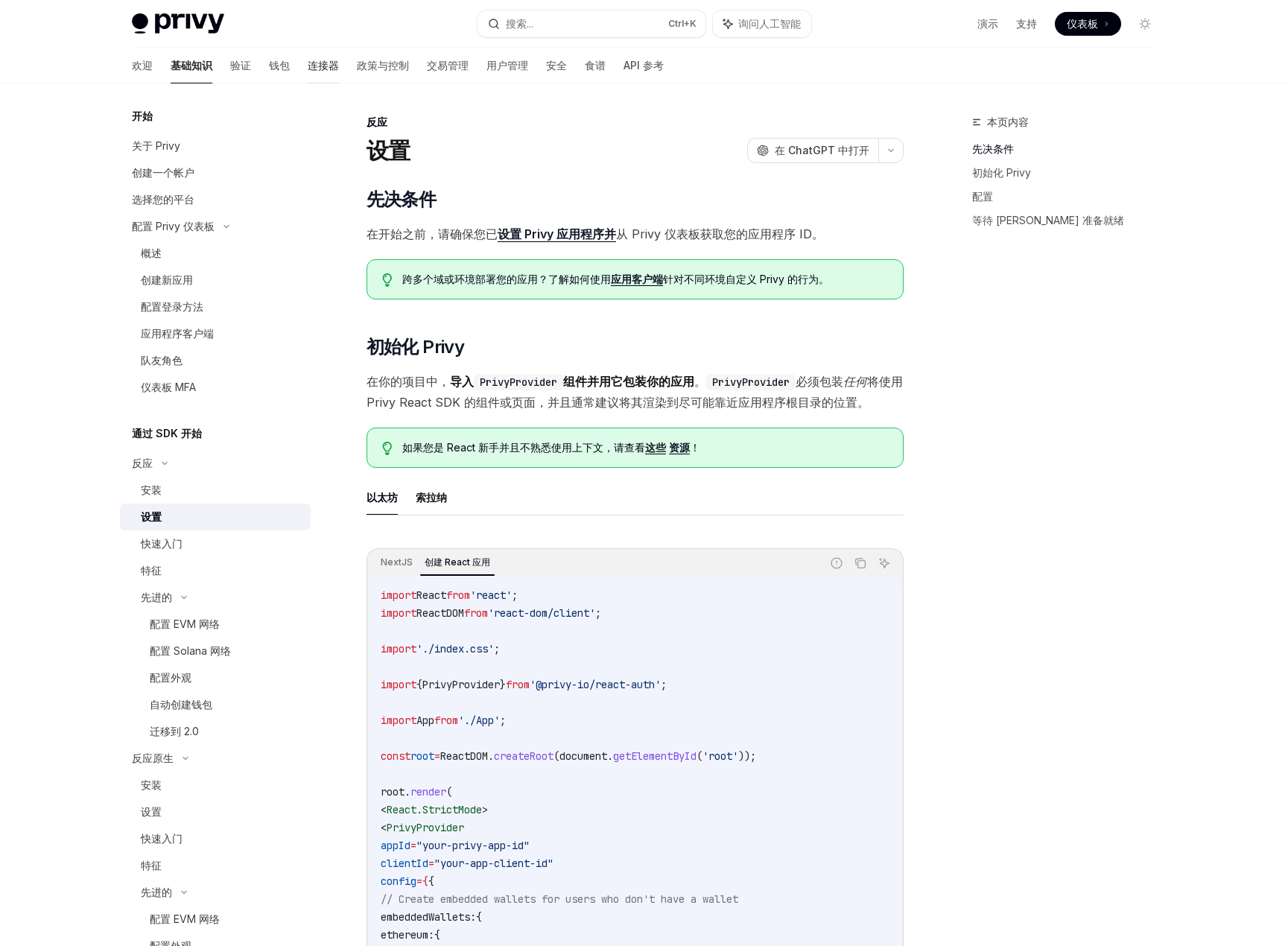
click at [308, 67] on font "连接器" at bounding box center [323, 65] width 31 height 13
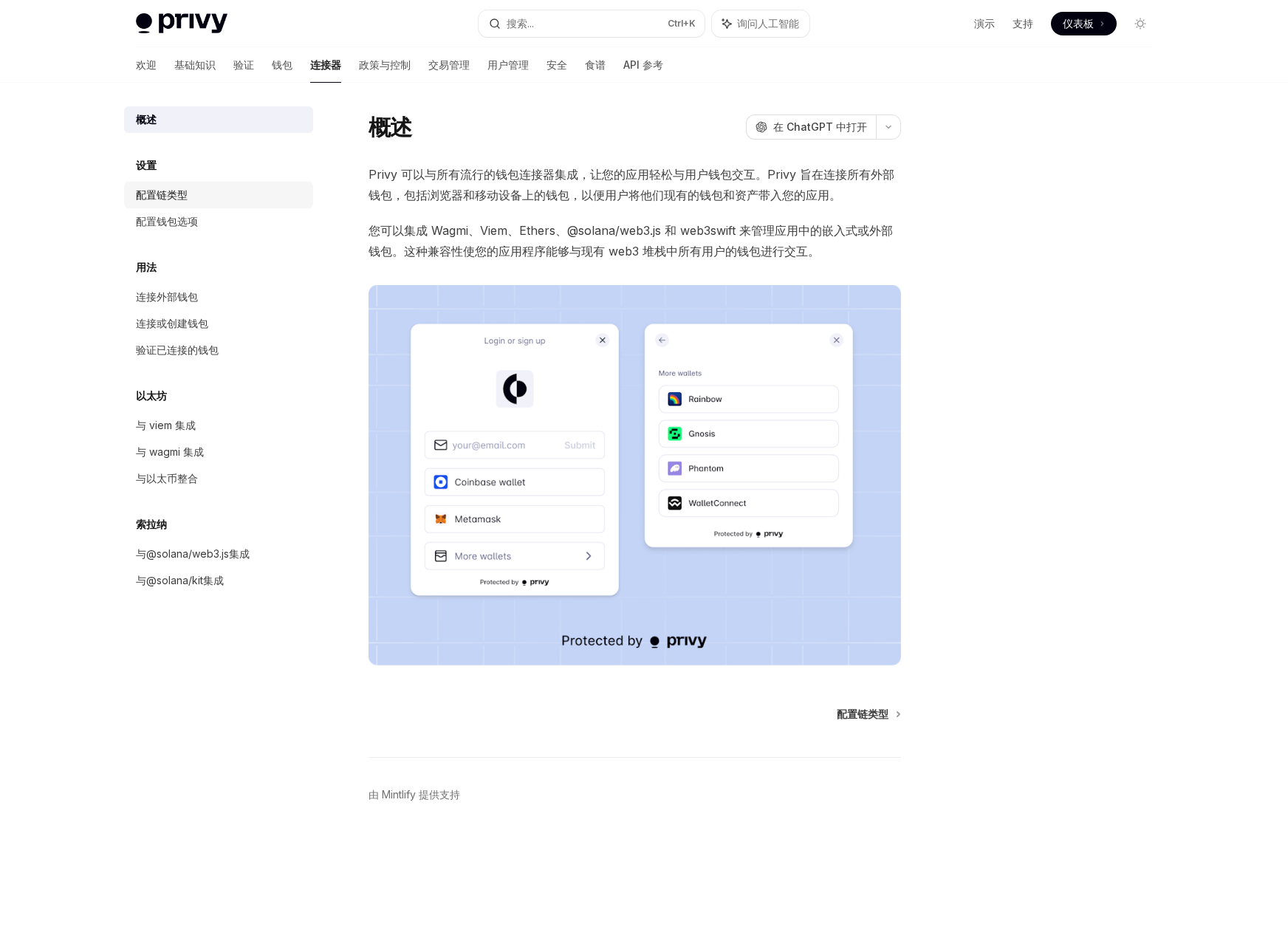
click at [174, 197] on font "配置链类型" at bounding box center [162, 194] width 52 height 13
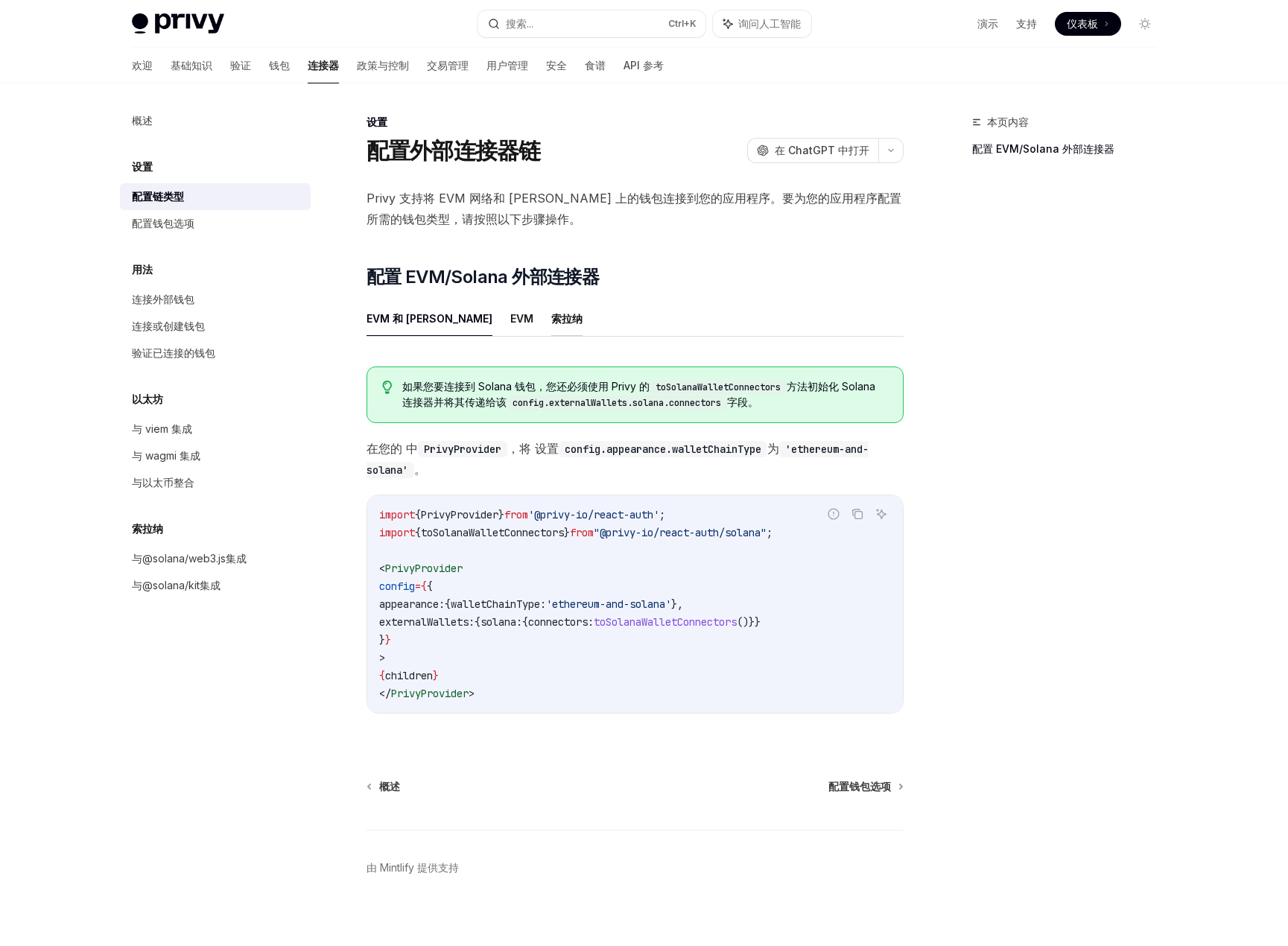
click at [552, 320] on font "索拉纳" at bounding box center [567, 318] width 31 height 13
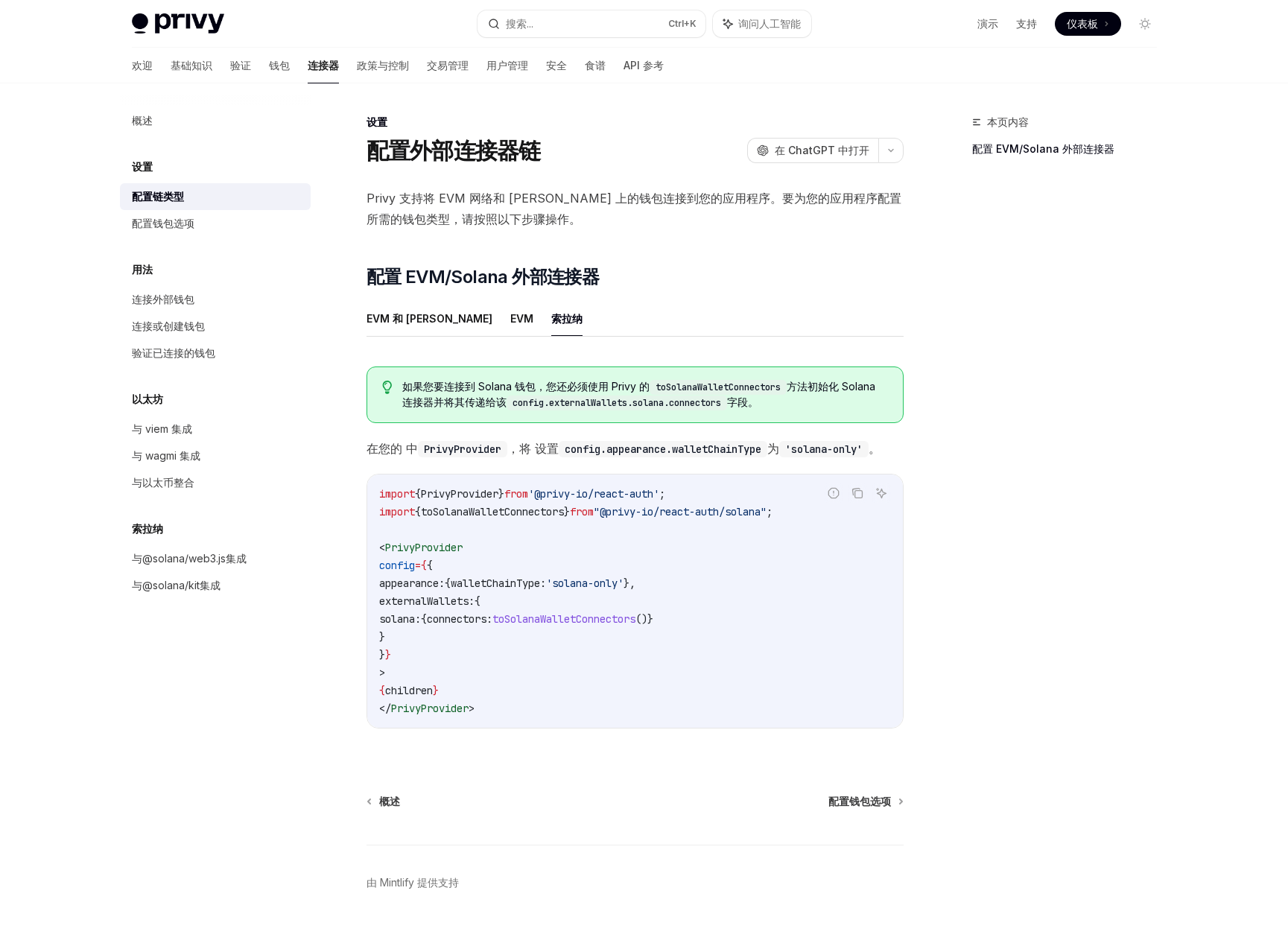
scroll to position [39, 0]
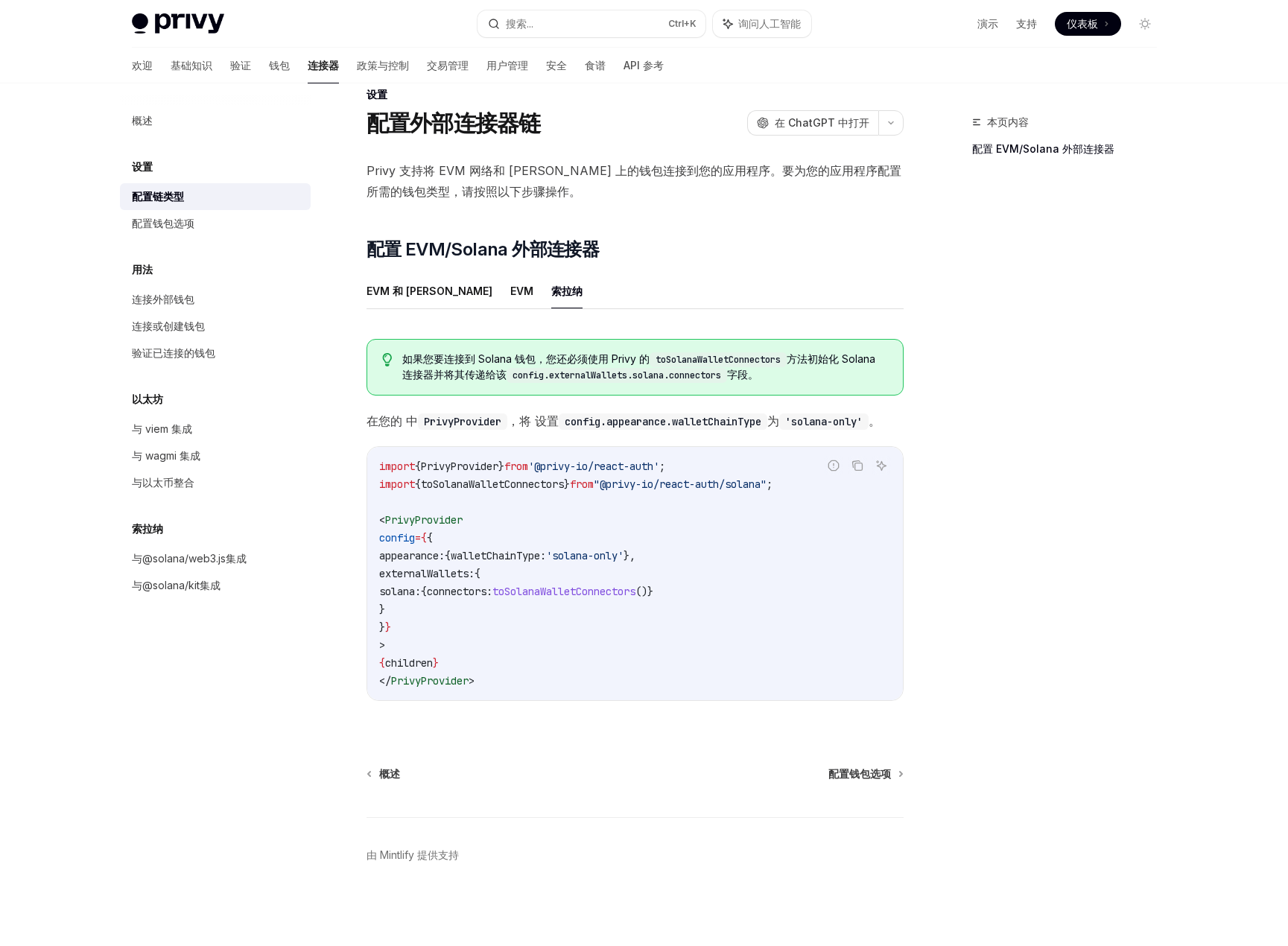
click at [593, 585] on span "toSolanaWalletConnectors" at bounding box center [564, 592] width 143 height 13
click at [174, 228] on font "配置钱包选项" at bounding box center [163, 223] width 63 height 13
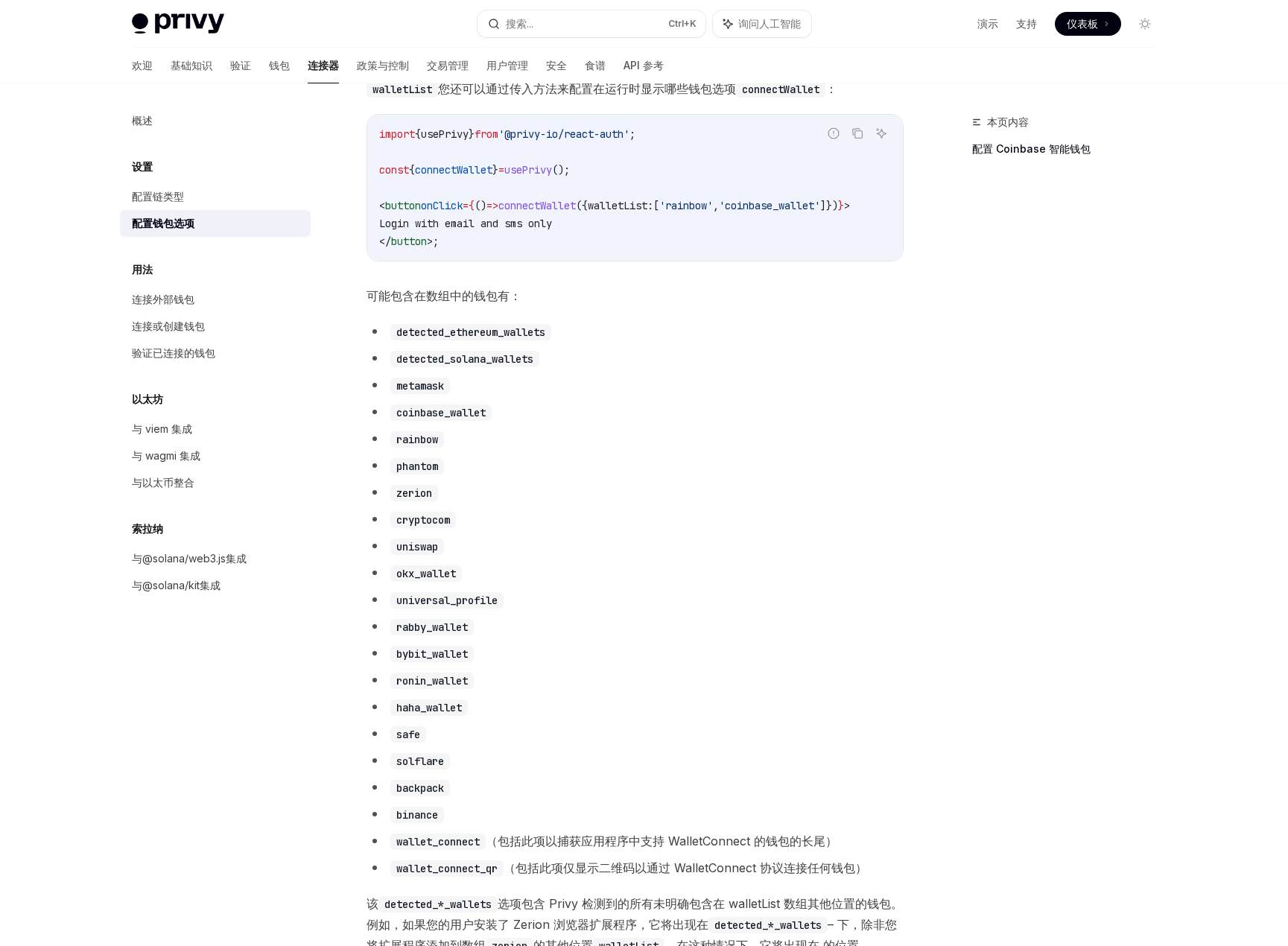
scroll to position [710, 0]
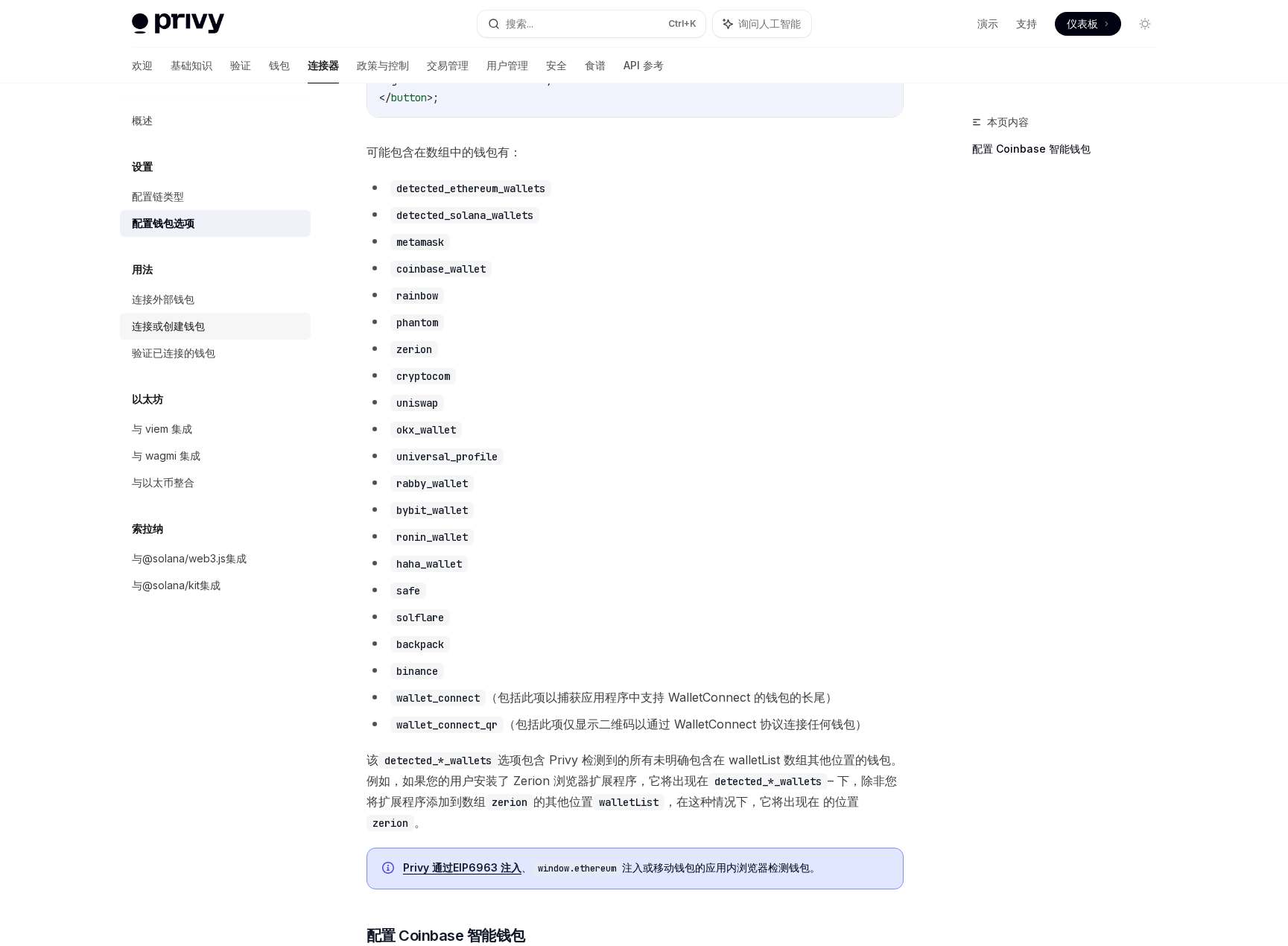
click at [192, 324] on font "连接或创建钱包" at bounding box center [168, 326] width 73 height 13
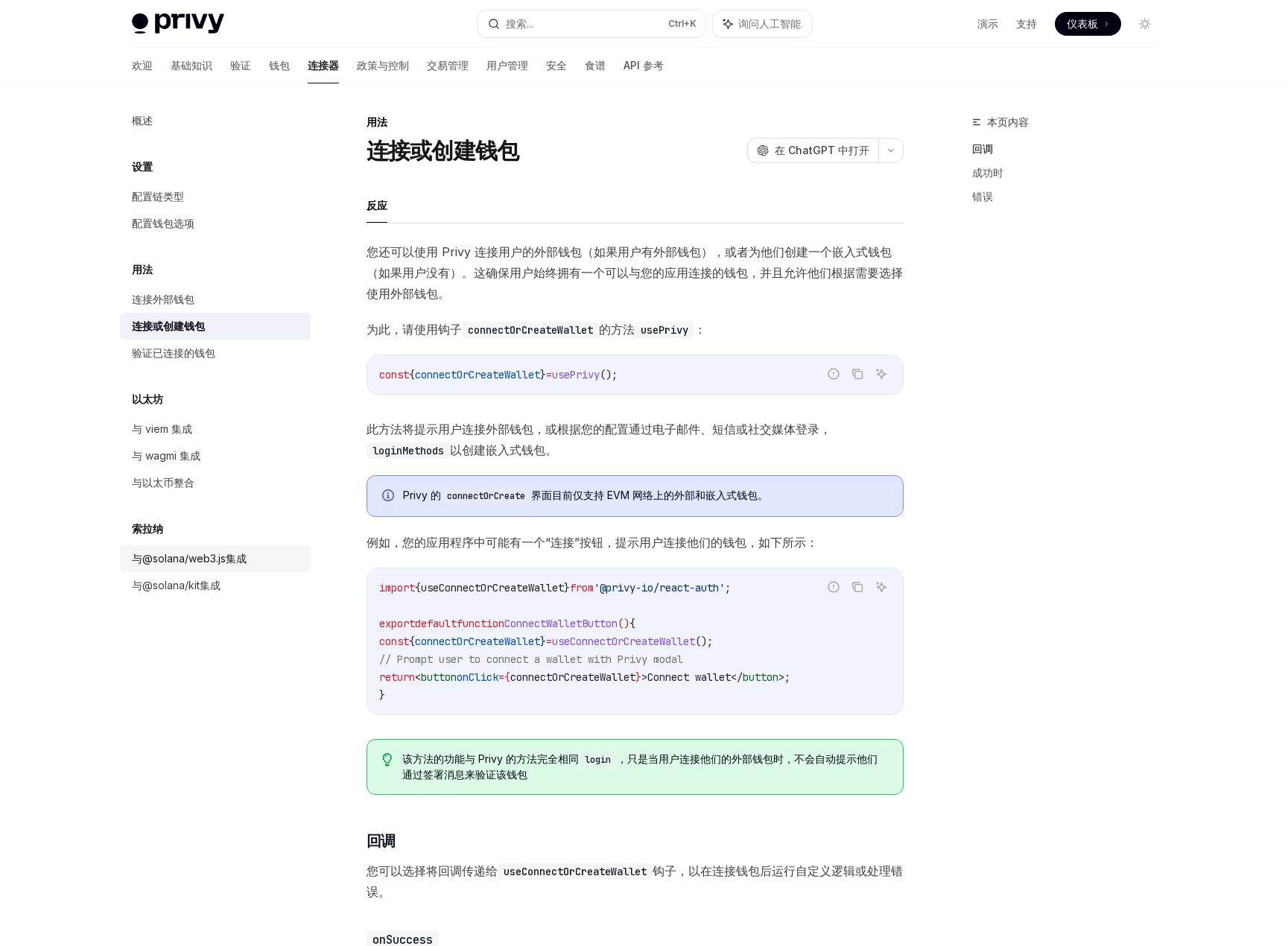
click at [207, 558] on font "与@solana/web3.js集成" at bounding box center [189, 558] width 115 height 13
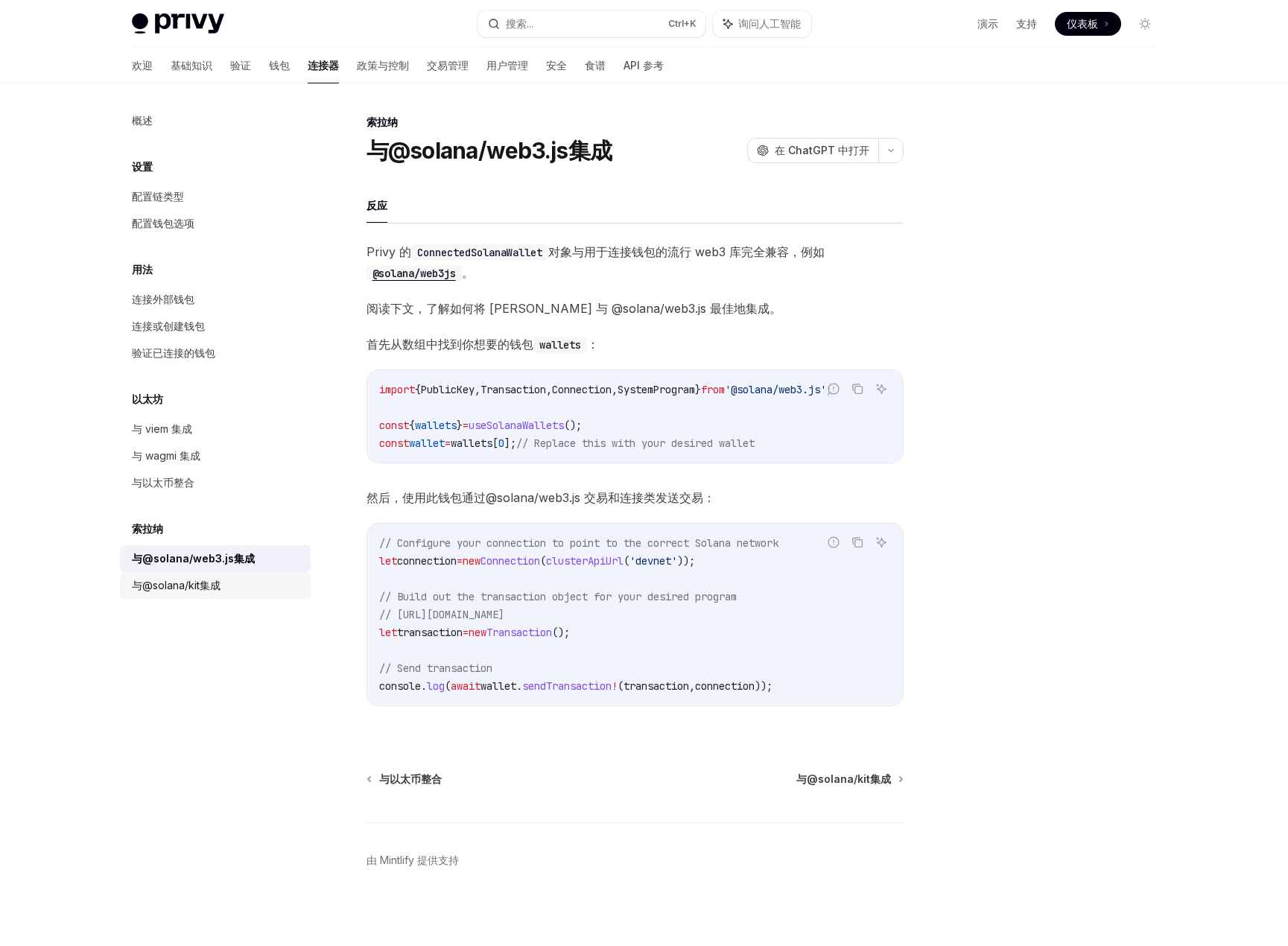
click at [216, 581] on font "与@solana/kit集成" at bounding box center [176, 585] width 88 height 13
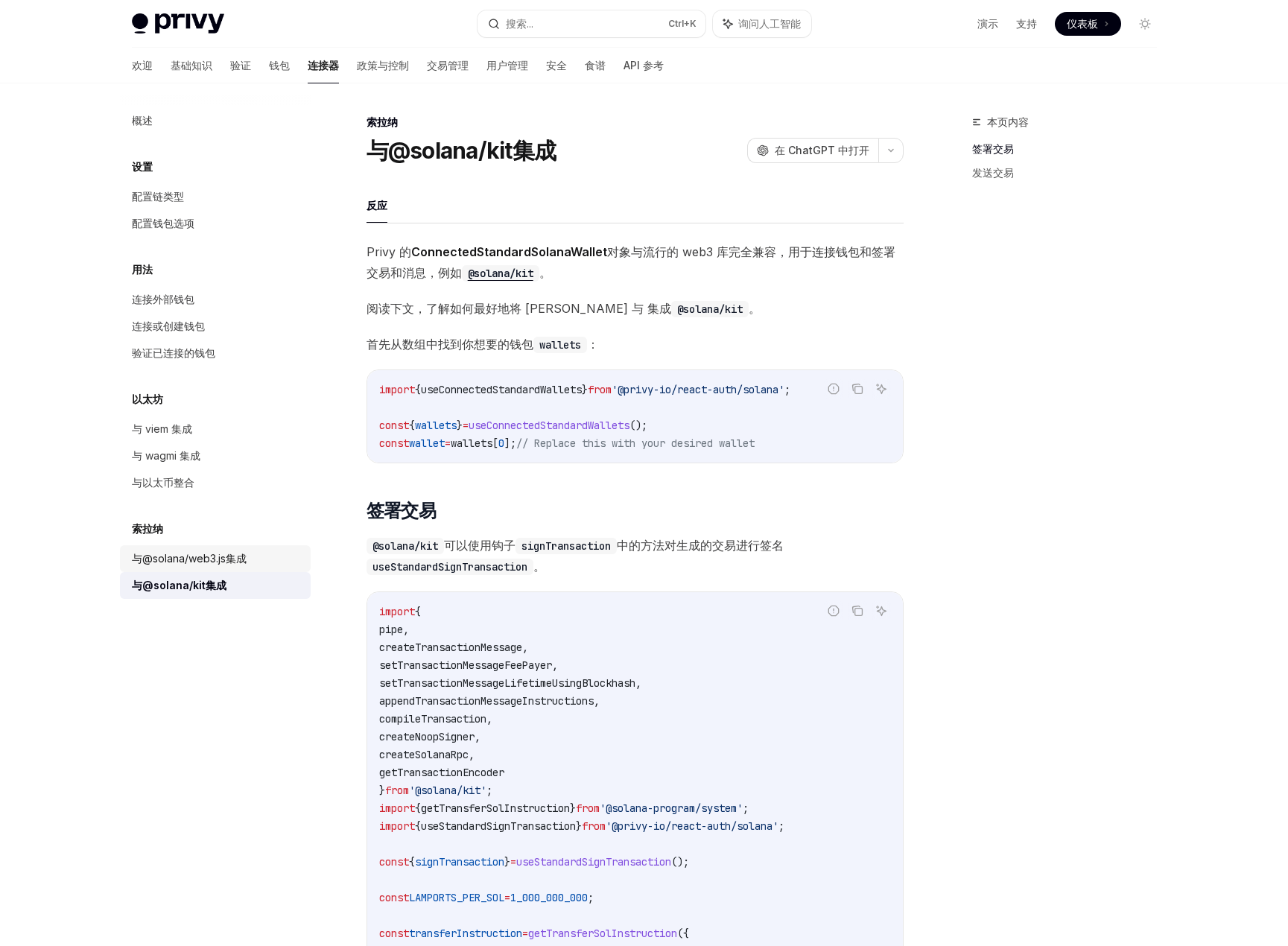
click at [231, 564] on font "与@solana/web3.js集成" at bounding box center [189, 558] width 115 height 13
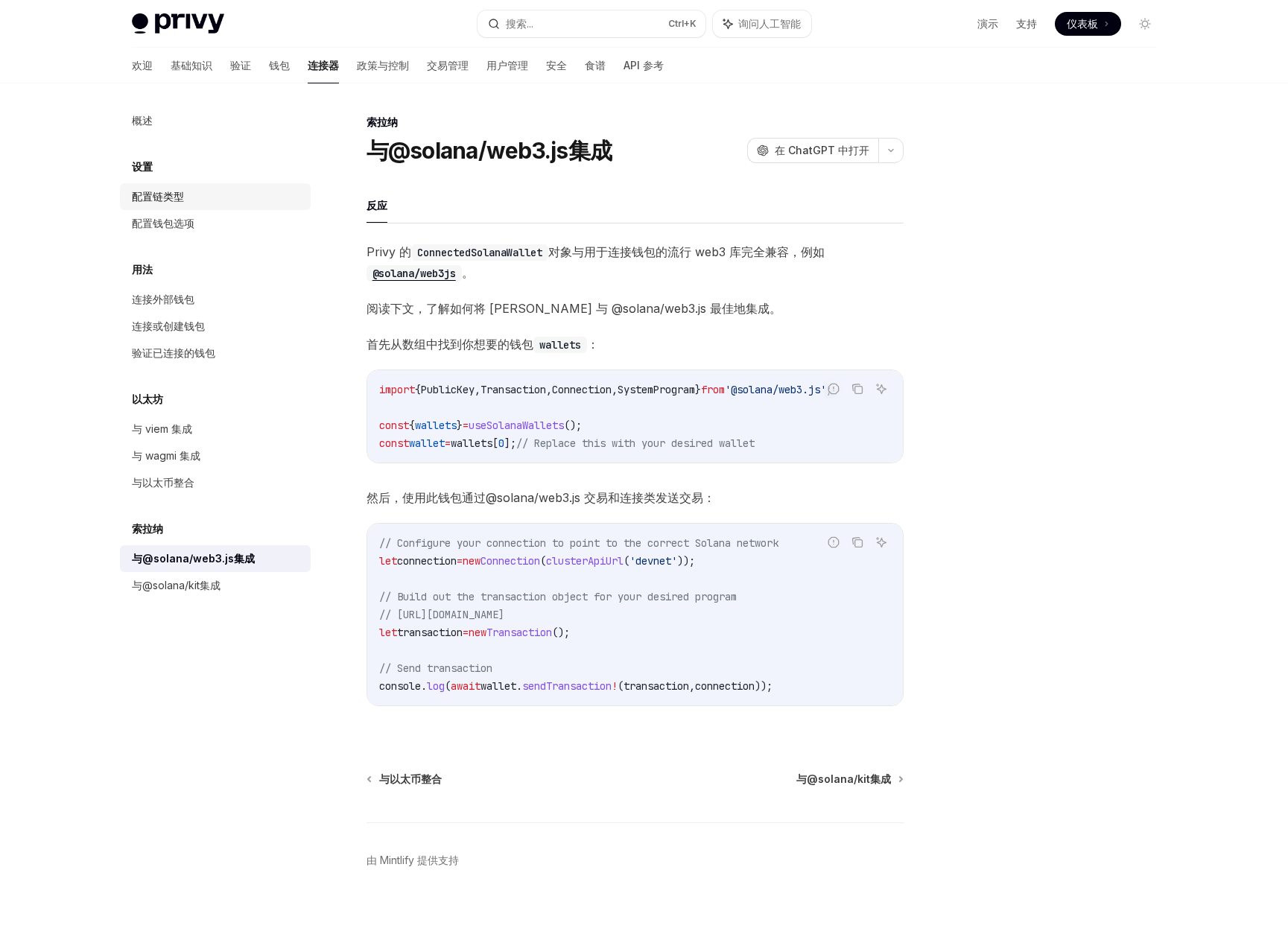
click at [177, 195] on font "配置链类型" at bounding box center [158, 196] width 52 height 13
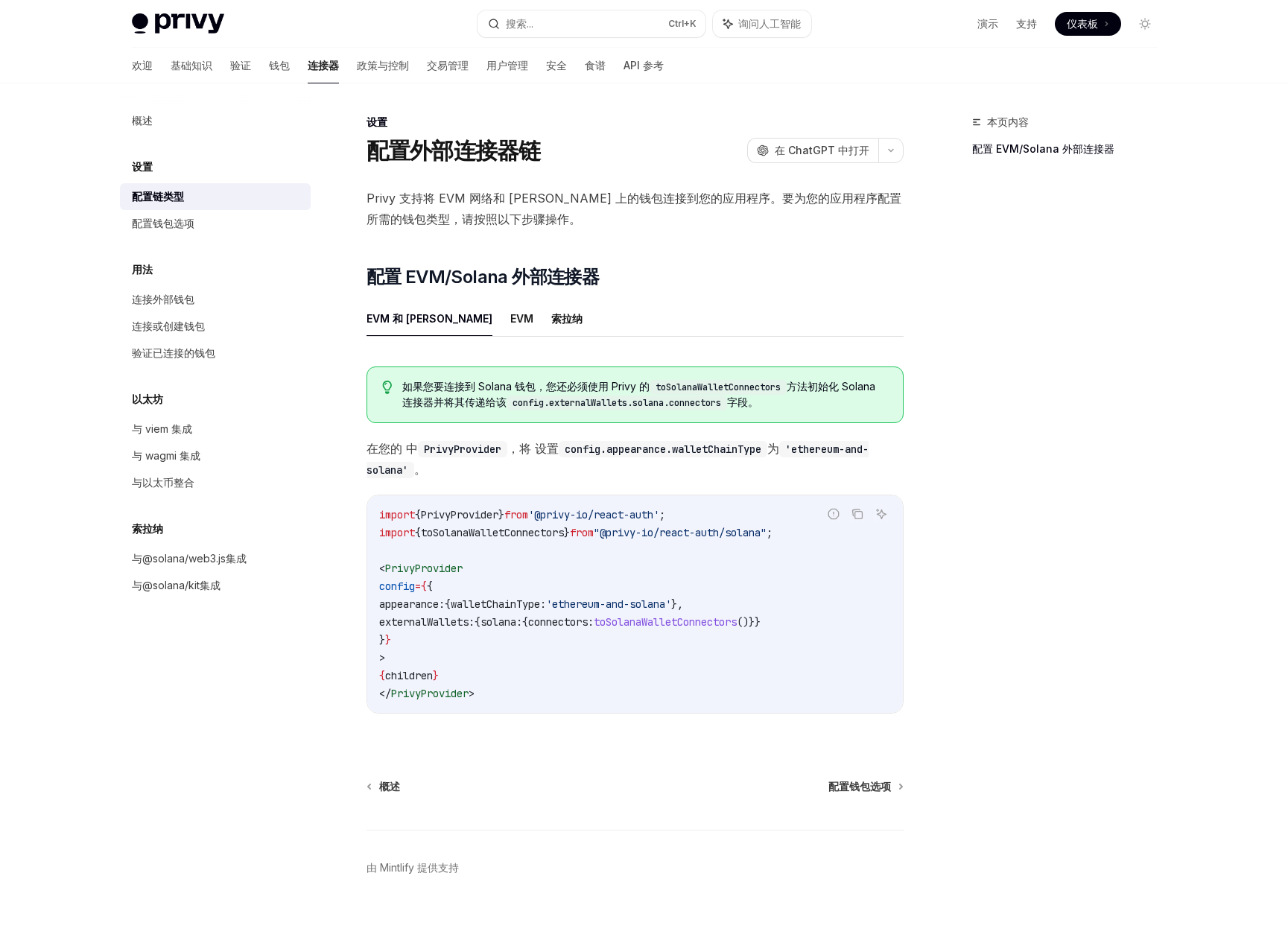
click at [1065, 308] on div "本页内容 配置 EVM/Solana 外部连接器" at bounding box center [1055, 529] width 227 height 833
click at [1026, 149] on font "配置 EVM/Solana 外部连接器" at bounding box center [1043, 148] width 142 height 13
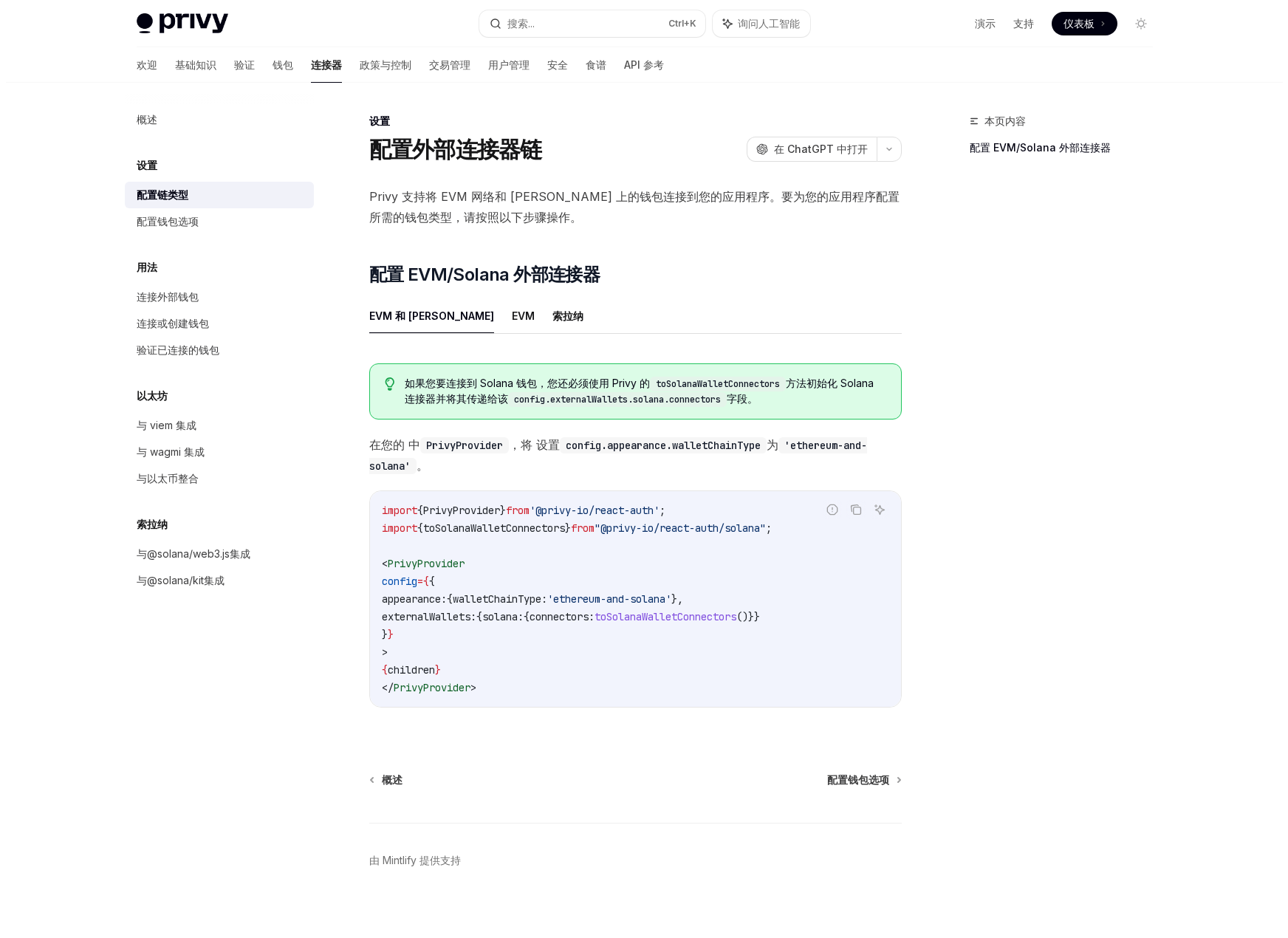
scroll to position [24, 0]
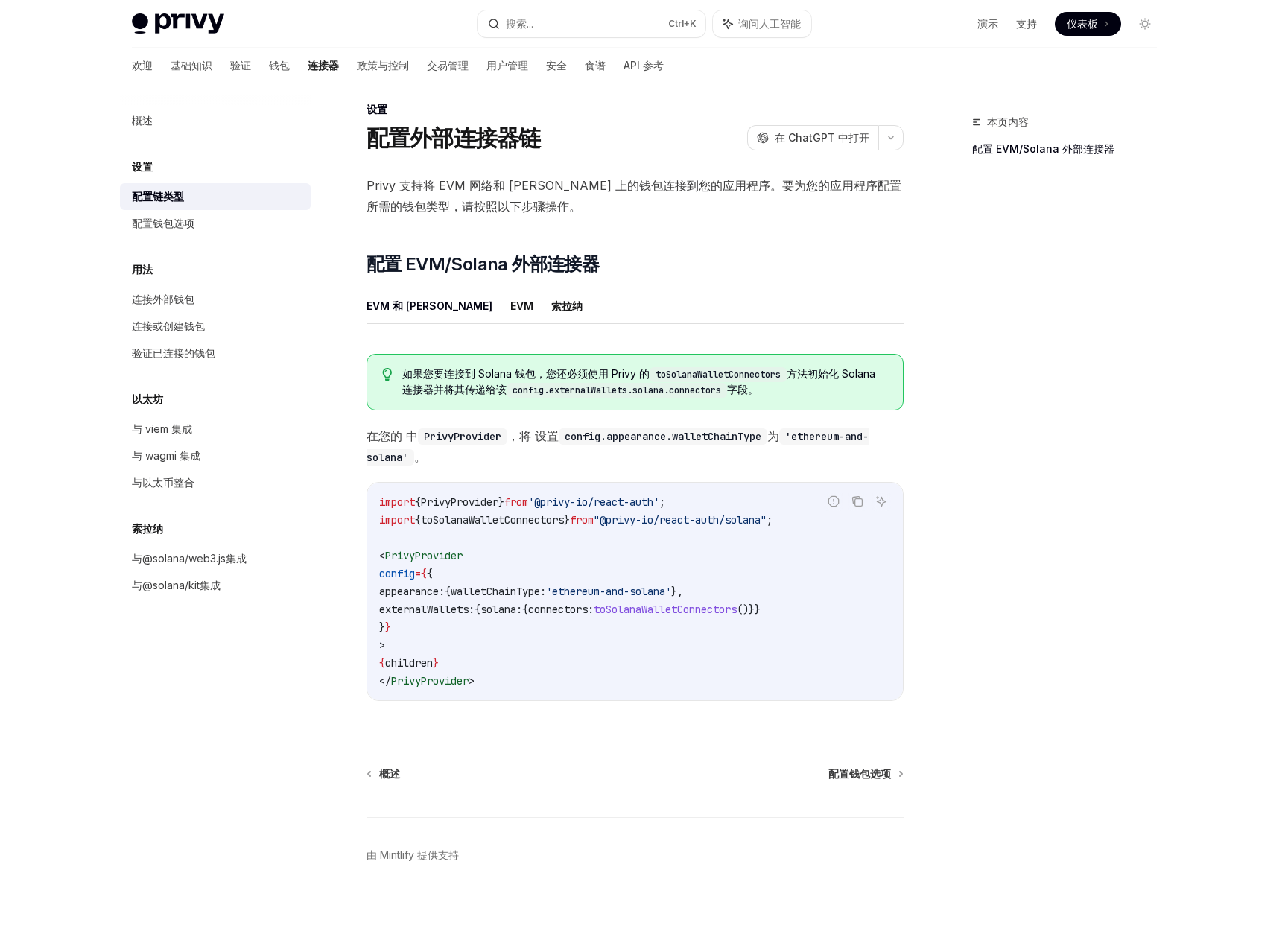
click at [552, 297] on font "索拉纳" at bounding box center [567, 306] width 31 height 18
type textarea "*"
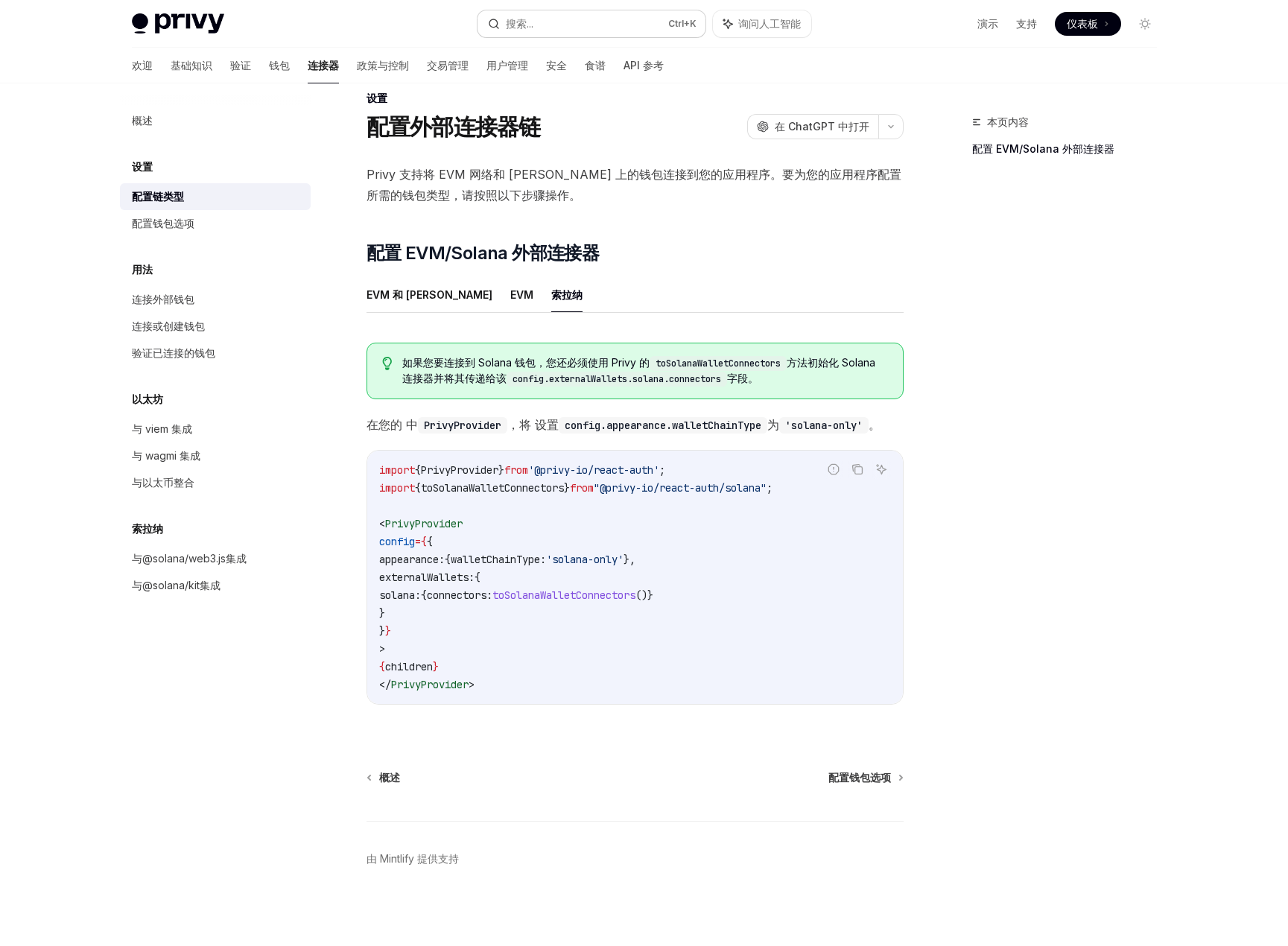
click at [598, 16] on button "搜索... Ctrl +K" at bounding box center [591, 24] width 228 height 27
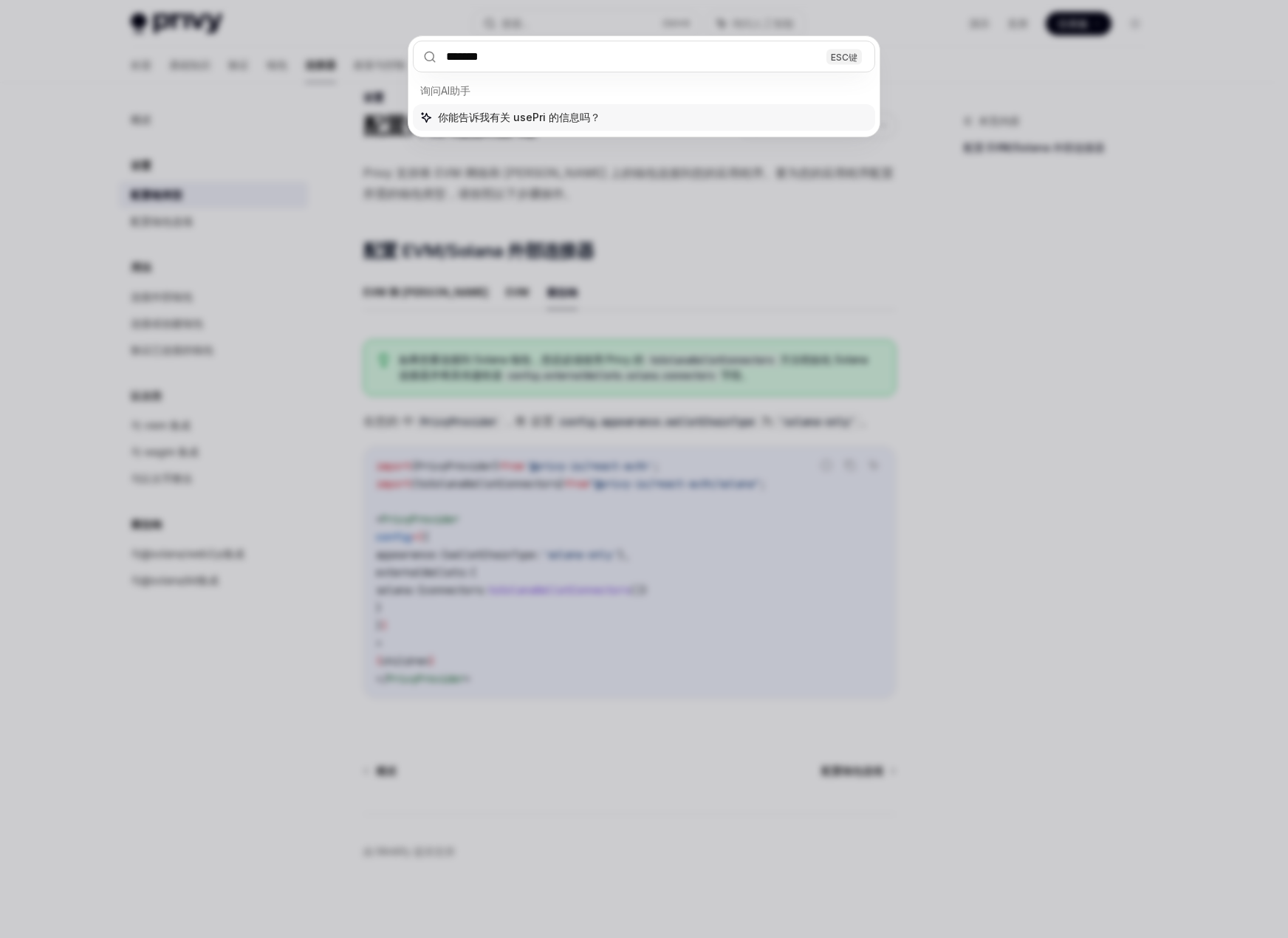
type input "********"
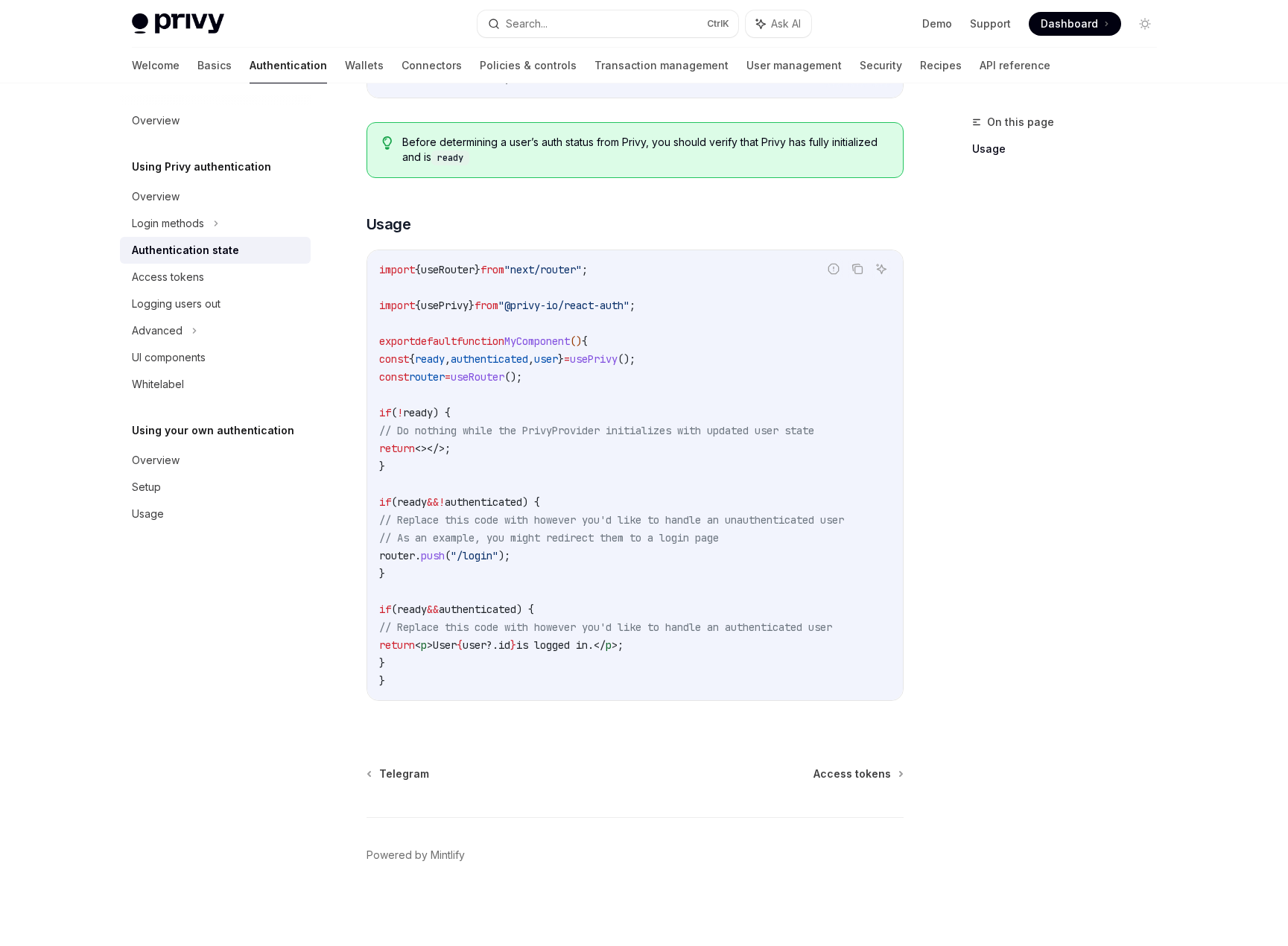
scroll to position [278, 0]
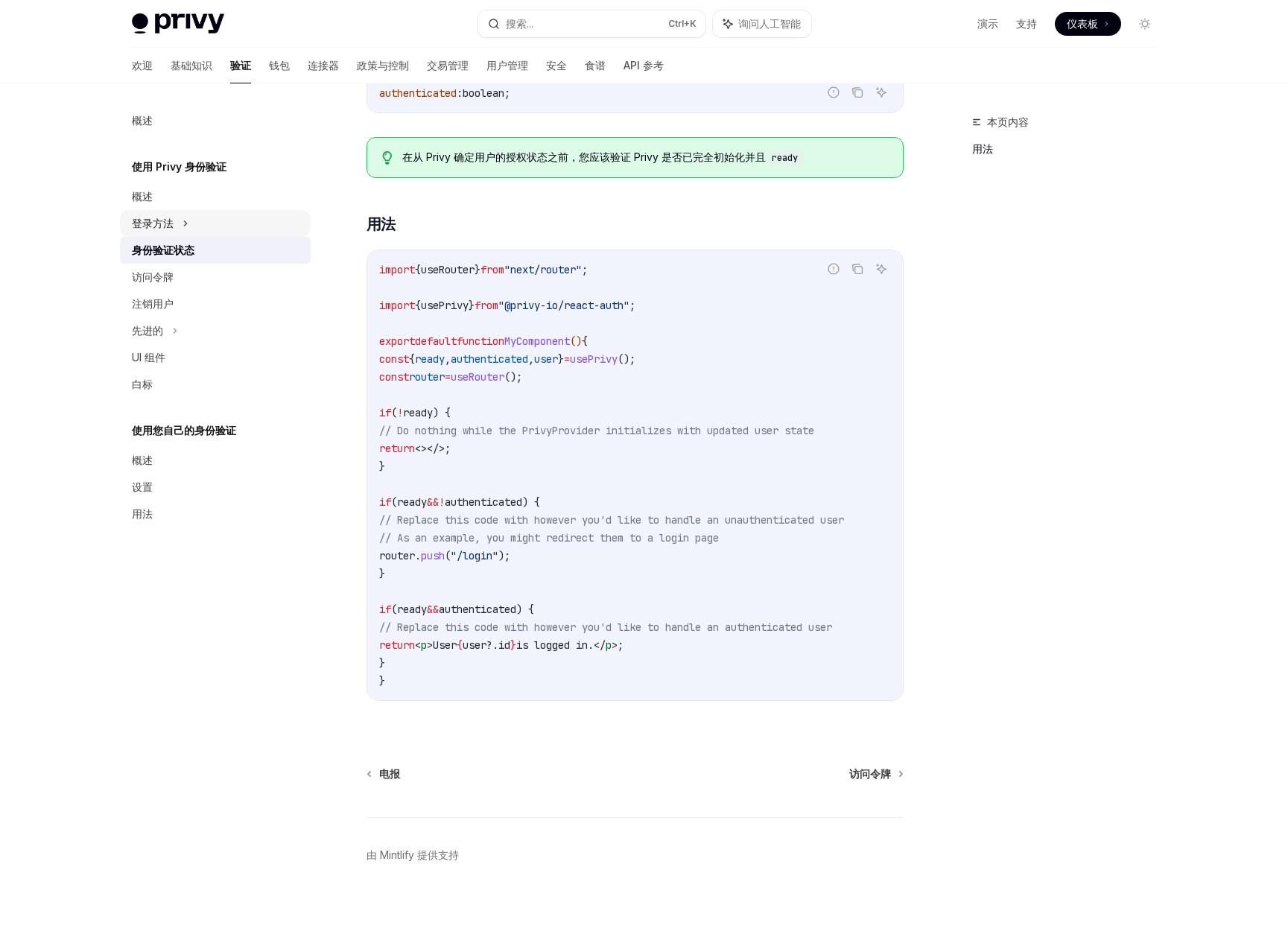
click at [191, 220] on div "登录方法" at bounding box center [215, 224] width 191 height 27
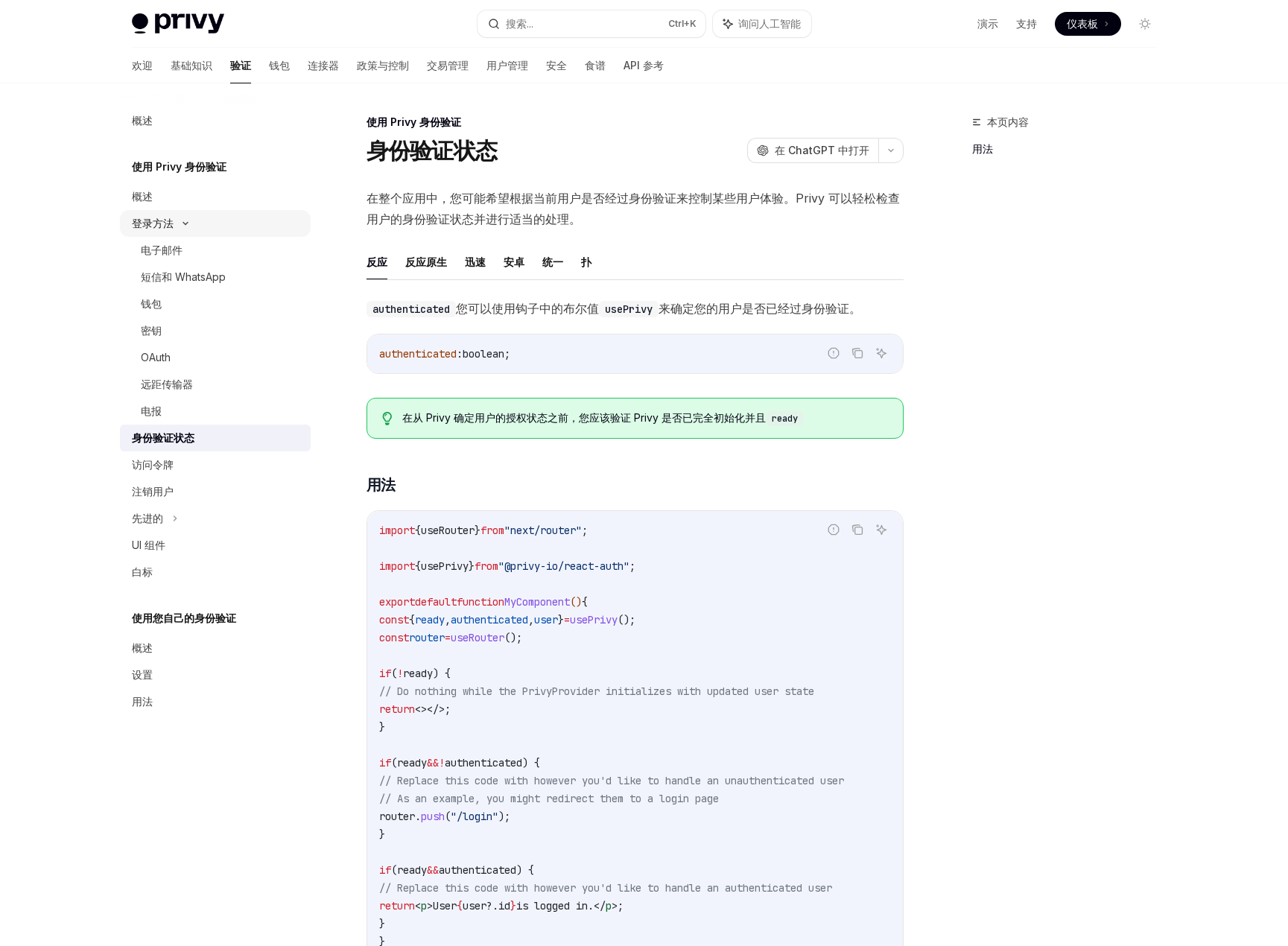
type textarea "*"
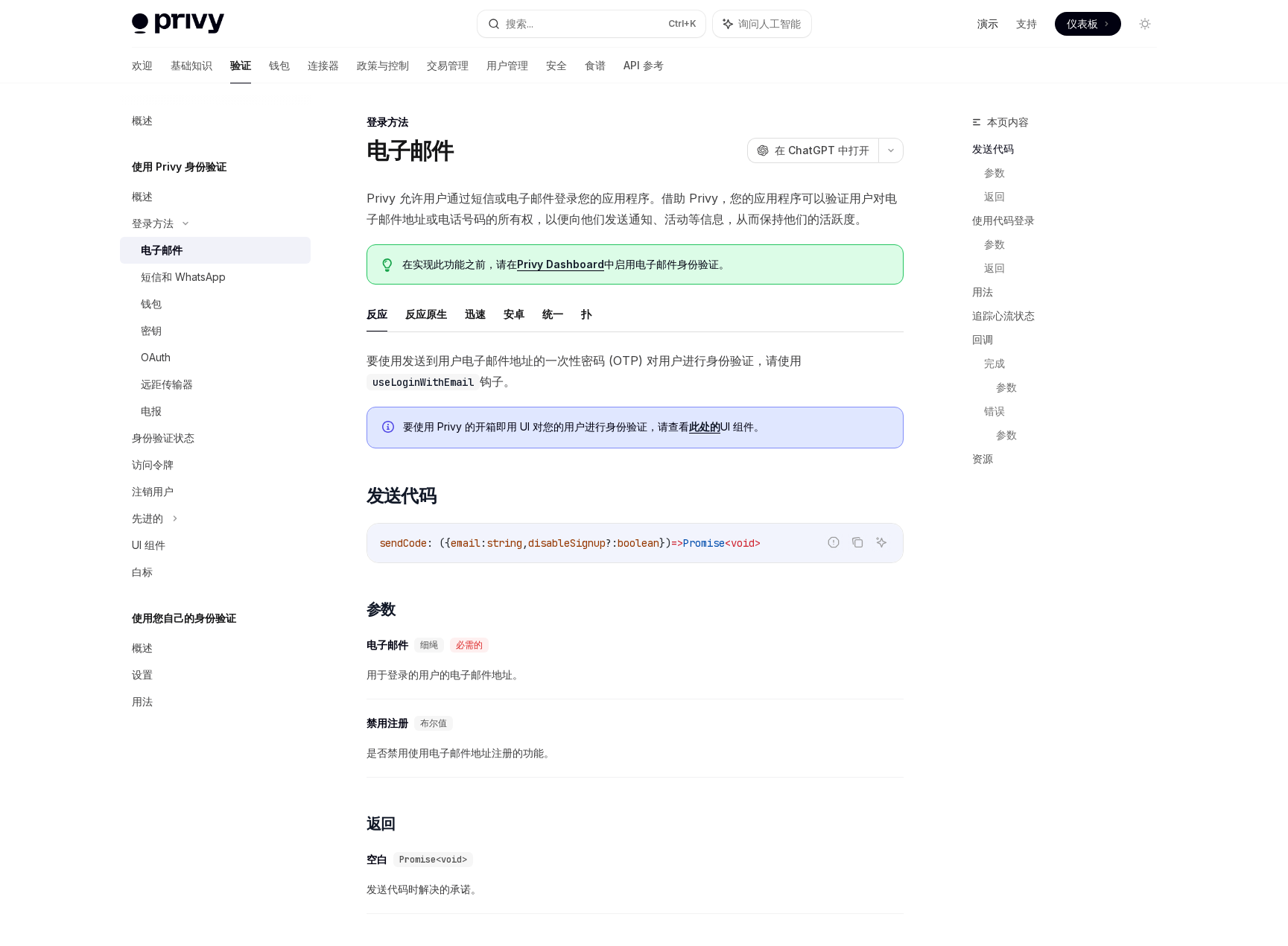
click at [990, 22] on font "演示" at bounding box center [988, 23] width 21 height 13
click at [605, 22] on button "搜索... Ctrl +K" at bounding box center [591, 24] width 228 height 27
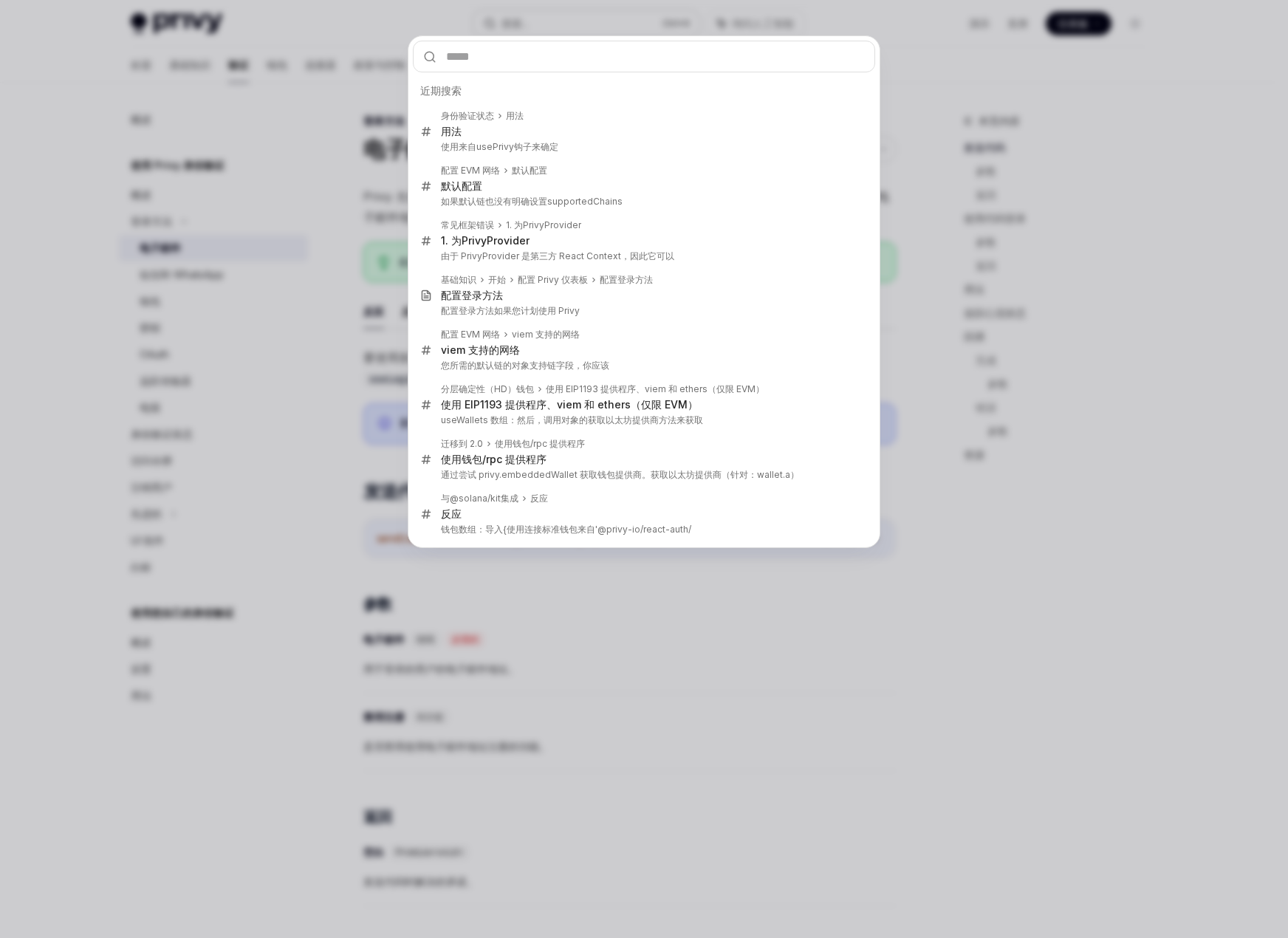
type input "**********"
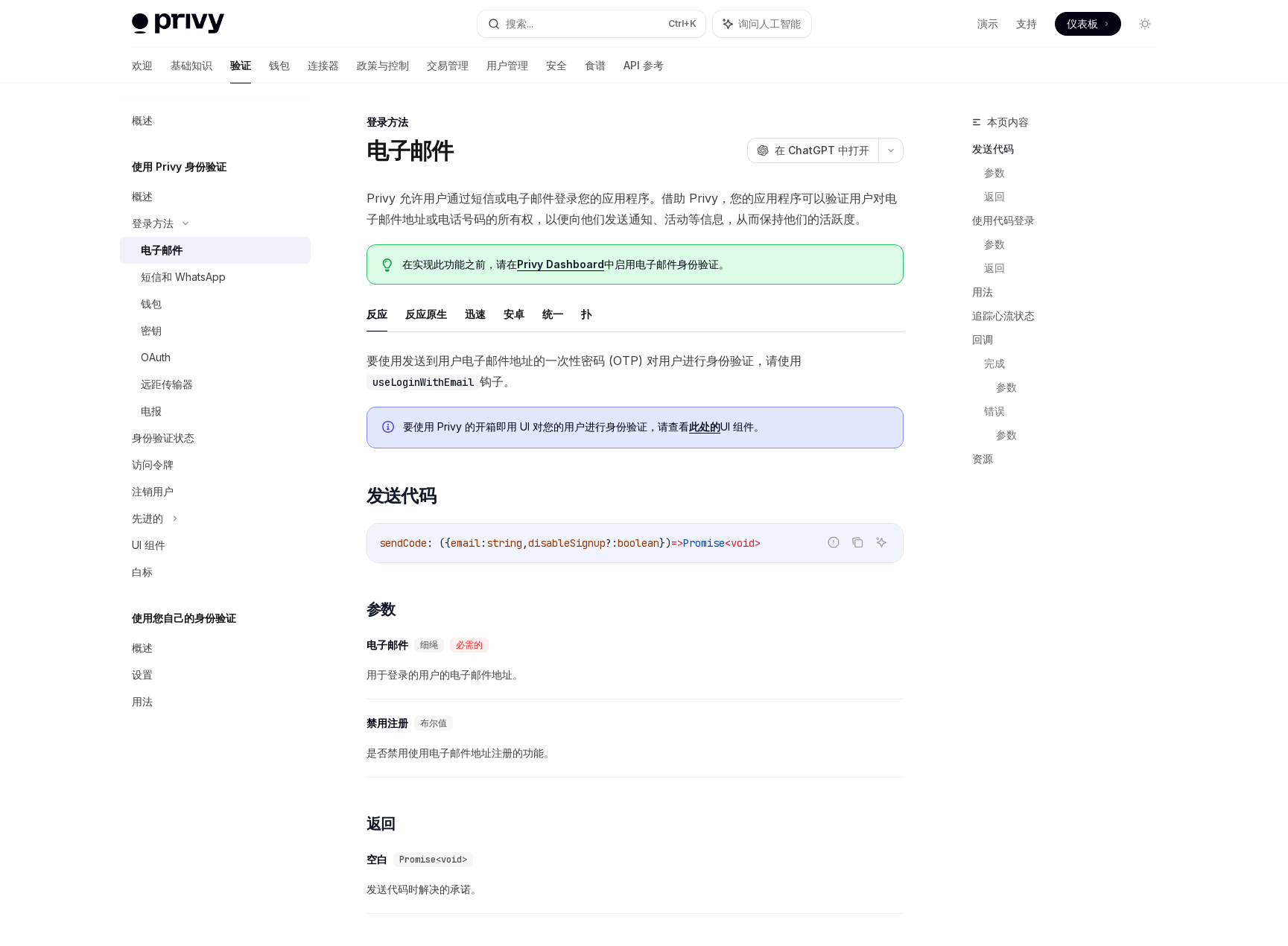
type textarea "*"
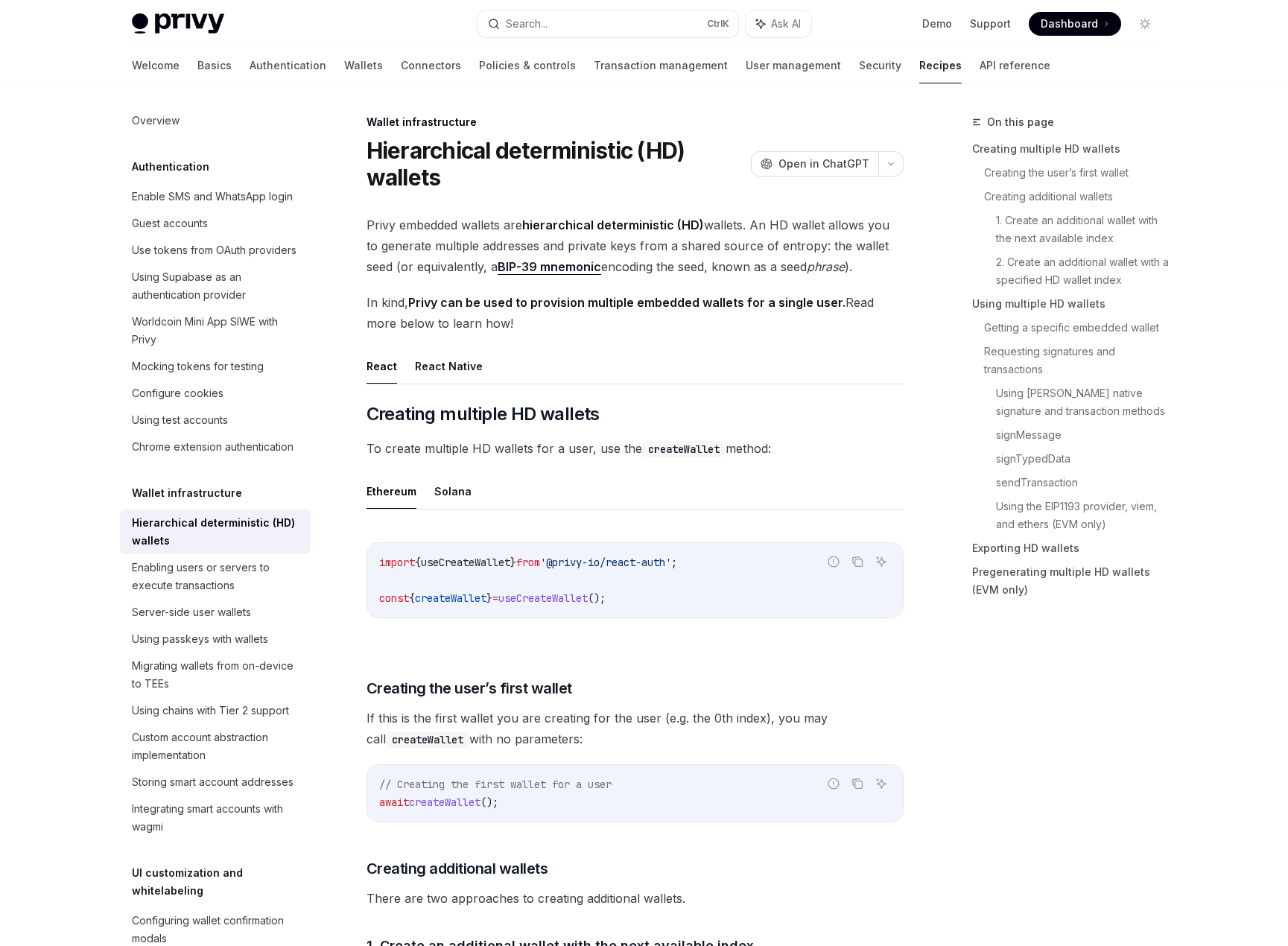
scroll to position [3699, 0]
